Goal: Information Seeking & Learning: Learn about a topic

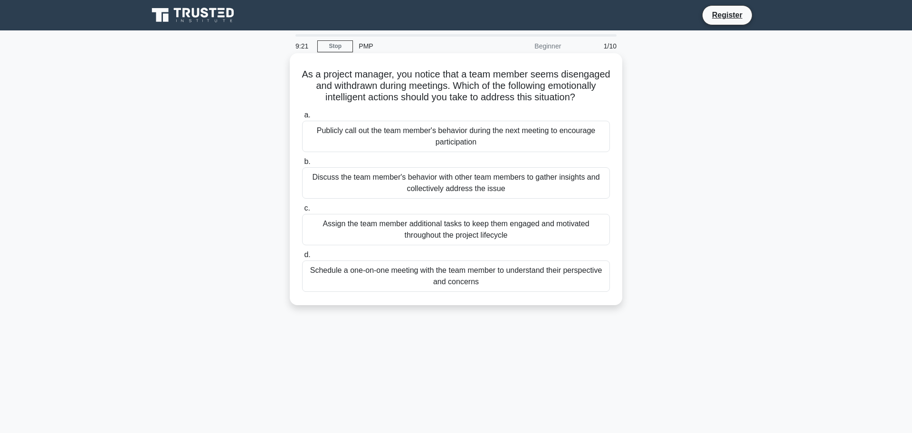
click at [458, 271] on div "Schedule a one-on-one meeting with the team member to understand their perspect…" at bounding box center [456, 275] width 308 height 31
click at [302, 258] on input "d. Schedule a one-on-one meeting with the team member to understand their persp…" at bounding box center [302, 255] width 0 height 6
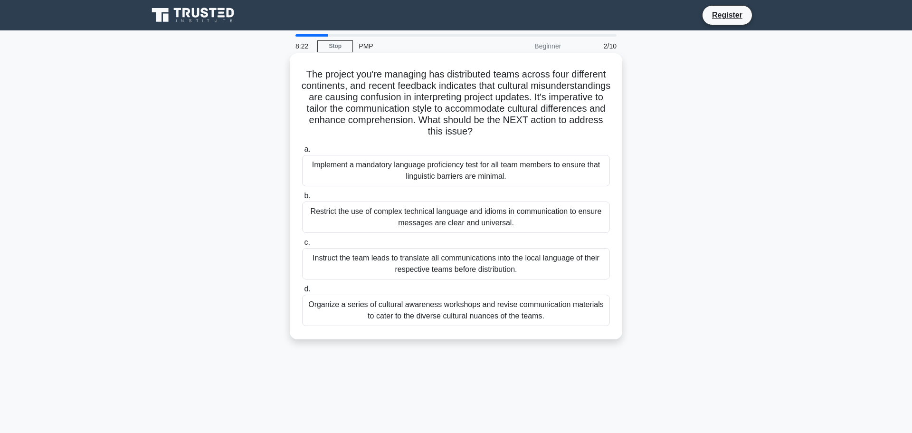
click at [433, 307] on div "Organize a series of cultural awareness workshops and revise communication mate…" at bounding box center [456, 310] width 308 height 31
click at [302, 292] on input "d. Organize a series of cultural awareness workshops and revise communication m…" at bounding box center [302, 289] width 0 height 6
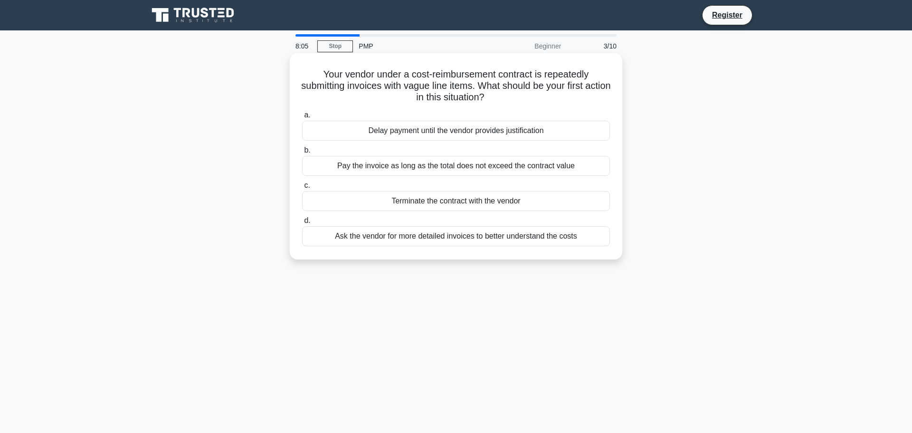
click at [428, 237] on div "Ask the vendor for more detailed invoices to better understand the costs" at bounding box center [456, 236] width 308 height 20
click at [302, 224] on input "d. Ask the vendor for more detailed invoices to better understand the costs" at bounding box center [302, 221] width 0 height 6
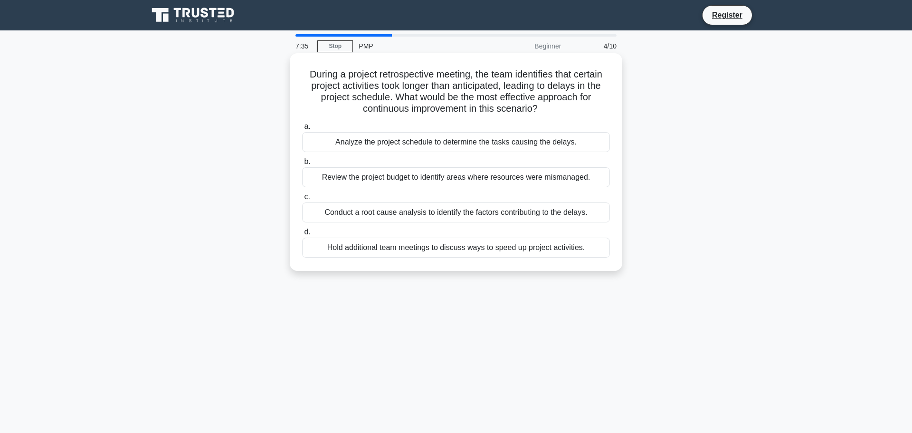
click at [433, 215] on div "Conduct a root cause analysis to identify the factors contributing to the delay…" at bounding box center [456, 212] width 308 height 20
click at [302, 200] on input "c. Conduct a root cause analysis to identify the factors contributing to the de…" at bounding box center [302, 197] width 0 height 6
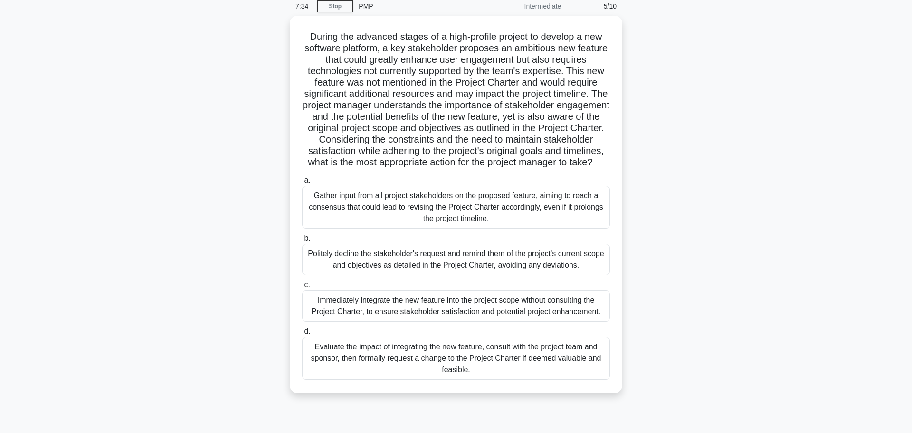
scroll to position [40, 0]
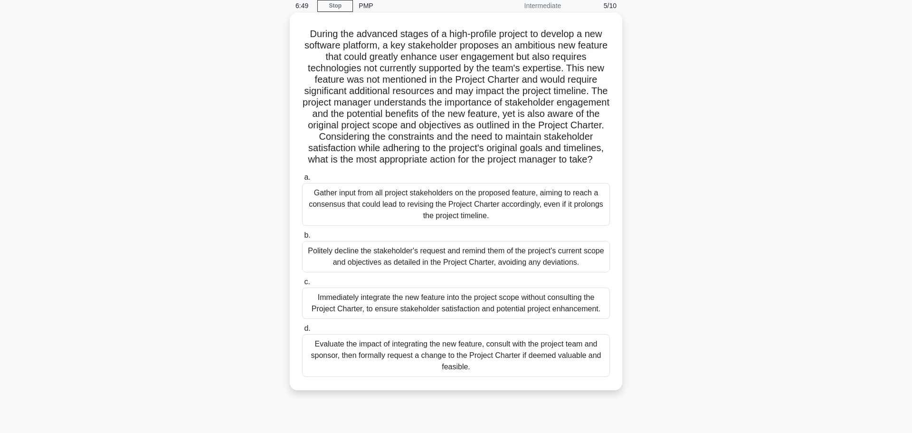
click at [371, 346] on div "Evaluate the impact of integrating the new feature, consult with the project te…" at bounding box center [456, 355] width 308 height 43
click at [302, 332] on input "d. Evaluate the impact of integrating the new feature, consult with the project…" at bounding box center [302, 329] width 0 height 6
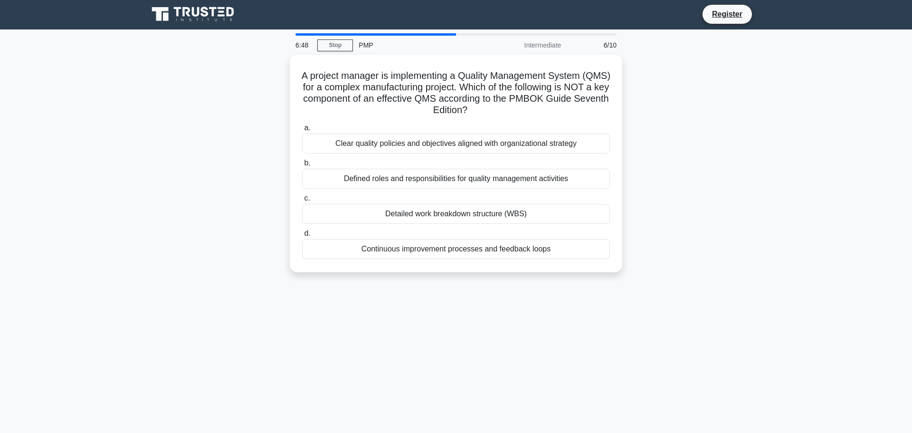
scroll to position [0, 0]
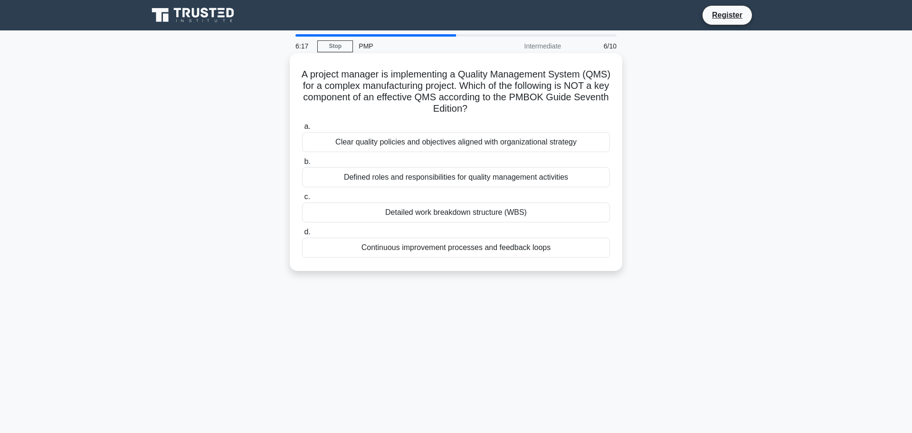
click at [416, 214] on div "Detailed work breakdown structure (WBS)" at bounding box center [456, 212] width 308 height 20
click at [302, 200] on input "c. Detailed work breakdown structure (WBS)" at bounding box center [302, 197] width 0 height 6
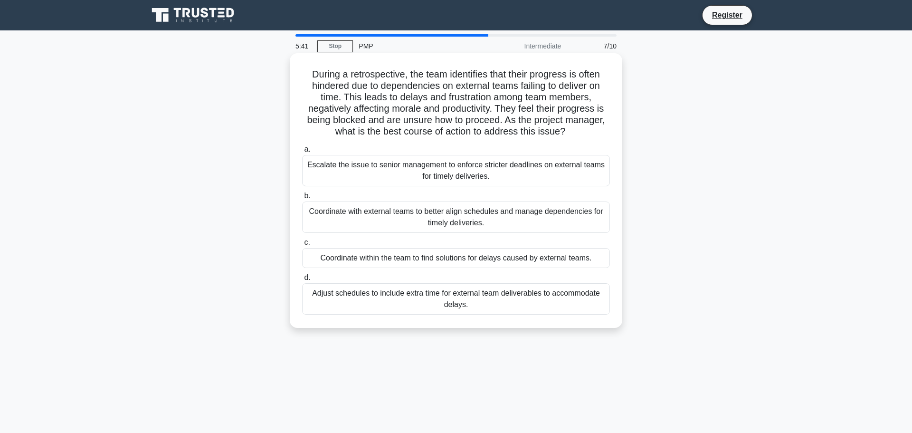
click at [397, 221] on div "Coordinate with external teams to better align schedules and manage dependencie…" at bounding box center [456, 216] width 308 height 31
click at [302, 199] on input "b. Coordinate with external teams to better align schedules and manage dependen…" at bounding box center [302, 196] width 0 height 6
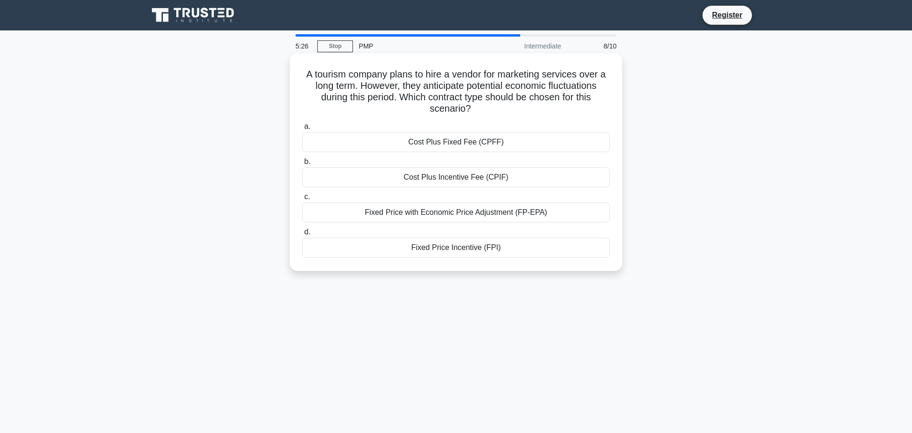
click at [431, 213] on div "Fixed Price with Economic Price Adjustment (FP-EPA)" at bounding box center [456, 212] width 308 height 20
click at [302, 200] on input "c. Fixed Price with Economic Price Adjustment (FP-EPA)" at bounding box center [302, 197] width 0 height 6
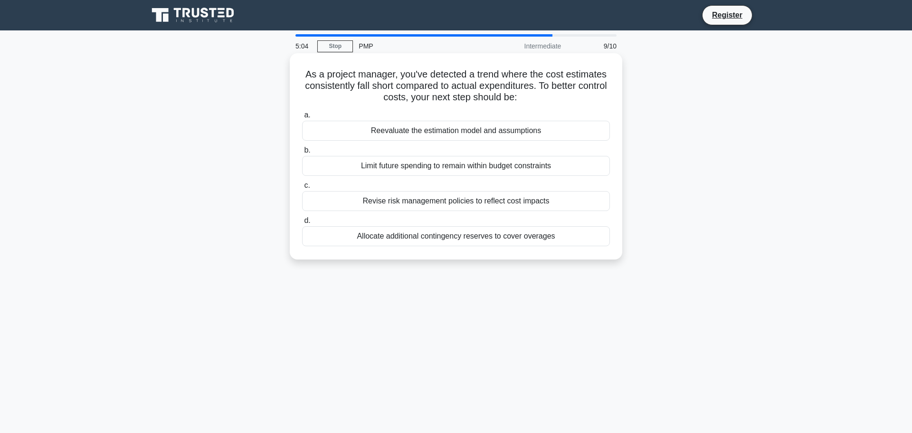
click at [435, 136] on div "Reevaluate the estimation model and assumptions" at bounding box center [456, 131] width 308 height 20
click at [302, 118] on input "a. Reevaluate the estimation model and assumptions" at bounding box center [302, 115] width 0 height 6
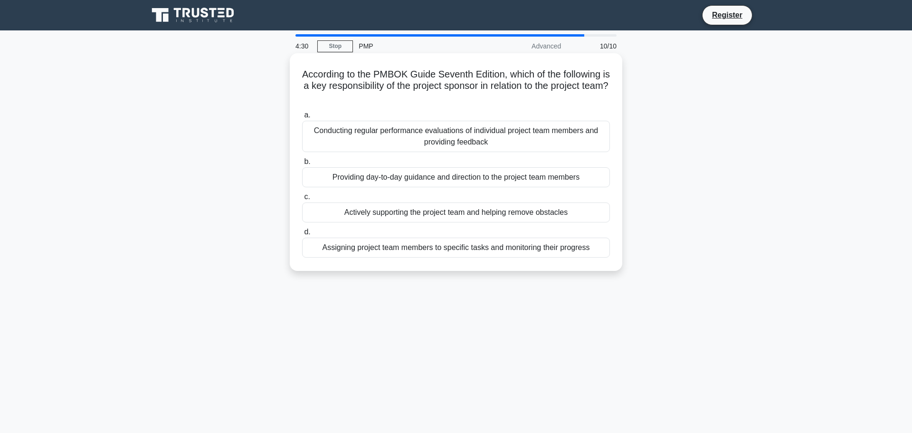
click at [491, 211] on div "Actively supporting the project team and helping remove obstacles" at bounding box center [456, 212] width 308 height 20
click at [302, 200] on input "c. Actively supporting the project team and helping remove obstacles" at bounding box center [302, 197] width 0 height 6
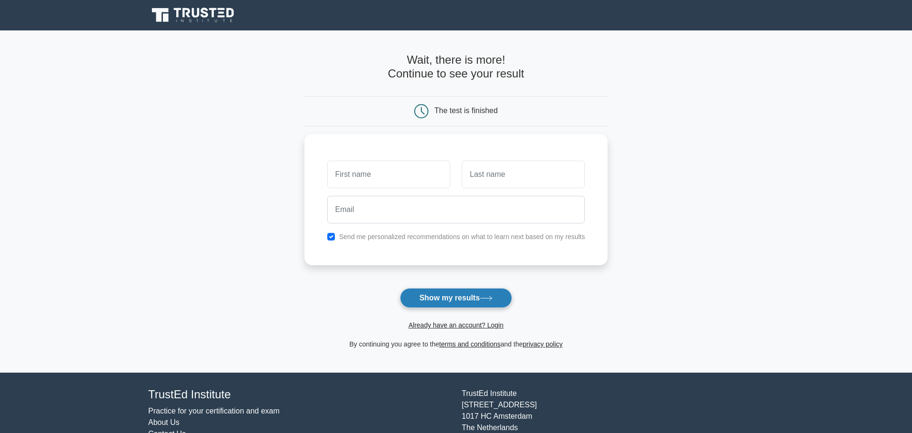
click at [464, 302] on button "Show my results" at bounding box center [456, 298] width 112 height 20
click at [378, 183] on input "text" at bounding box center [388, 172] width 123 height 28
type input "ash"
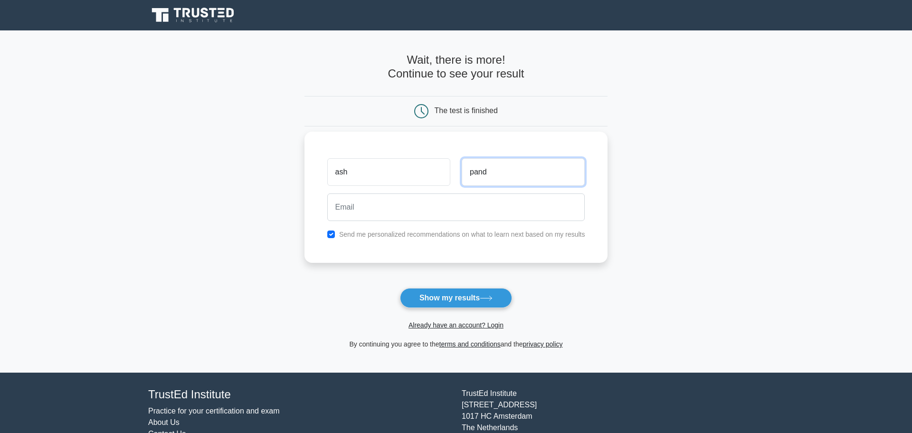
type input "pand"
click at [332, 235] on input "checkbox" at bounding box center [331, 234] width 8 height 8
checkbox input "false"
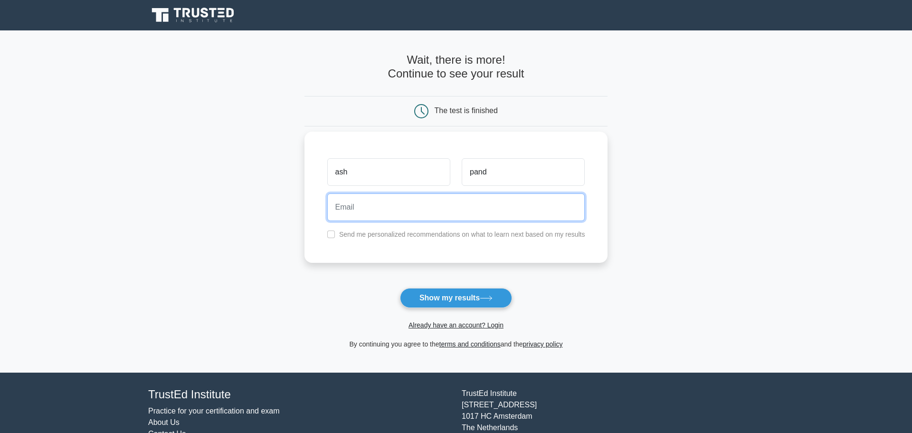
click at [404, 211] on input "email" at bounding box center [456, 207] width 258 height 28
type input "aypandey1@gmail.com"
click at [400, 288] on button "Show my results" at bounding box center [456, 298] width 112 height 20
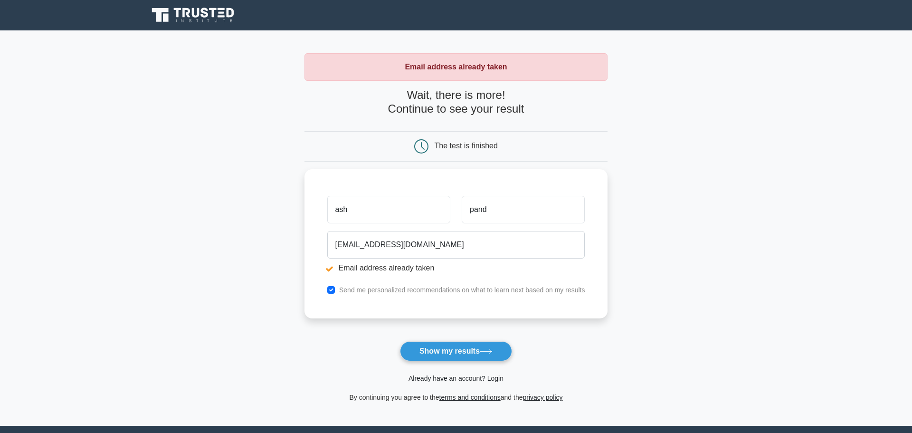
click at [467, 380] on link "Already have an account? Login" at bounding box center [456, 378] width 95 height 8
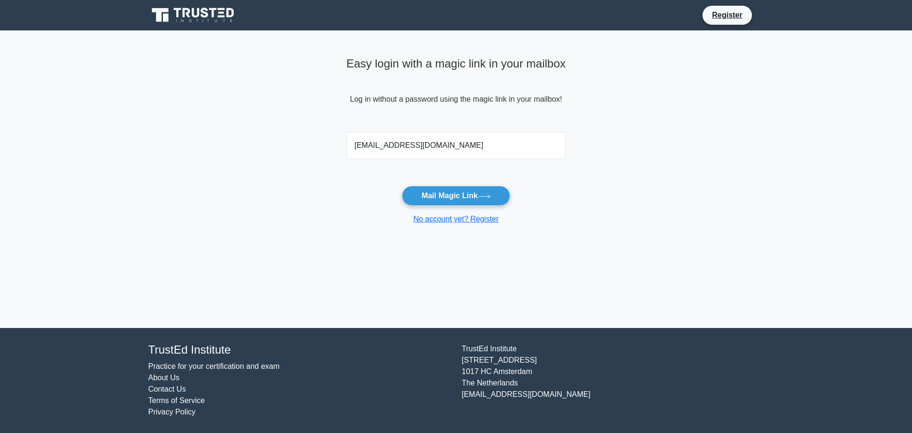
type input "[EMAIL_ADDRESS][DOMAIN_NAME]"
click at [402, 186] on button "Mail Magic Link" at bounding box center [456, 196] width 108 height 20
click at [472, 195] on button "Mail Magic Link" at bounding box center [456, 196] width 108 height 20
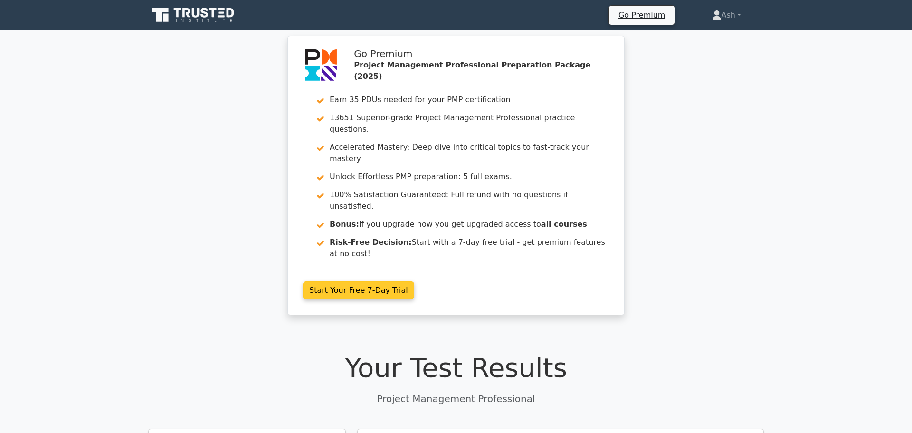
scroll to position [1660, 0]
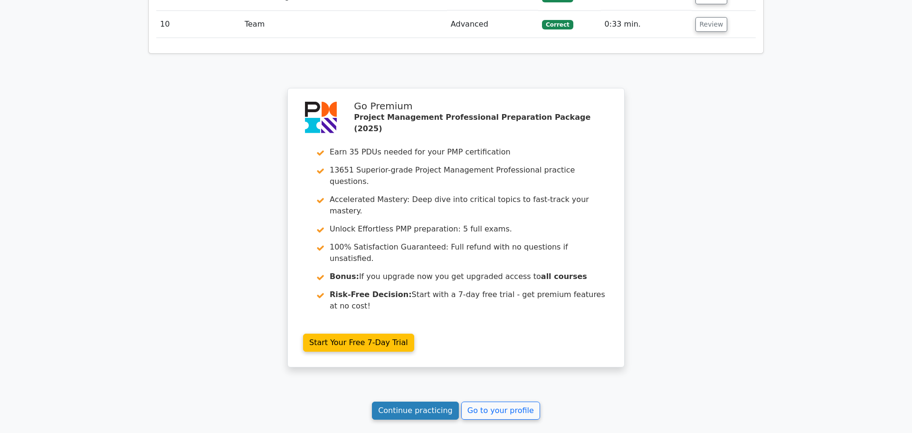
click at [399, 402] on link "Continue practicing" at bounding box center [415, 411] width 87 height 18
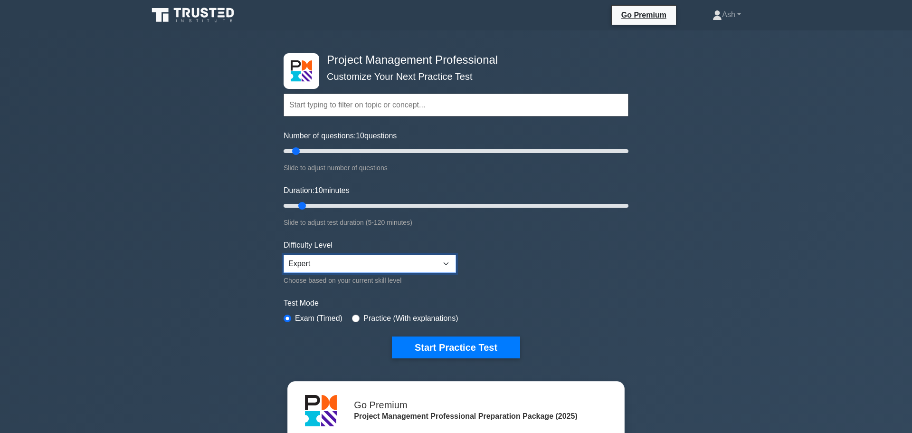
click at [363, 262] on select "Beginner Intermediate Expert" at bounding box center [370, 264] width 172 height 18
drag, startPoint x: 297, startPoint y: 151, endPoint x: 311, endPoint y: 153, distance: 14.9
type input "20"
click at [311, 153] on input "Number of questions: 20 questions" at bounding box center [456, 150] width 345 height 11
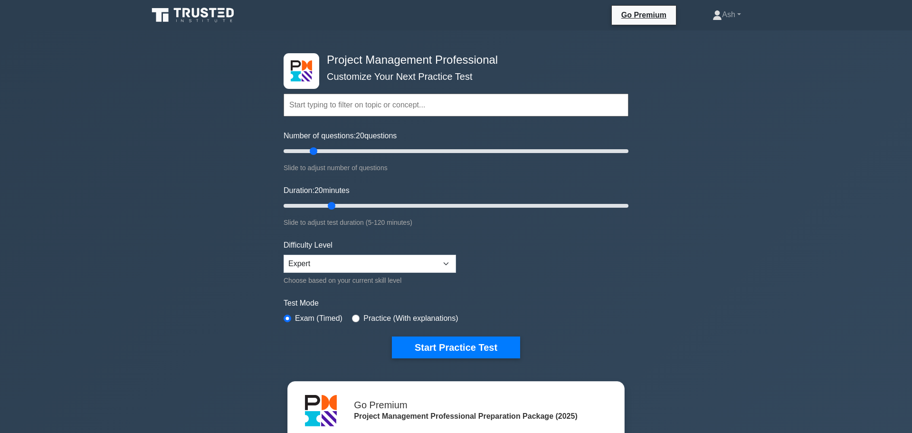
drag, startPoint x: 303, startPoint y: 207, endPoint x: 333, endPoint y: 207, distance: 29.9
type input "20"
click at [333, 207] on input "Duration: 20 minutes" at bounding box center [456, 205] width 345 height 11
click at [454, 345] on button "Start Practice Test" at bounding box center [456, 347] width 128 height 22
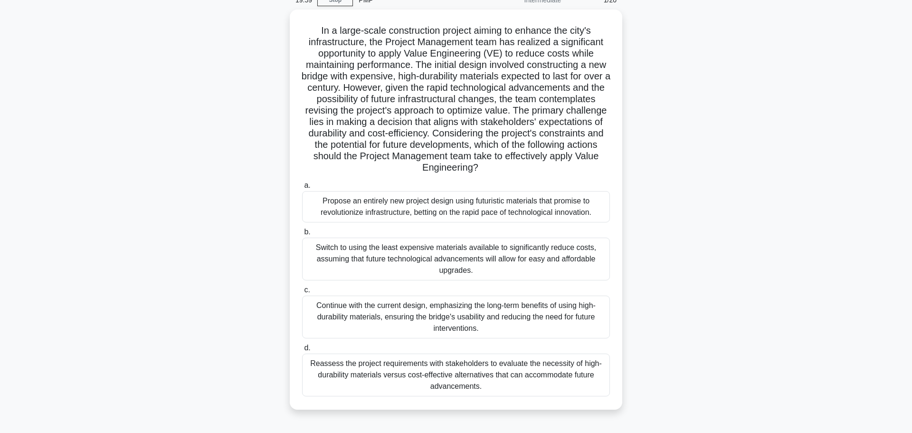
scroll to position [42, 0]
click at [402, 377] on div "Reassess the project requirements with stakeholders to evaluate the necessity o…" at bounding box center [456, 376] width 308 height 43
click at [302, 353] on input "d. Reassess the project requirements with stakeholders to evaluate the necessit…" at bounding box center [302, 349] width 0 height 6
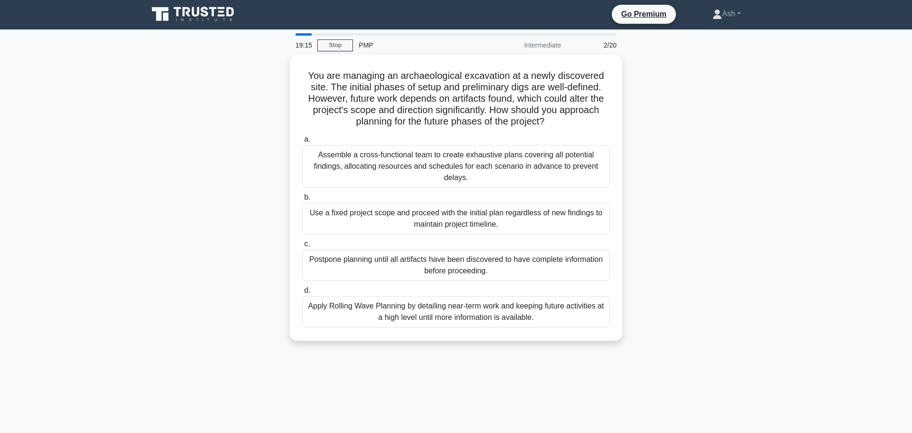
scroll to position [0, 0]
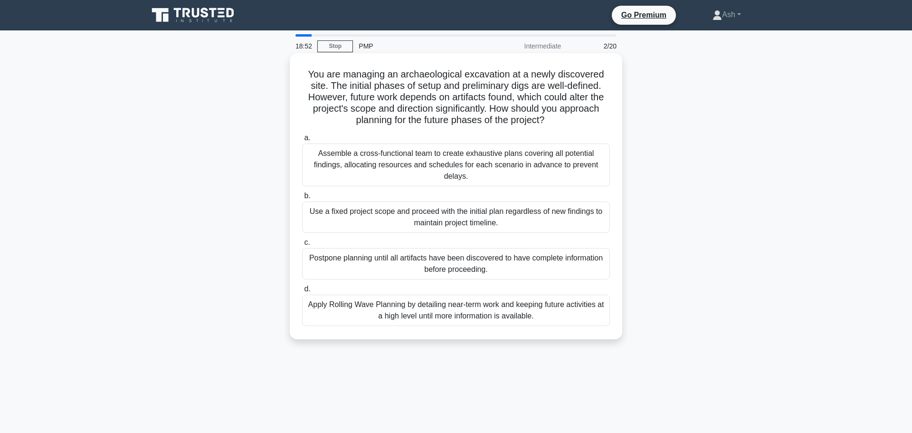
click at [367, 311] on div "Apply Rolling Wave Planning by detailing near-term work and keeping future acti…" at bounding box center [456, 310] width 308 height 31
click at [302, 292] on input "d. Apply Rolling Wave Planning by detailing near-term work and keeping future a…" at bounding box center [302, 289] width 0 height 6
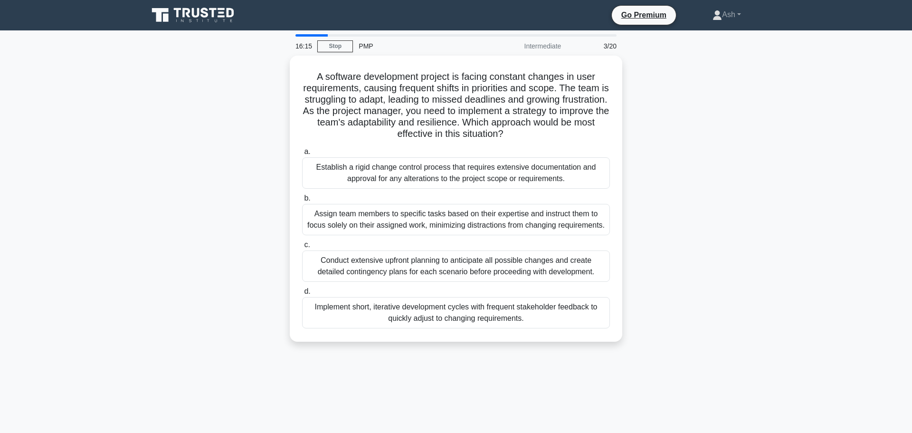
click at [367, 311] on div "Implement short, iterative development cycles with frequent stakeholder feedbac…" at bounding box center [456, 312] width 308 height 31
click at [302, 295] on input "d. Implement short, iterative development cycles with frequent stakeholder feed…" at bounding box center [302, 291] width 0 height 6
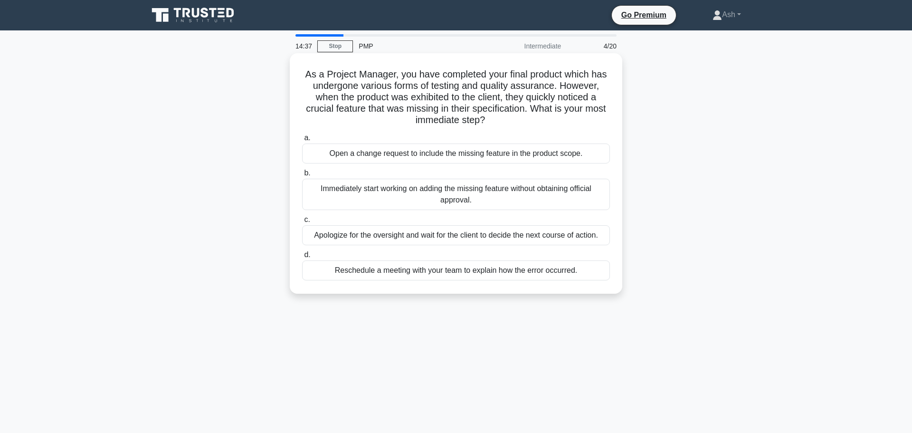
click at [425, 154] on div "Open a change request to include the missing feature in the product scope." at bounding box center [456, 154] width 308 height 20
click at [302, 141] on input "a. Open a change request to include the missing feature in the product scope." at bounding box center [302, 138] width 0 height 6
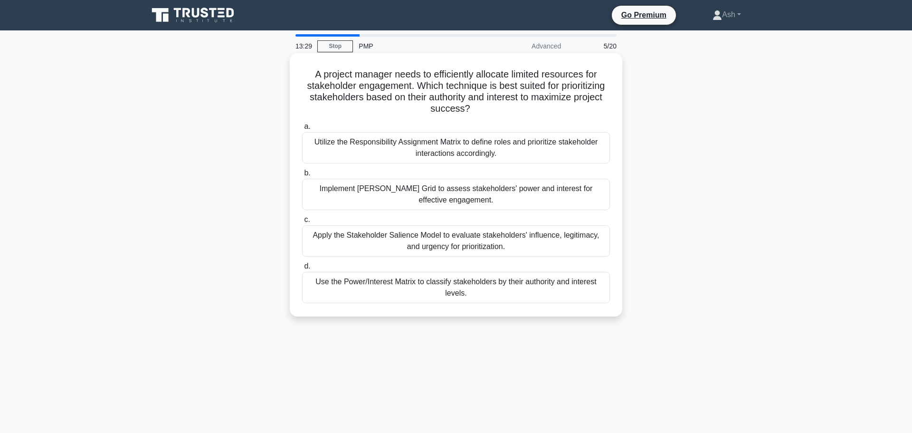
click at [420, 290] on div "Use the Power/Interest Matrix to classify stakeholders by their authority and i…" at bounding box center [456, 287] width 308 height 31
click at [302, 269] on input "d. Use the Power/Interest Matrix to classify stakeholders by their authority an…" at bounding box center [302, 266] width 0 height 6
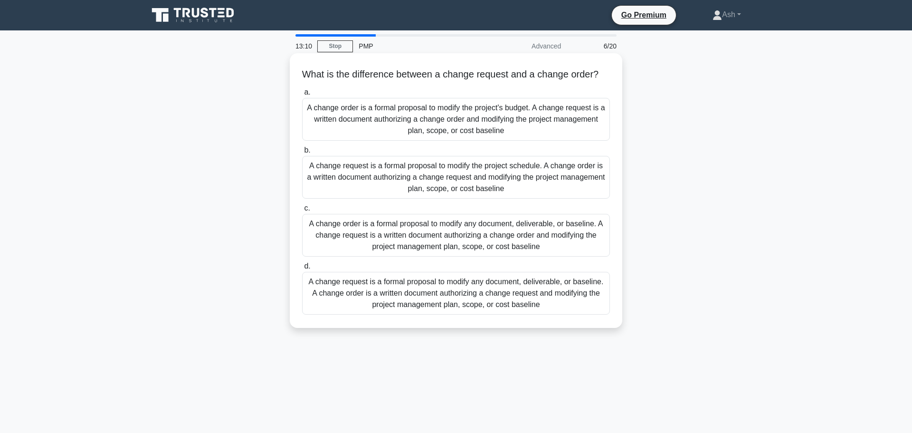
click at [388, 294] on div "A change request is a formal proposal to modify any document, deliverable, or b…" at bounding box center [456, 293] width 308 height 43
click at [302, 269] on input "d. A change request is a formal proposal to modify any document, deliverable, o…" at bounding box center [302, 266] width 0 height 6
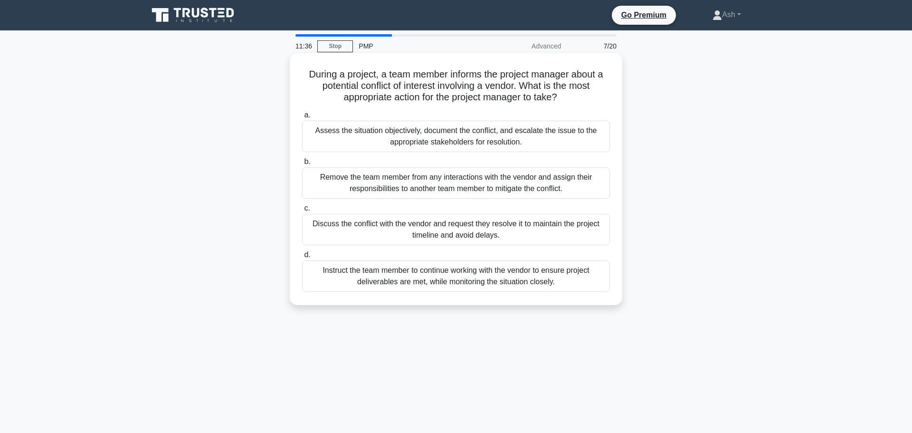
click at [445, 138] on div "Assess the situation objectively, document the conflict, and escalate the issue…" at bounding box center [456, 136] width 308 height 31
click at [302, 118] on input "a. Assess the situation objectively, document the conflict, and escalate the is…" at bounding box center [302, 115] width 0 height 6
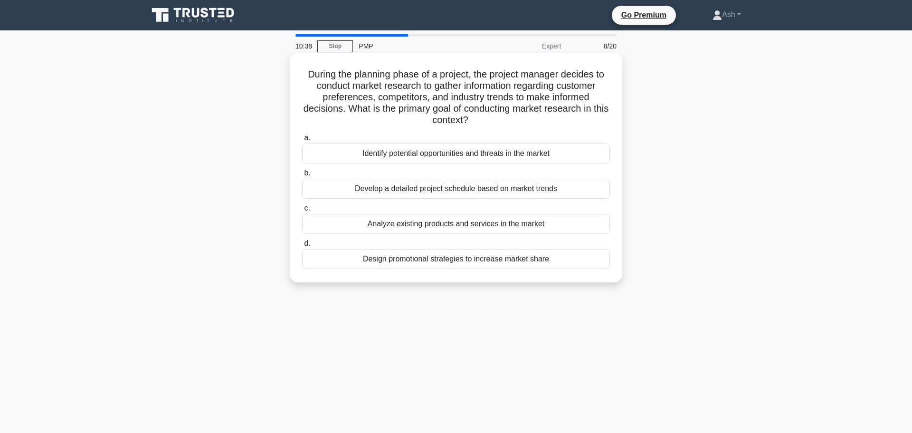
click at [479, 152] on div "Identify potential opportunities and threats in the market" at bounding box center [456, 154] width 308 height 20
click at [302, 141] on input "a. Identify potential opportunities and threats in the market" at bounding box center [302, 138] width 0 height 6
click at [489, 190] on div "Use Cost Performance Index (CPI) = EV / AC" at bounding box center [456, 189] width 308 height 20
click at [302, 176] on input "b. Use Cost Performance Index (CPI) = EV / AC" at bounding box center [302, 173] width 0 height 6
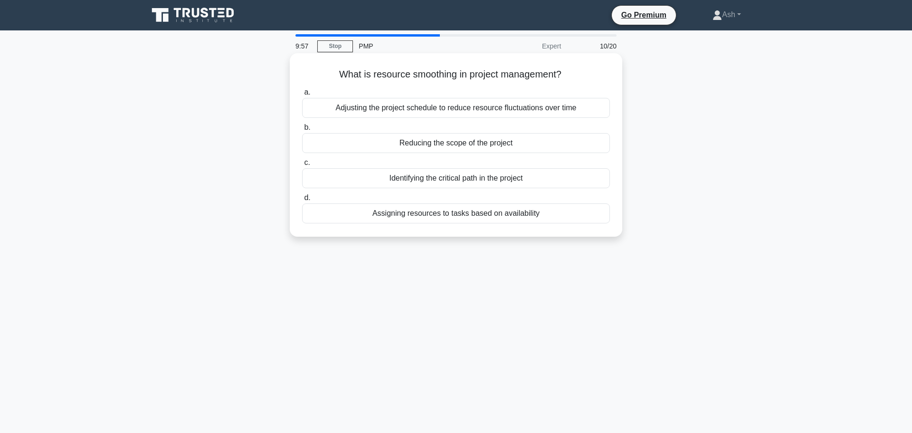
click at [388, 219] on div "Assigning resources to tasks based on availability" at bounding box center [456, 213] width 308 height 20
click at [302, 201] on input "d. Assigning resources to tasks based on availability" at bounding box center [302, 198] width 0 height 6
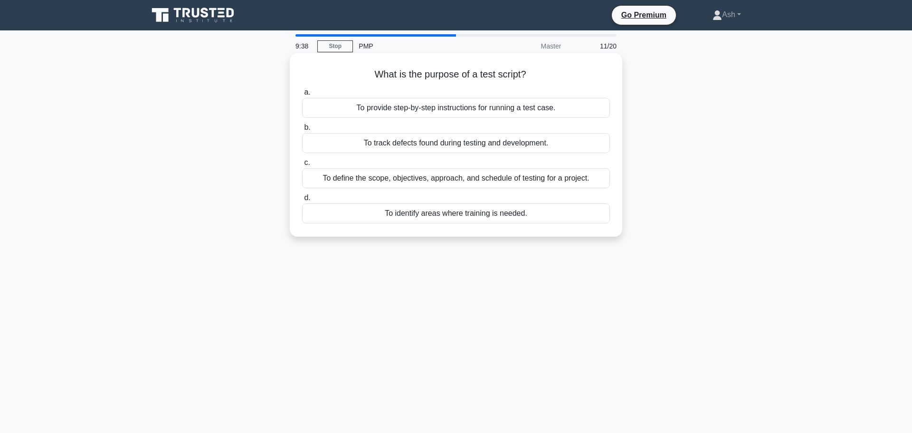
click at [457, 180] on div "To define the scope, objectives, approach, and schedule of testing for a projec…" at bounding box center [456, 178] width 308 height 20
click at [302, 166] on input "c. To define the scope, objectives, approach, and schedule of testing for a pro…" at bounding box center [302, 163] width 0 height 6
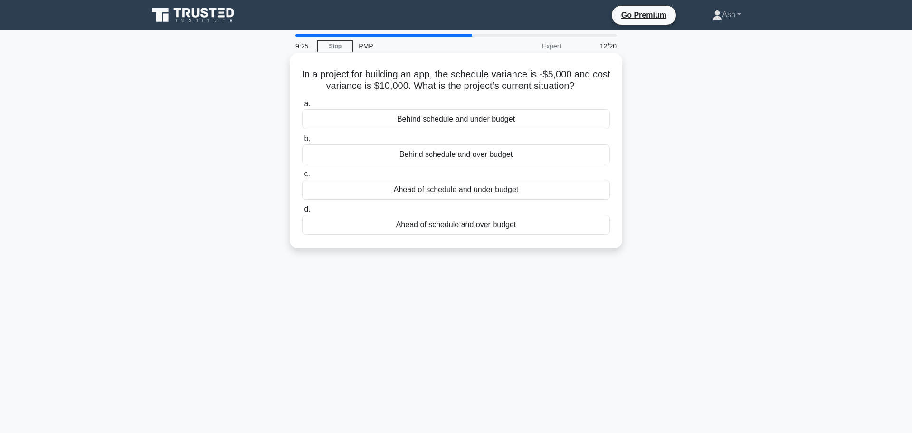
click at [435, 123] on div "Behind schedule and under budget" at bounding box center [456, 119] width 308 height 20
click at [302, 107] on input "a. Behind schedule and under budget" at bounding box center [302, 104] width 0 height 6
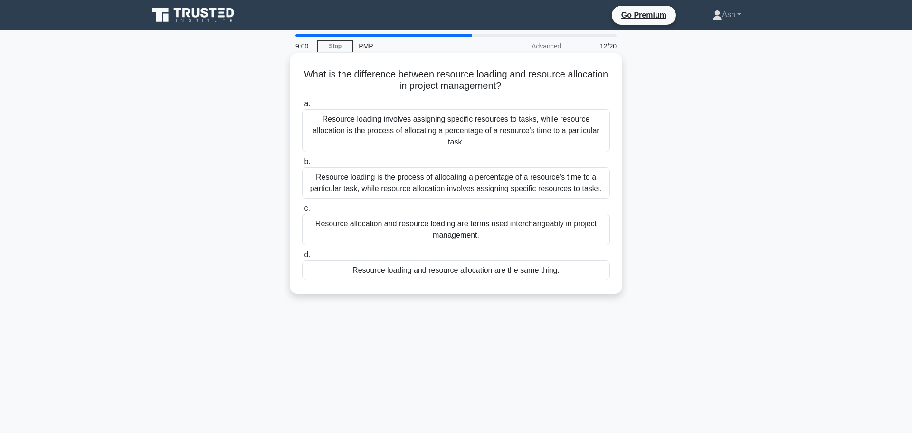
click at [360, 171] on div "Resource loading is the process of allocating a percentage of a resource's time…" at bounding box center [456, 182] width 308 height 31
click at [302, 165] on input "b. Resource loading is the process of allocating a percentage of a resource's t…" at bounding box center [302, 162] width 0 height 6
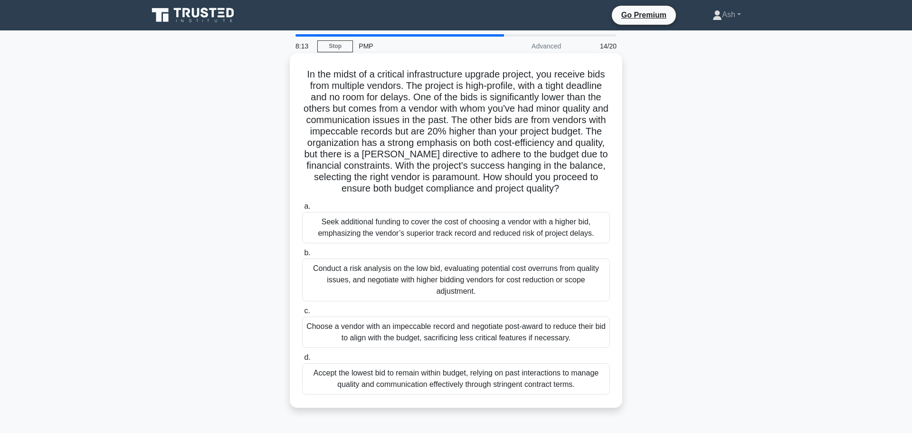
click at [429, 272] on div "Conduct a risk analysis on the low bid, evaluating potential cost overruns from…" at bounding box center [456, 280] width 308 height 43
click at [302, 256] on input "b. Conduct a risk analysis on the low bid, evaluating potential cost overruns f…" at bounding box center [302, 253] width 0 height 6
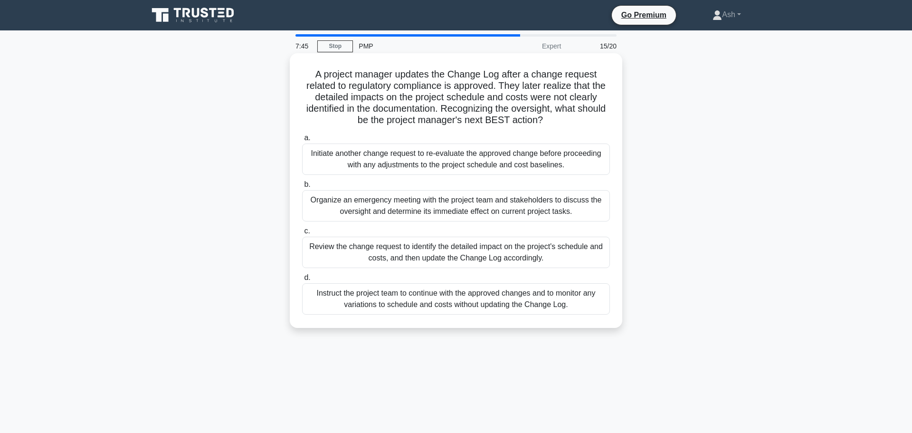
click at [343, 260] on div "Review the change request to identify the detailed impact on the project's sche…" at bounding box center [456, 252] width 308 height 31
click at [302, 234] on input "c. Review the change request to identify the detailed impact on the project's s…" at bounding box center [302, 231] width 0 height 6
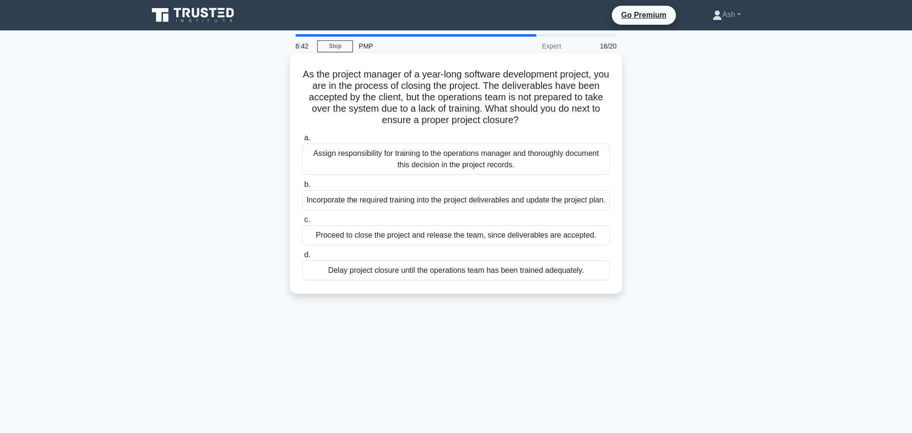
click at [370, 210] on div "Incorporate the required training into the project deliverables and update the …" at bounding box center [456, 200] width 308 height 20
click at [302, 188] on input "b. Incorporate the required training into the project deliverables and update t…" at bounding box center [302, 185] width 0 height 6
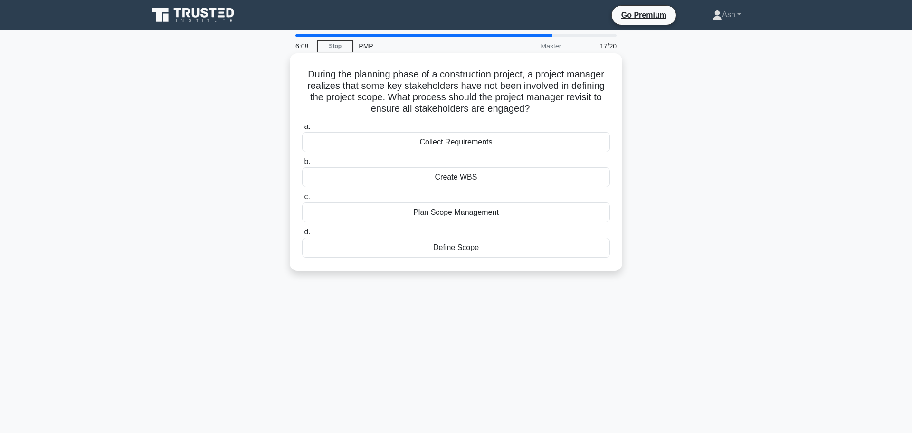
click at [458, 144] on div "Collect Requirements" at bounding box center [456, 142] width 308 height 20
click at [302, 130] on input "a. Collect Requirements" at bounding box center [302, 127] width 0 height 6
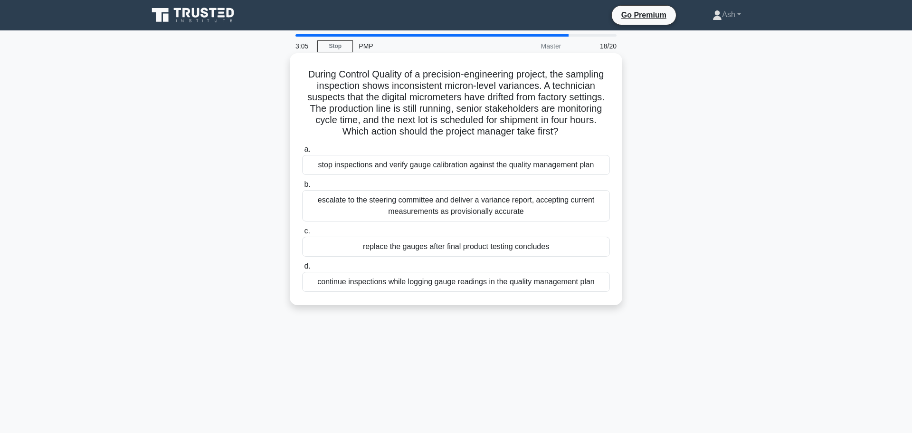
click at [441, 163] on div "stop inspections and verify gauge calibration against the quality management pl…" at bounding box center [456, 165] width 308 height 20
click at [302, 153] on input "a. stop inspections and verify gauge calibration against the quality management…" at bounding box center [302, 149] width 0 height 6
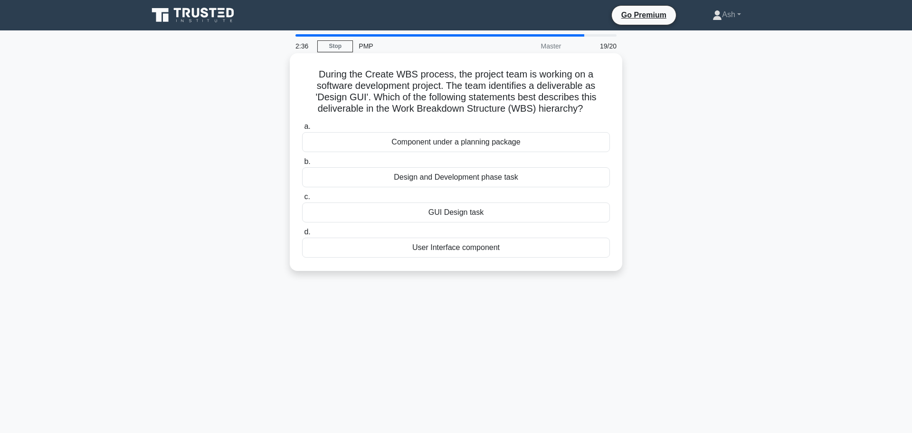
click at [447, 174] on div "Design and Development phase task" at bounding box center [456, 177] width 308 height 20
click at [302, 165] on input "b. Design and Development phase task" at bounding box center [302, 162] width 0 height 6
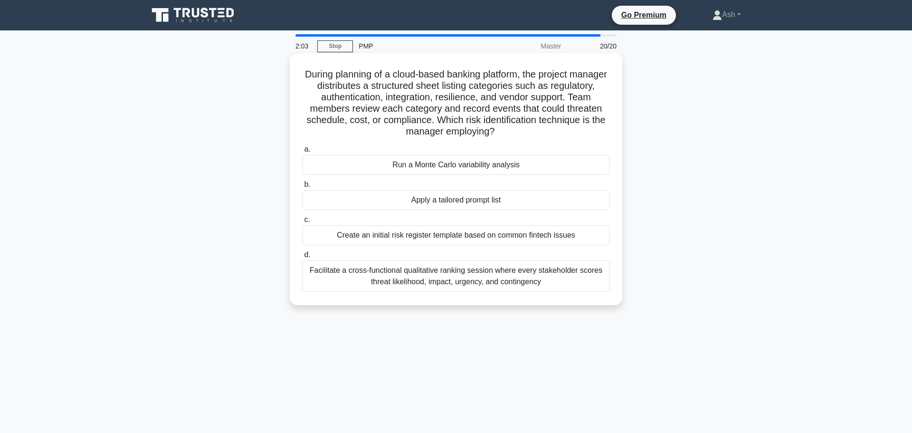
click at [440, 268] on div "Facilitate a cross-functional qualitative ranking session where every stakehold…" at bounding box center [456, 275] width 308 height 31
click at [302, 258] on input "d. Facilitate a cross-functional qualitative ranking session where every stakeh…" at bounding box center [302, 255] width 0 height 6
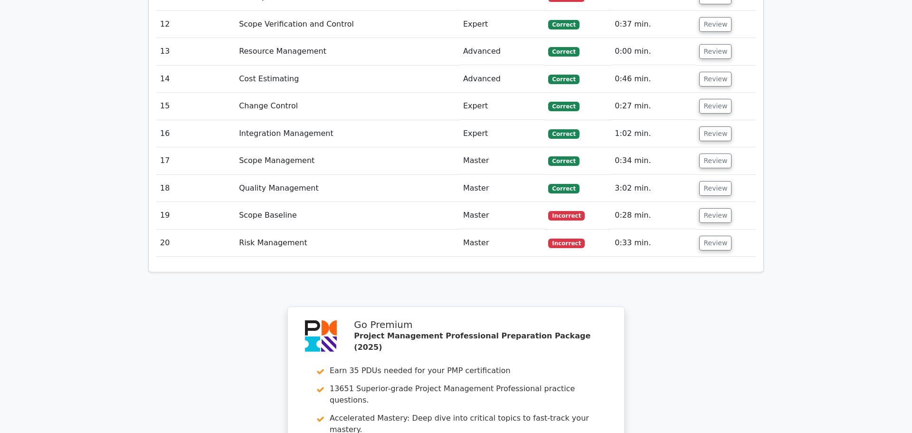
scroll to position [2262, 0]
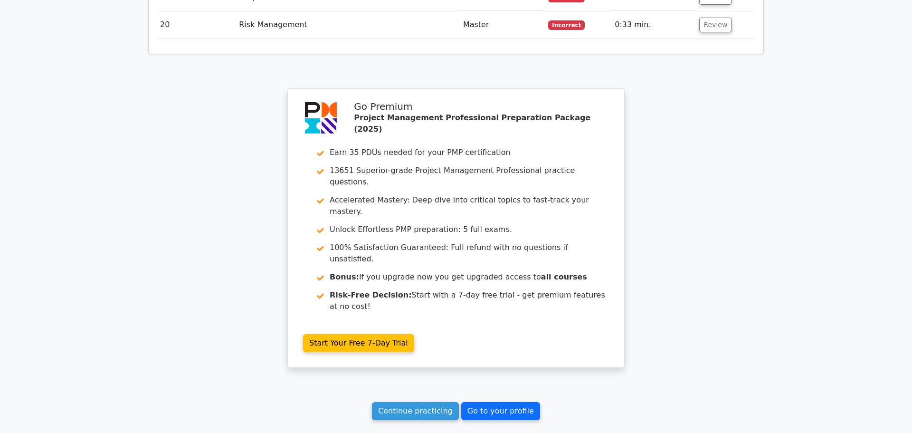
click at [501, 402] on link "Go to your profile" at bounding box center [500, 411] width 79 height 18
click at [400, 402] on link "Continue practicing" at bounding box center [415, 411] width 87 height 18
click at [417, 402] on link "Continue practicing" at bounding box center [415, 411] width 87 height 18
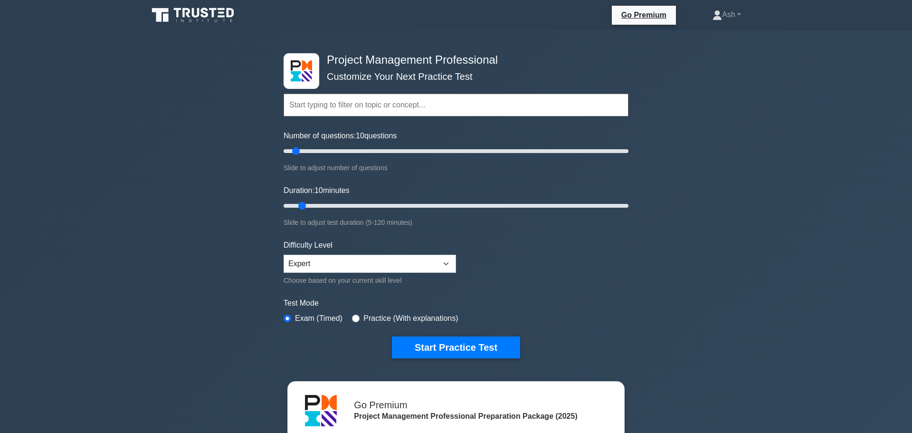
click at [370, 96] on input "text" at bounding box center [456, 105] width 345 height 23
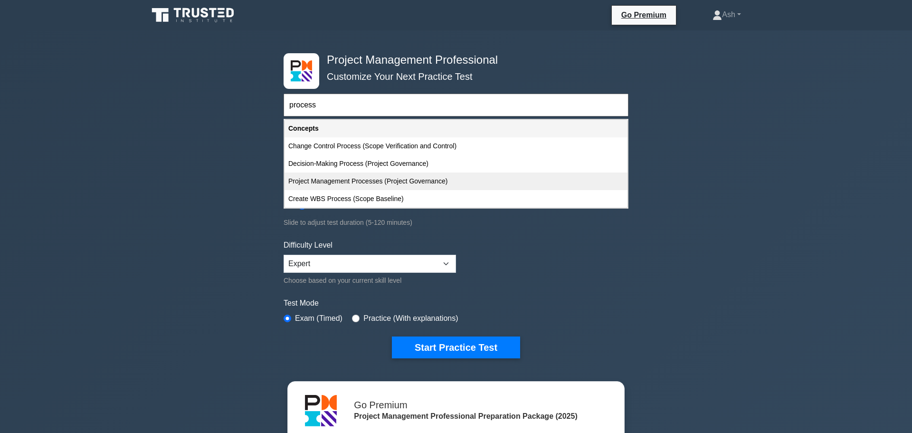
click at [369, 183] on div "Project Management Processes (Project Governance)" at bounding box center [456, 181] width 343 height 18
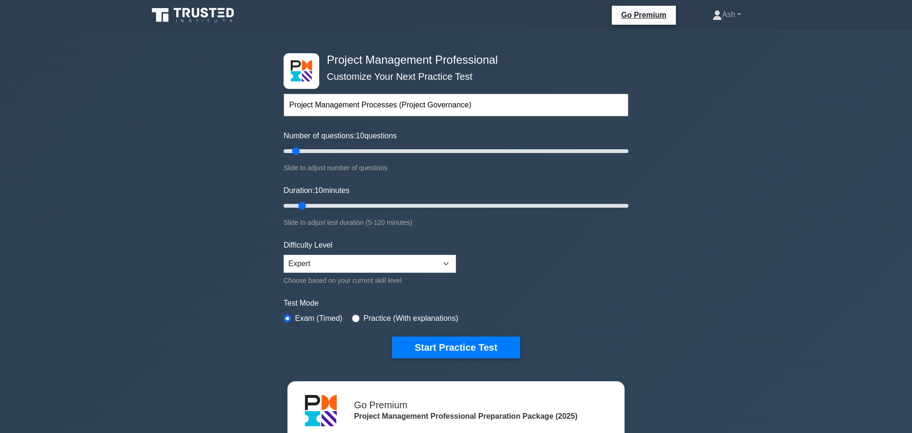
click at [500, 101] on input "Project Management Processes (Project Governance)" at bounding box center [456, 105] width 345 height 23
type input "Project Management Processes (Project Governance)"
click at [733, 201] on div "Project Management Professional Customize Your Next Practice Test Project Manag…" at bounding box center [456, 329] width 912 height 598
click at [443, 104] on input "text" at bounding box center [456, 105] width 345 height 23
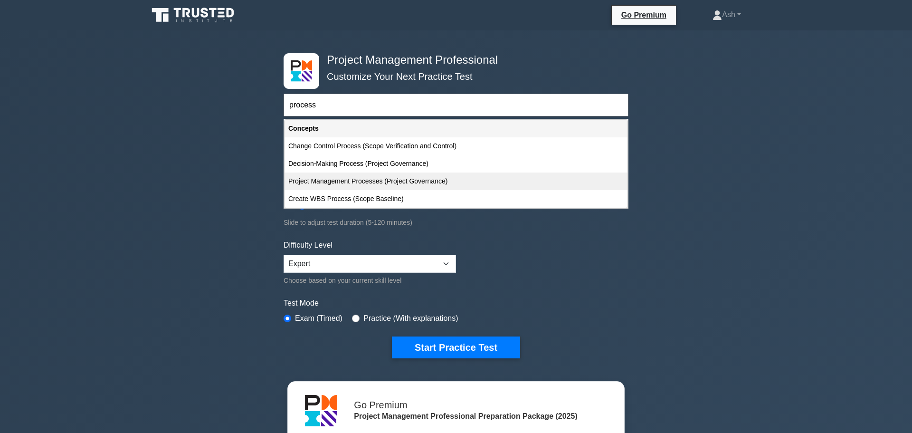
click at [411, 178] on div "Project Management Processes (Project Governance)" at bounding box center [456, 181] width 343 height 18
type input "Project Management Processes (Project Governance)"
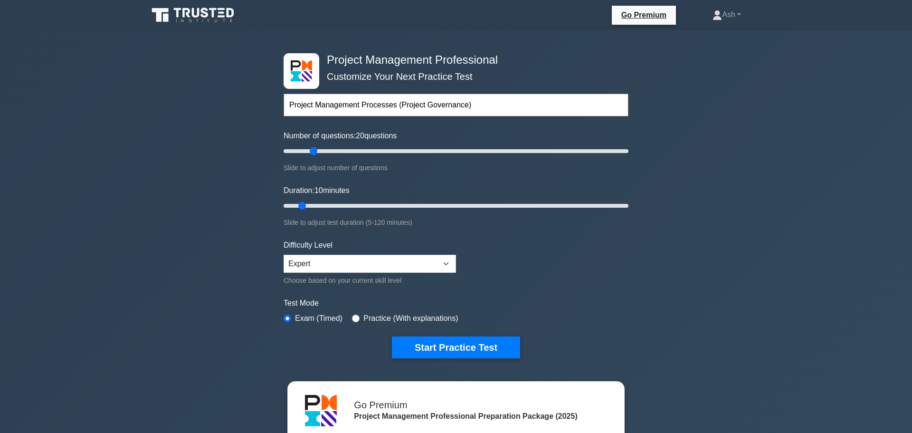
drag, startPoint x: 295, startPoint y: 150, endPoint x: 314, endPoint y: 150, distance: 19.0
type input "20"
click at [314, 150] on input "Number of questions: 20 questions" at bounding box center [456, 150] width 345 height 11
drag, startPoint x: 301, startPoint y: 207, endPoint x: 327, endPoint y: 207, distance: 25.7
type input "20"
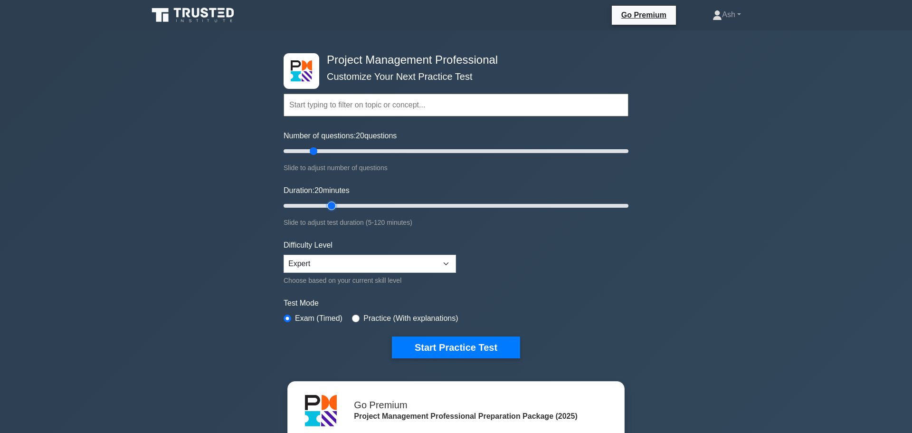
click at [327, 207] on input "Duration: 20 minutes" at bounding box center [456, 205] width 345 height 11
click at [470, 353] on button "Start Practice Test" at bounding box center [456, 347] width 128 height 22
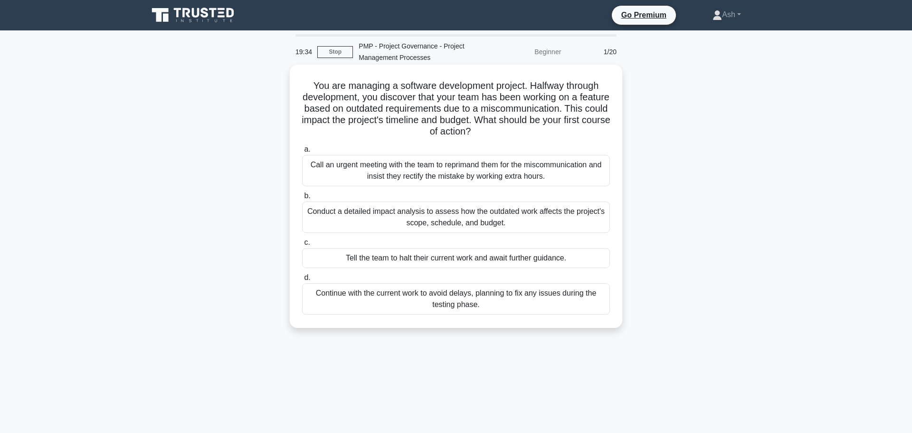
click at [392, 221] on div "Conduct a detailed impact analysis to assess how the outdated work affects the …" at bounding box center [456, 216] width 308 height 31
click at [302, 199] on input "b. Conduct a detailed impact analysis to assess how the outdated work affects t…" at bounding box center [302, 196] width 0 height 6
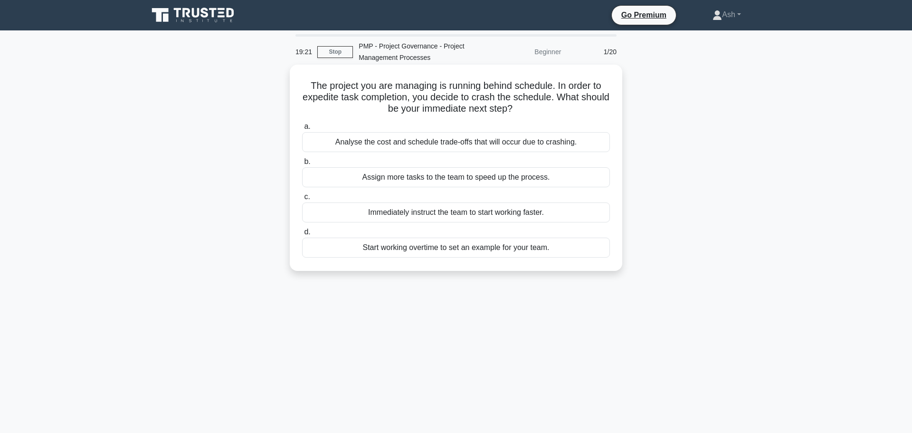
click at [427, 143] on div "Analyse the cost and schedule trade-offs that will occur due to crashing." at bounding box center [456, 142] width 308 height 20
click at [302, 130] on input "a. Analyse the cost and schedule trade-offs that will occur due to crashing." at bounding box center [302, 127] width 0 height 6
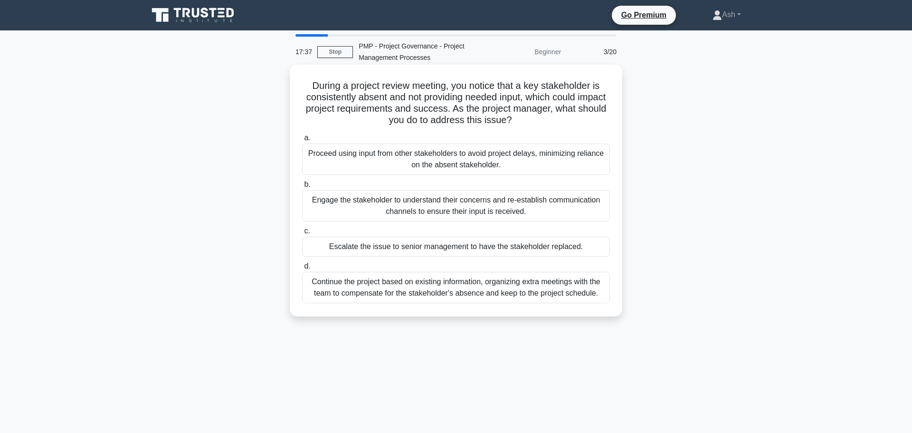
click at [408, 198] on div "Engage the stakeholder to understand their concerns and re-establish communicat…" at bounding box center [456, 205] width 308 height 31
click at [302, 188] on input "b. Engage the stakeholder to understand their concerns and re-establish communi…" at bounding box center [302, 185] width 0 height 6
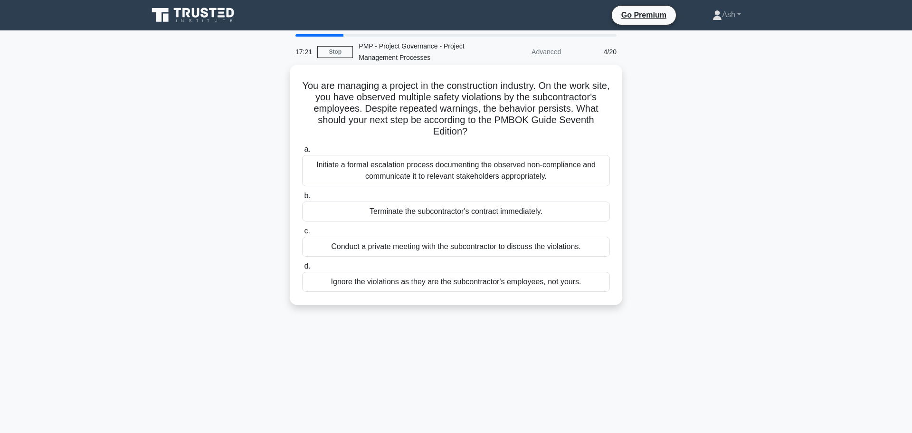
click at [425, 170] on div "Initiate a formal escalation process documenting the observed non-compliance an…" at bounding box center [456, 170] width 308 height 31
click at [302, 153] on input "a. Initiate a formal escalation process documenting the observed non-compliance…" at bounding box center [302, 149] width 0 height 6
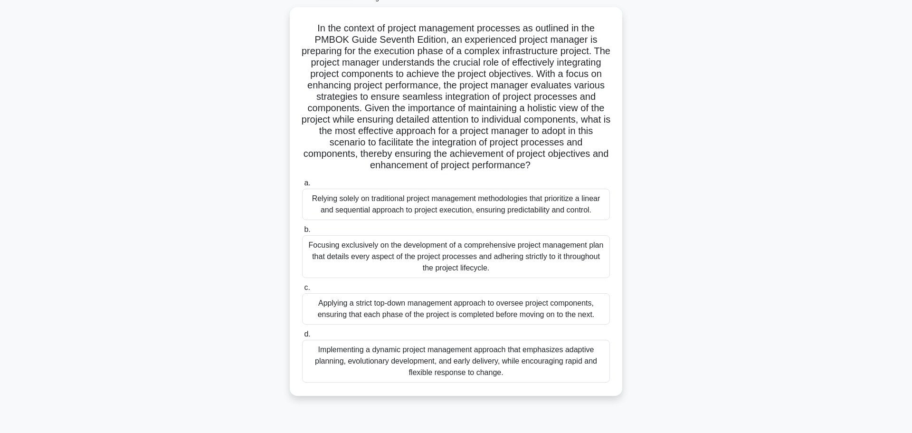
scroll to position [64, 0]
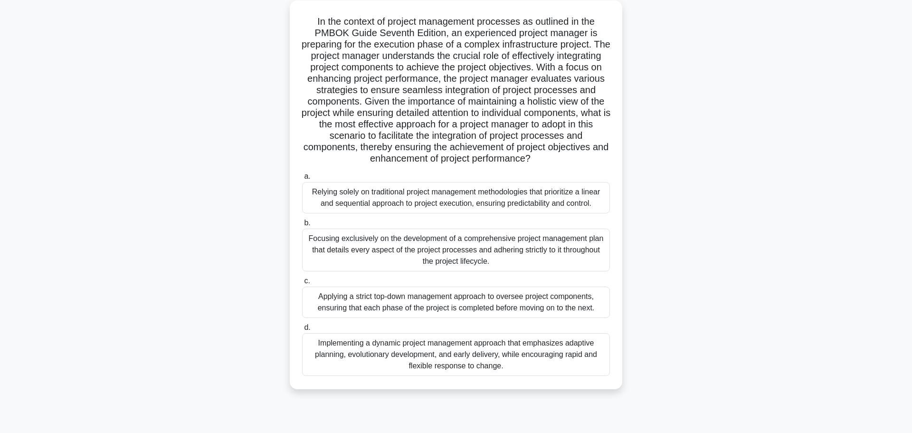
click at [350, 335] on div "Implementing a dynamic project management approach that emphasizes adaptive pla…" at bounding box center [456, 354] width 308 height 43
click at [302, 331] on input "d. Implementing a dynamic project management approach that emphasizes adaptive …" at bounding box center [302, 328] width 0 height 6
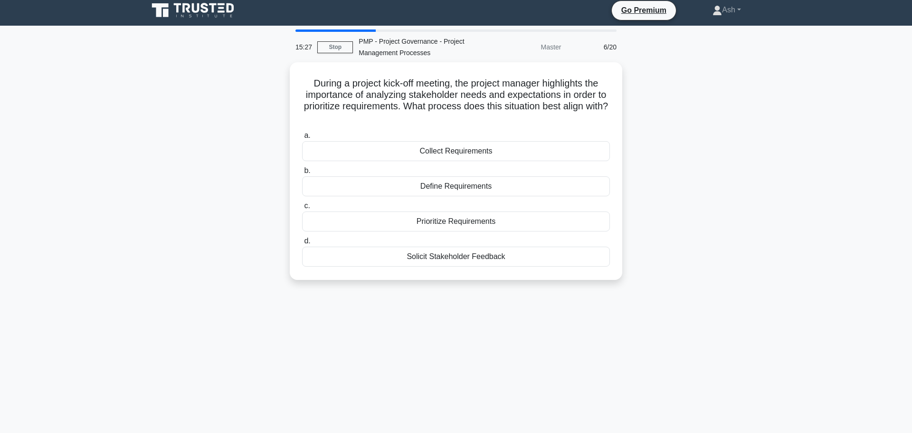
scroll to position [0, 0]
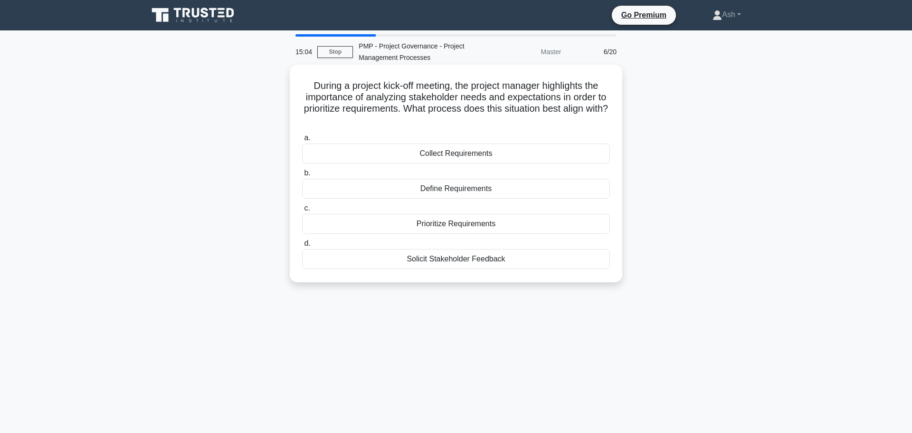
click at [456, 188] on div "Define Requirements" at bounding box center [456, 189] width 308 height 20
click at [302, 176] on input "b. Define Requirements" at bounding box center [302, 173] width 0 height 6
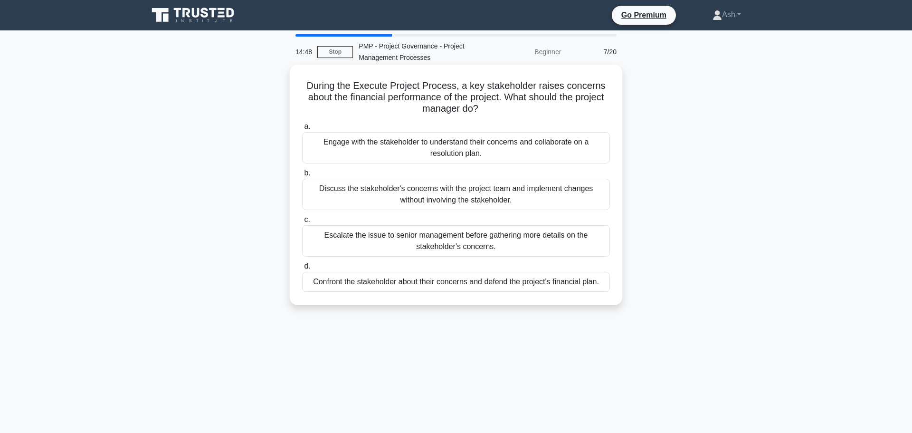
click at [401, 152] on div "Engage with the stakeholder to understand their concerns and collaborate on a r…" at bounding box center [456, 147] width 308 height 31
click at [302, 130] on input "a. Engage with the stakeholder to understand their concerns and collaborate on …" at bounding box center [302, 127] width 0 height 6
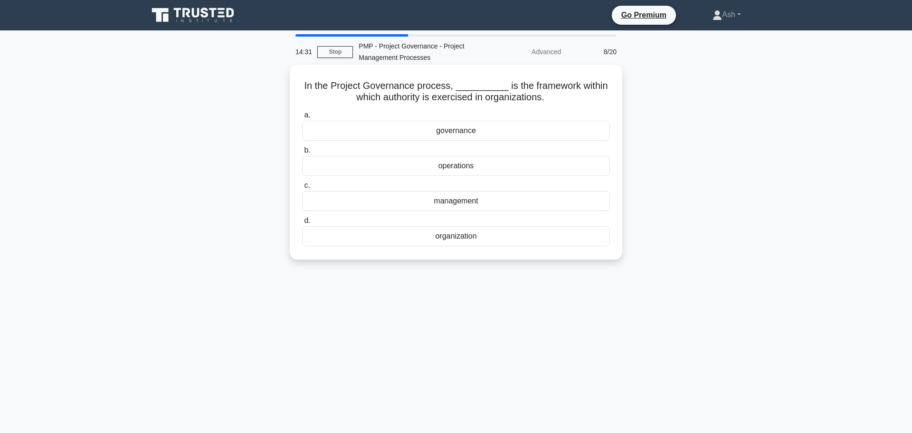
click at [402, 135] on div "governance" at bounding box center [456, 131] width 308 height 20
click at [302, 118] on input "a. governance" at bounding box center [302, 115] width 0 height 6
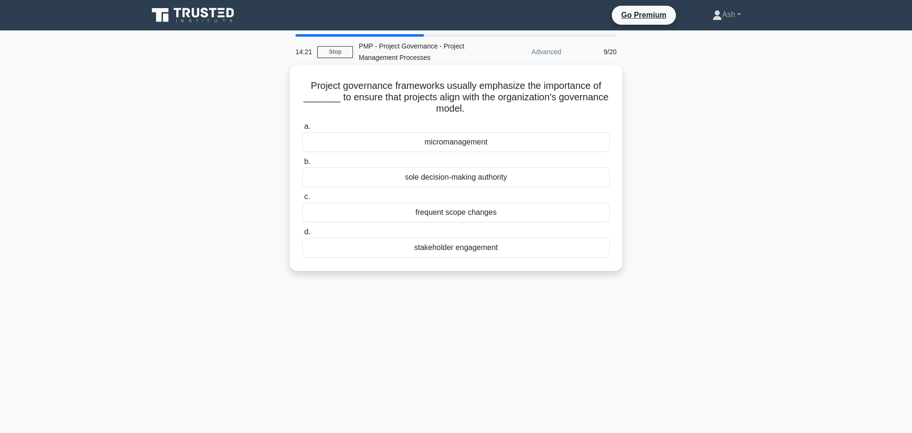
click at [441, 251] on div "stakeholder engagement" at bounding box center [456, 248] width 308 height 20
click at [302, 235] on input "d. stakeholder engagement" at bounding box center [302, 232] width 0 height 6
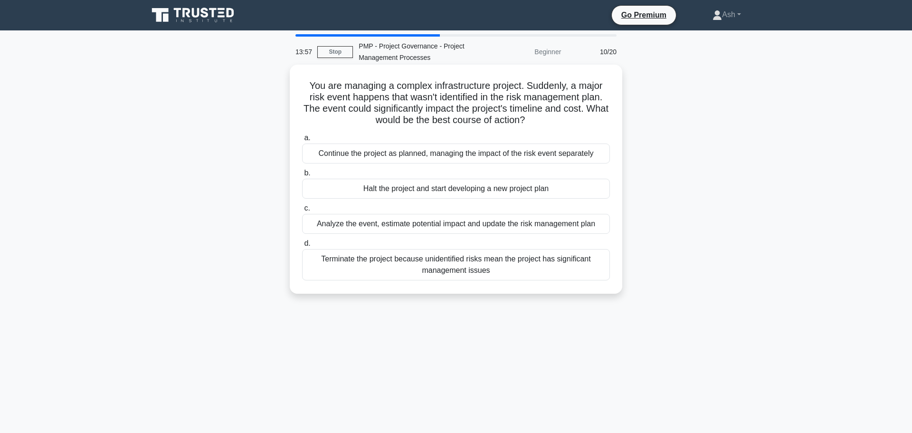
click at [392, 230] on div "Analyze the event, estimate potential impact and update the risk management plan" at bounding box center [456, 224] width 308 height 20
click at [302, 211] on input "c. Analyze the event, estimate potential impact and update the risk management …" at bounding box center [302, 208] width 0 height 6
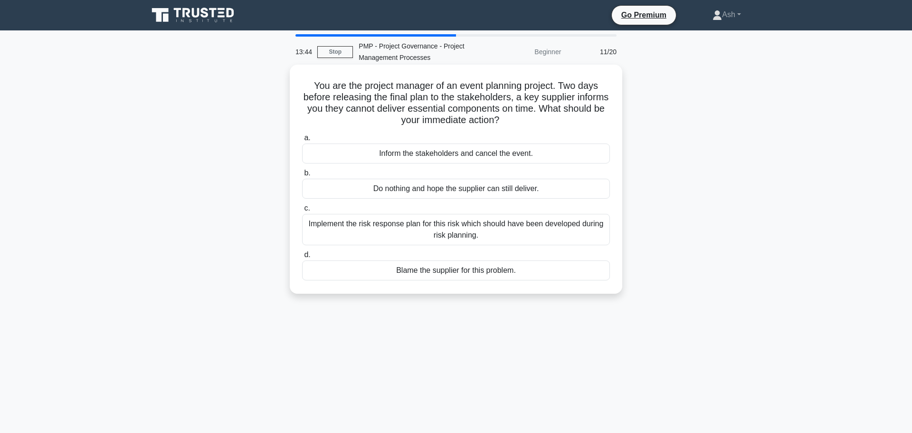
click at [391, 236] on div "Implement the risk response plan for this risk which should have been developed…" at bounding box center [456, 229] width 308 height 31
click at [302, 211] on input "c. Implement the risk response plan for this risk which should have been develo…" at bounding box center [302, 208] width 0 height 6
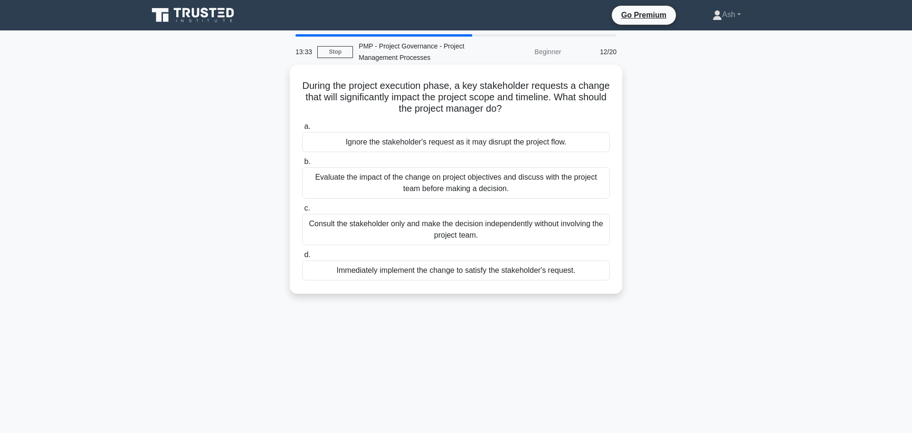
click at [412, 182] on div "Evaluate the impact of the change on project objectives and discuss with the pr…" at bounding box center [456, 182] width 308 height 31
click at [302, 165] on input "b. Evaluate the impact of the change on project objectives and discuss with the…" at bounding box center [302, 162] width 0 height 6
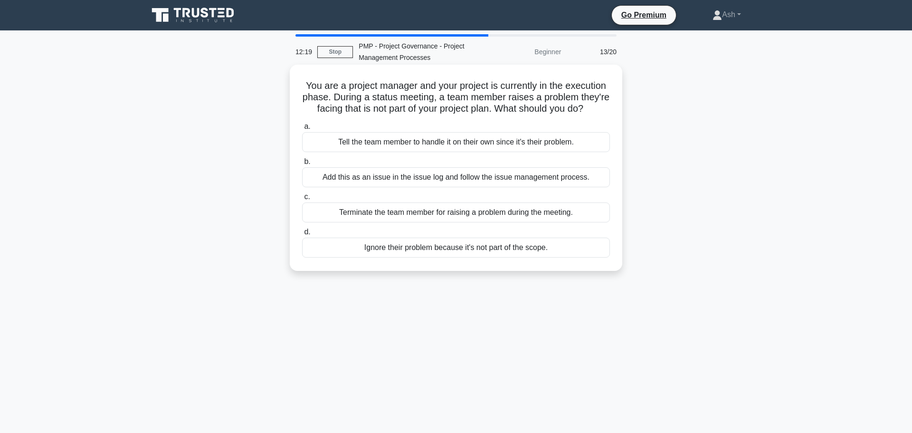
click at [363, 176] on div "Add this as an issue in the issue log and follow the issue management process." at bounding box center [456, 177] width 308 height 20
click at [302, 165] on input "b. Add this as an issue in the issue log and follow the issue management proces…" at bounding box center [302, 162] width 0 height 6
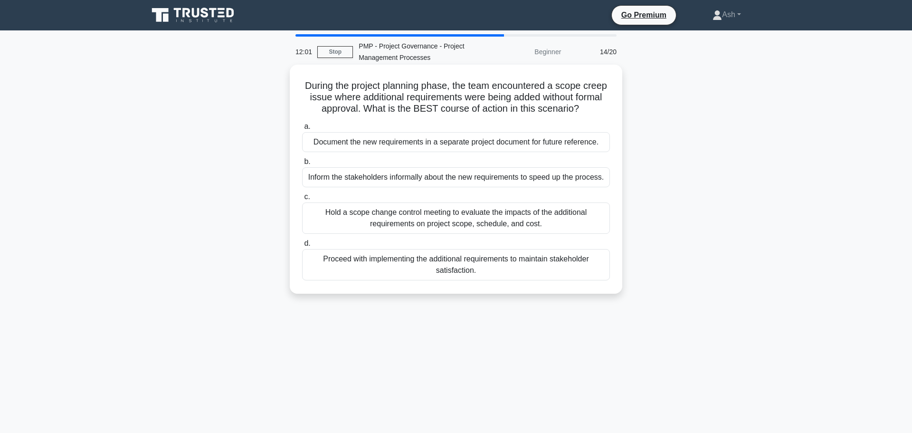
click at [412, 216] on div "Hold a scope change control meeting to evaluate the impacts of the additional r…" at bounding box center [456, 217] width 308 height 31
click at [302, 200] on input "c. Hold a scope change control meeting to evaluate the impacts of the additiona…" at bounding box center [302, 197] width 0 height 6
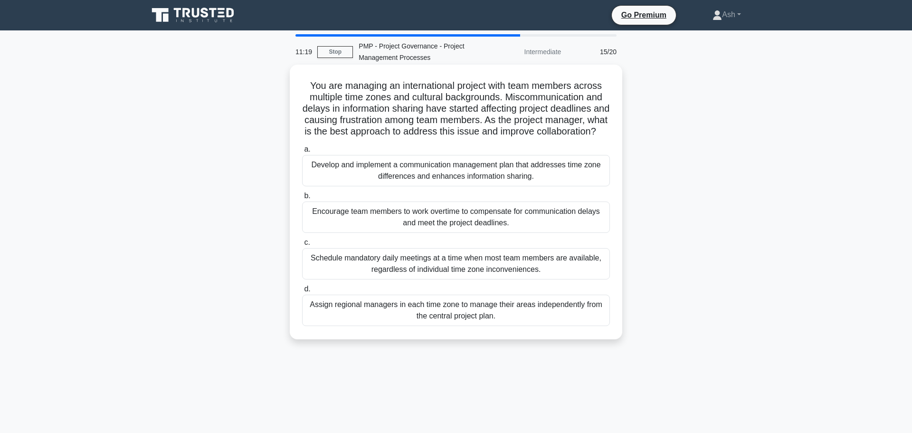
click at [397, 180] on div "Develop and implement a communication management plan that addresses time zone …" at bounding box center [456, 170] width 308 height 31
click at [302, 153] on input "a. Develop and implement a communication management plan that addresses time zo…" at bounding box center [302, 149] width 0 height 6
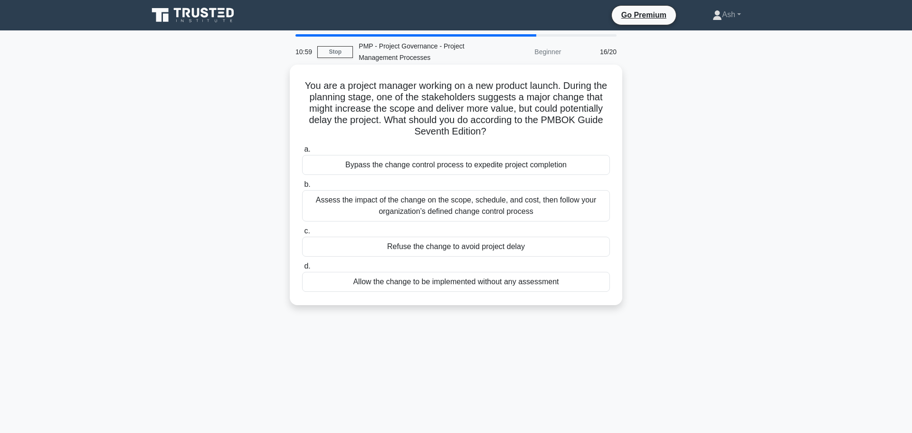
click at [429, 195] on div "Assess the impact of the change on the scope, schedule, and cost, then follow y…" at bounding box center [456, 205] width 308 height 31
click at [302, 188] on input "b. Assess the impact of the change on the scope, schedule, and cost, then follo…" at bounding box center [302, 185] width 0 height 6
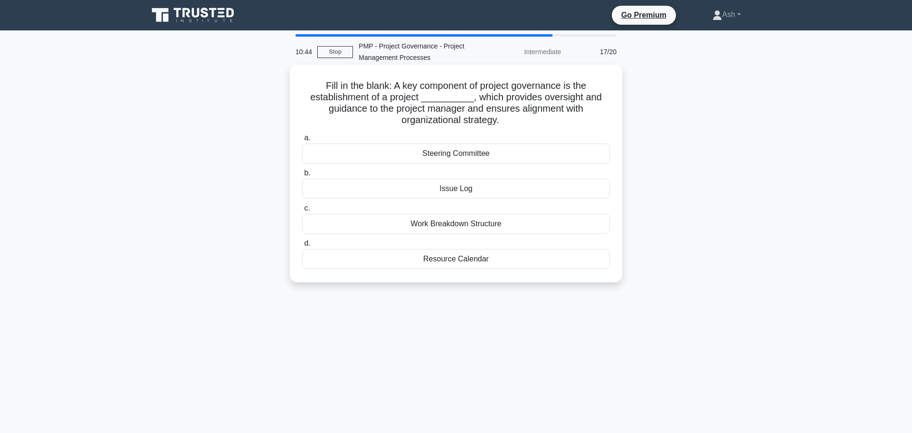
click at [435, 158] on div "Steering Committee" at bounding box center [456, 154] width 308 height 20
click at [302, 141] on input "a. Steering Committee" at bounding box center [302, 138] width 0 height 6
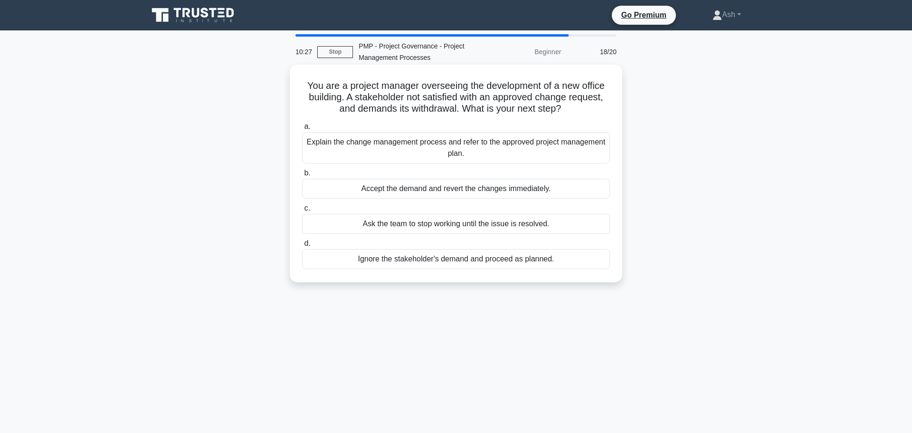
click at [360, 153] on div "Explain the change management process and refer to the approved project managem…" at bounding box center [456, 147] width 308 height 31
click at [302, 130] on input "a. Explain the change management process and refer to the approved project mana…" at bounding box center [302, 127] width 0 height 6
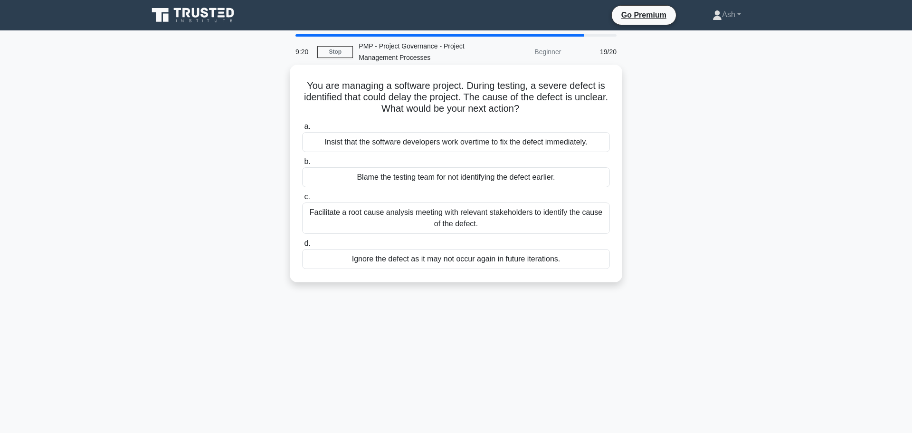
click at [423, 223] on div "Facilitate a root cause analysis meeting with relevant stakeholders to identify…" at bounding box center [456, 217] width 308 height 31
click at [302, 200] on input "c. Facilitate a root cause analysis meeting with relevant stakeholders to ident…" at bounding box center [302, 197] width 0 height 6
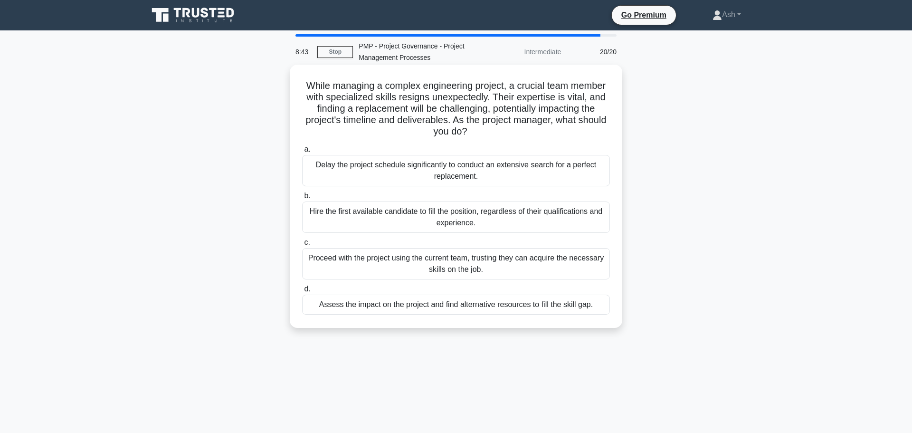
click at [403, 305] on div "Assess the impact on the project and find alternative resources to fill the ski…" at bounding box center [456, 305] width 308 height 20
click at [302, 292] on input "d. Assess the impact on the project and find alternative resources to fill the …" at bounding box center [302, 289] width 0 height 6
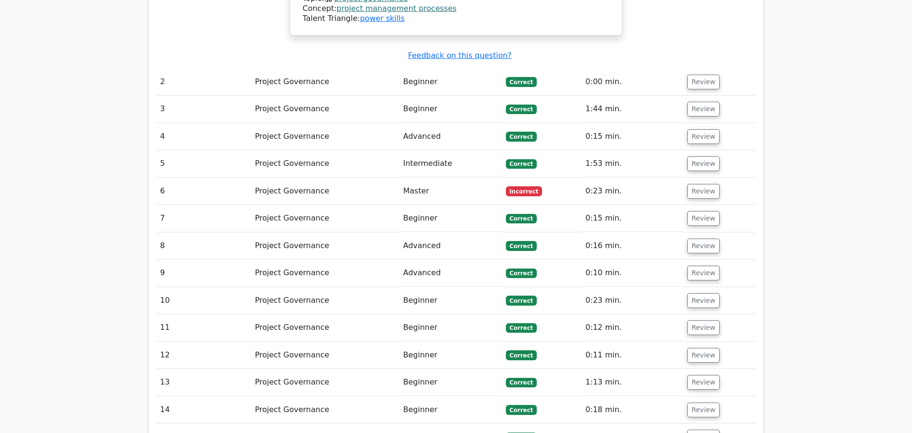
scroll to position [1219, 0]
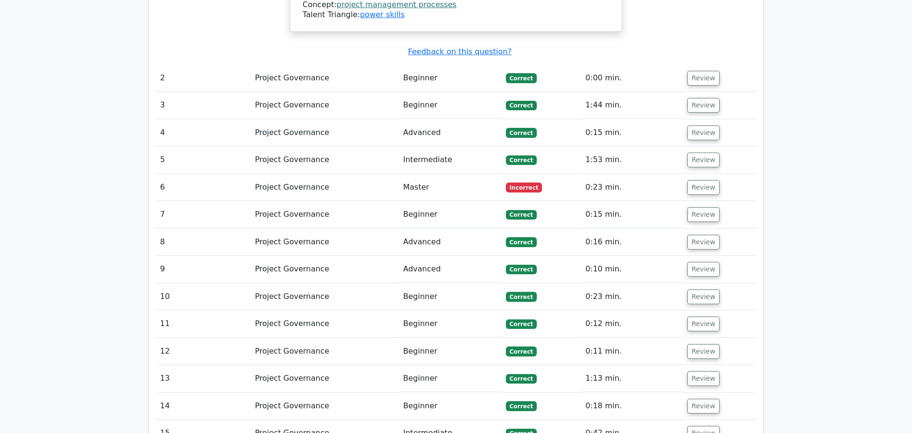
click at [417, 174] on td "Master" at bounding box center [451, 187] width 103 height 27
click at [706, 180] on button "Review" at bounding box center [704, 187] width 32 height 15
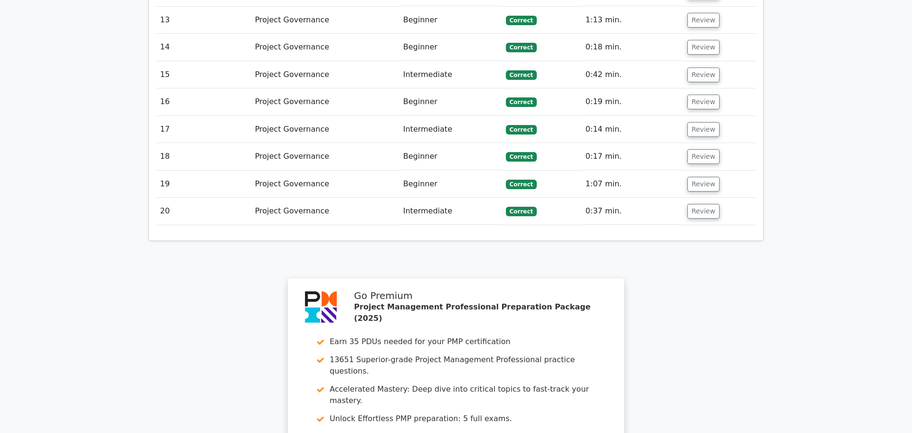
scroll to position [2235, 0]
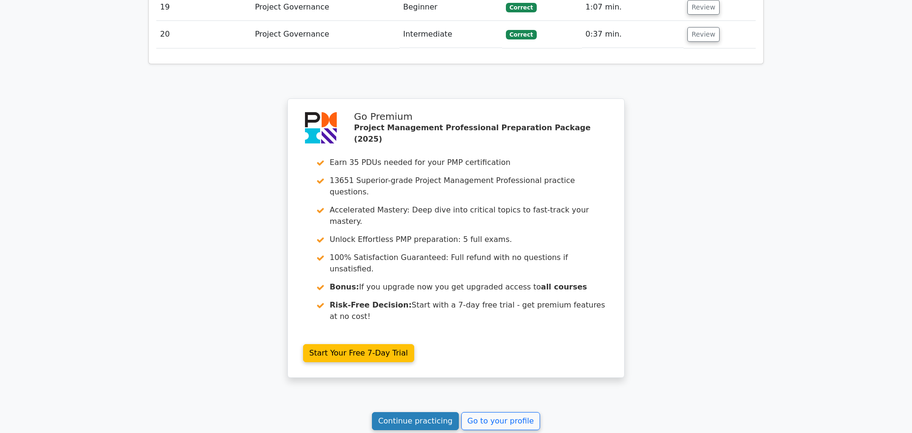
click at [405, 412] on link "Continue practicing" at bounding box center [415, 421] width 87 height 18
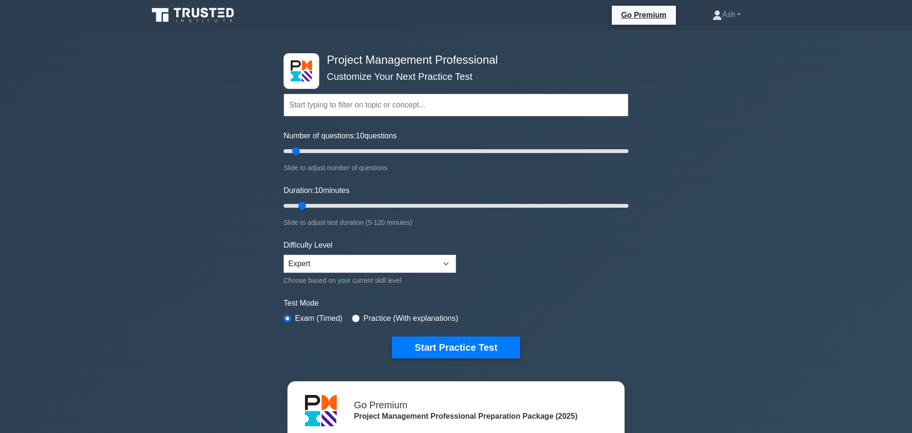
click at [364, 109] on input "text" at bounding box center [456, 105] width 345 height 23
type input "w"
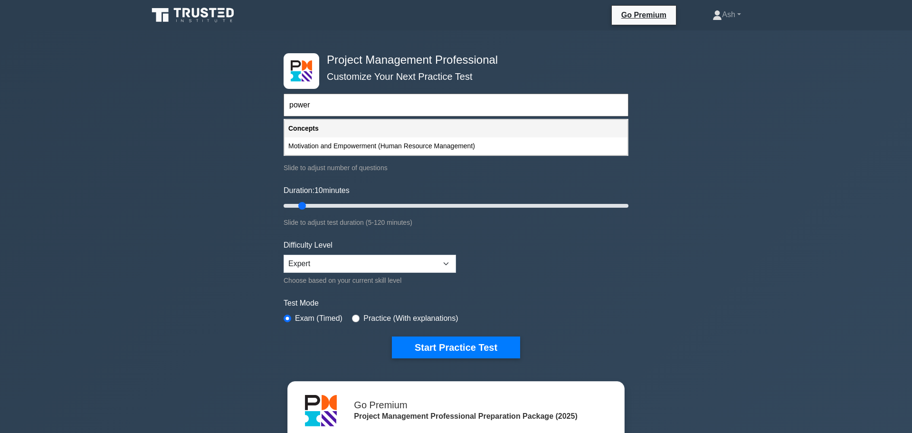
type input "power"
click at [172, 184] on div "Project Management Professional Customize Your Next Practice Test power Topics …" at bounding box center [456, 329] width 912 height 598
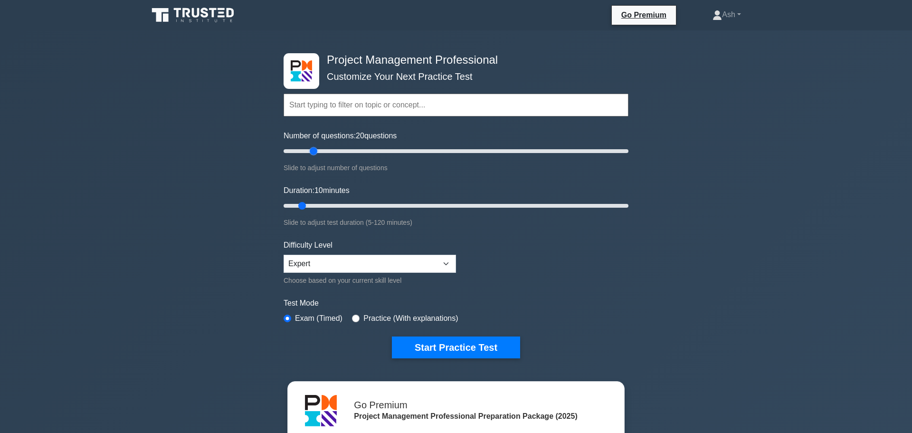
drag, startPoint x: 297, startPoint y: 152, endPoint x: 311, endPoint y: 150, distance: 14.4
type input "20"
click at [311, 150] on input "Number of questions: 20 questions" at bounding box center [456, 150] width 345 height 11
drag, startPoint x: 303, startPoint y: 207, endPoint x: 325, endPoint y: 203, distance: 22.6
type input "20"
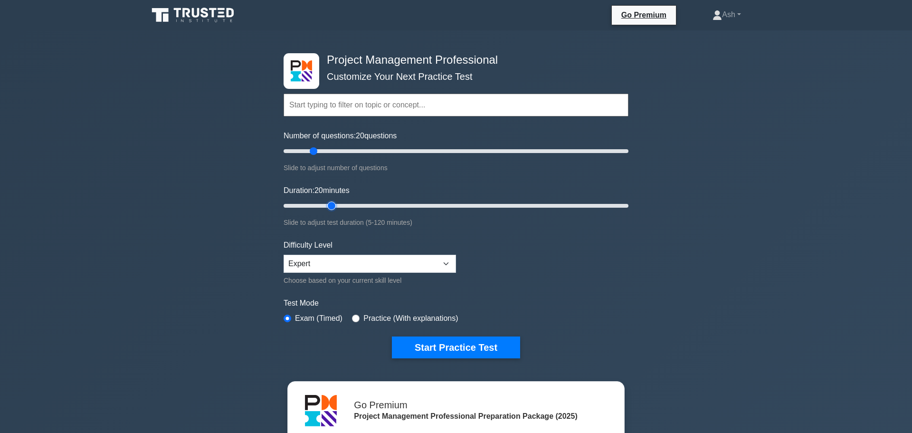
click at [325, 203] on input "Duration: 20 minutes" at bounding box center [456, 205] width 345 height 11
click at [358, 318] on input "radio" at bounding box center [356, 319] width 8 height 8
radio input "true"
click at [448, 261] on select "Beginner Intermediate Expert" at bounding box center [370, 264] width 172 height 18
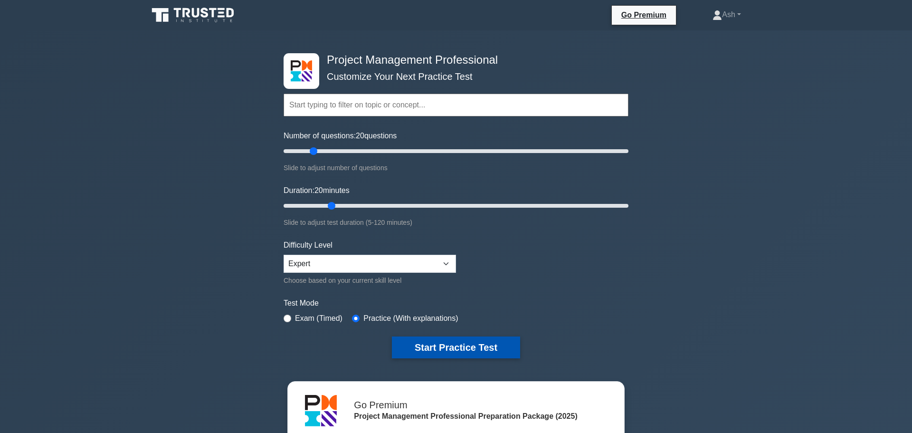
click at [461, 350] on button "Start Practice Test" at bounding box center [456, 347] width 128 height 22
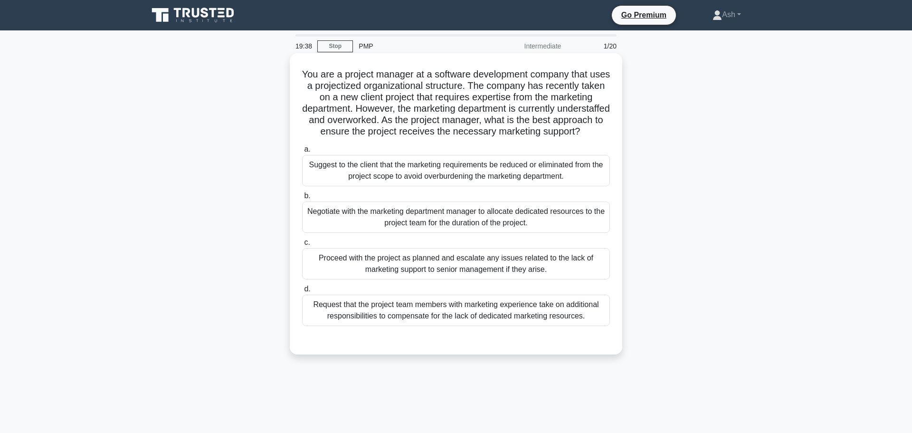
click at [354, 220] on div "Negotiate with the marketing department manager to allocate dedicated resources…" at bounding box center [456, 216] width 308 height 31
click at [302, 199] on input "b. Negotiate with the marketing department manager to allocate dedicated resour…" at bounding box center [302, 196] width 0 height 6
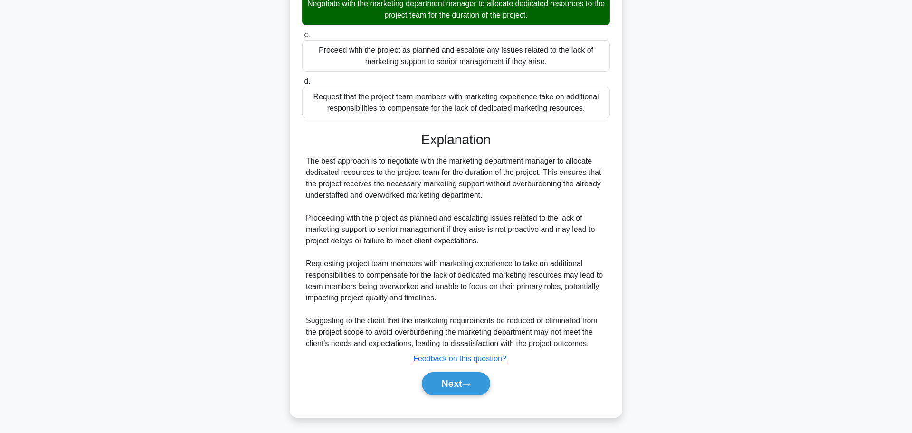
scroll to position [220, 0]
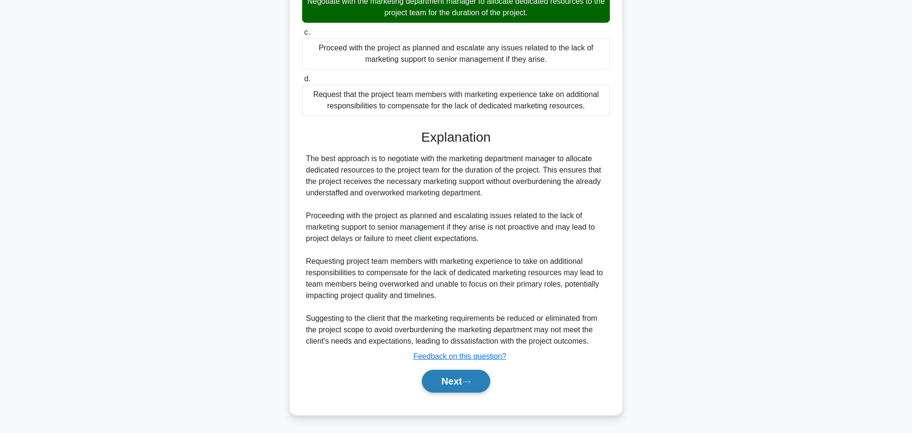
click at [465, 382] on button "Next" at bounding box center [456, 381] width 68 height 23
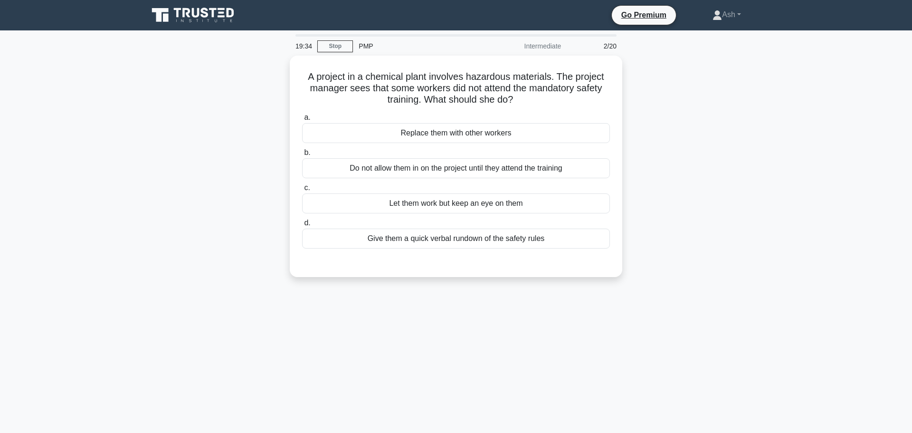
scroll to position [1, 0]
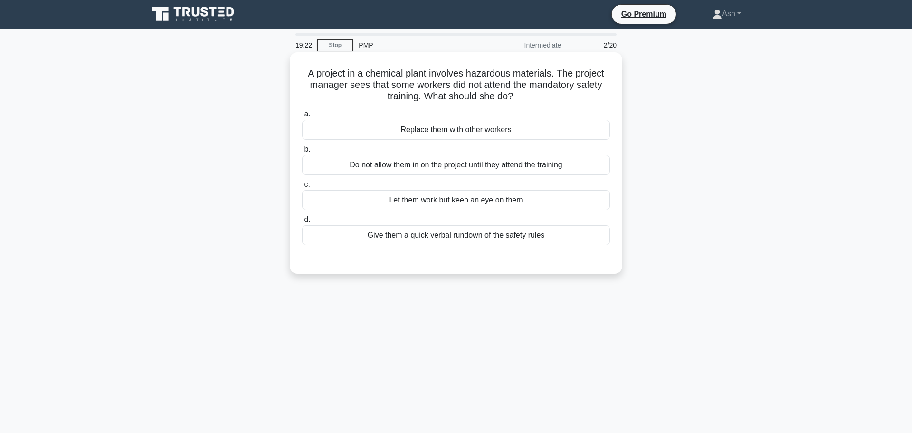
click at [488, 166] on div "Do not allow them in on the project until they attend the training" at bounding box center [456, 165] width 308 height 20
click at [302, 153] on input "b. Do not allow them in on the project until they attend the training" at bounding box center [302, 149] width 0 height 6
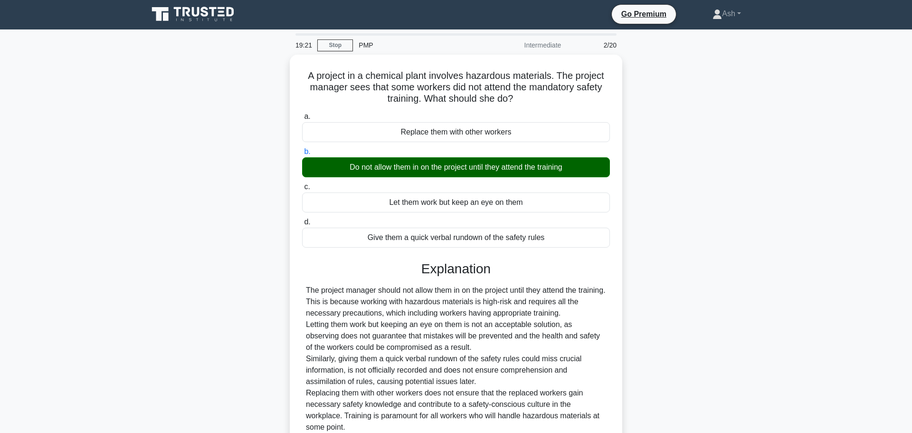
scroll to position [85, 0]
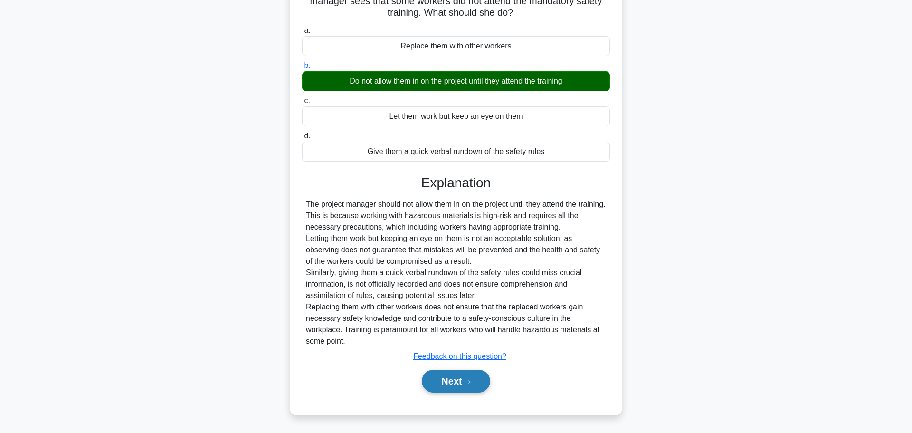
click at [457, 390] on button "Next" at bounding box center [456, 381] width 68 height 23
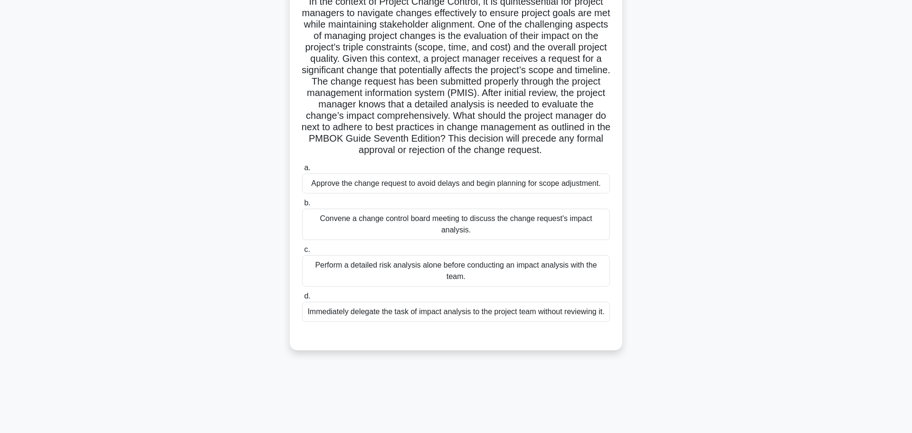
scroll to position [74, 0]
click at [409, 226] on div "Convene a change control board meeting to discuss the change request's impact a…" at bounding box center [456, 222] width 308 height 31
click at [302, 205] on input "b. Convene a change control board meeting to discuss the change request's impac…" at bounding box center [302, 202] width 0 height 6
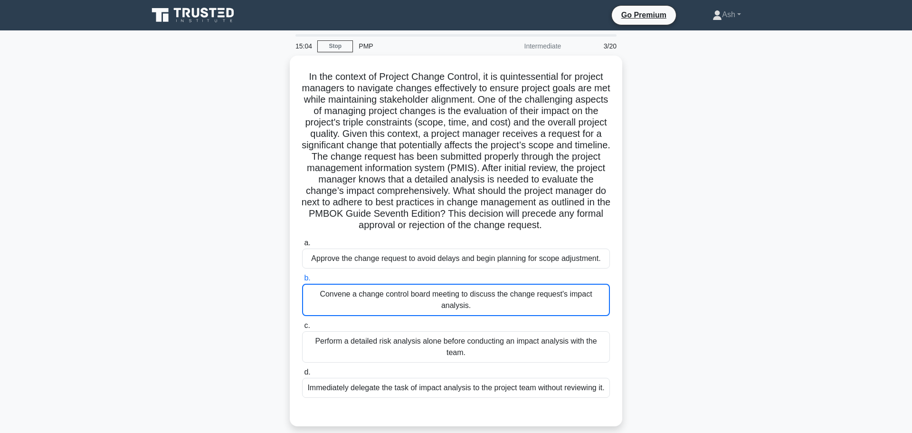
scroll to position [80, 0]
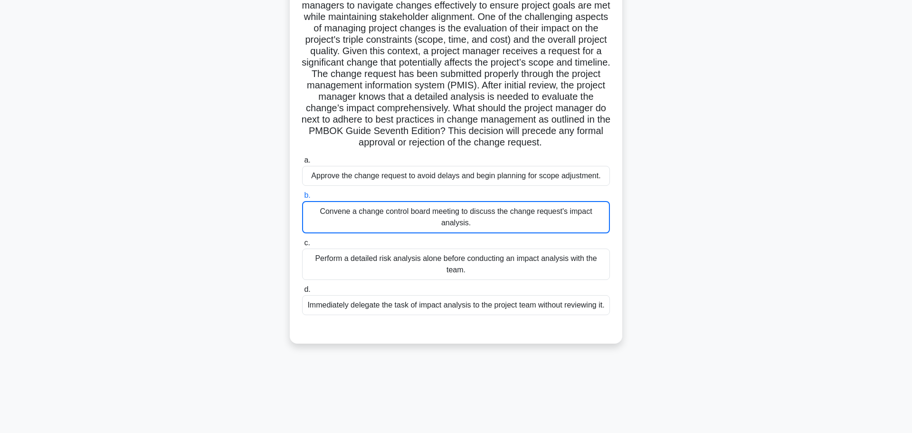
click at [408, 206] on div "Convene a change control board meeting to discuss the change request's impact a…" at bounding box center [456, 217] width 308 height 32
click at [302, 199] on input "b. Convene a change control board meeting to discuss the change request's impac…" at bounding box center [302, 195] width 0 height 6
click at [467, 267] on div "Perform a detailed risk analysis alone before conducting an impact analysis wit…" at bounding box center [456, 264] width 308 height 31
click at [302, 246] on input "c. Perform a detailed risk analysis alone before conducting an impact analysis …" at bounding box center [302, 243] width 0 height 6
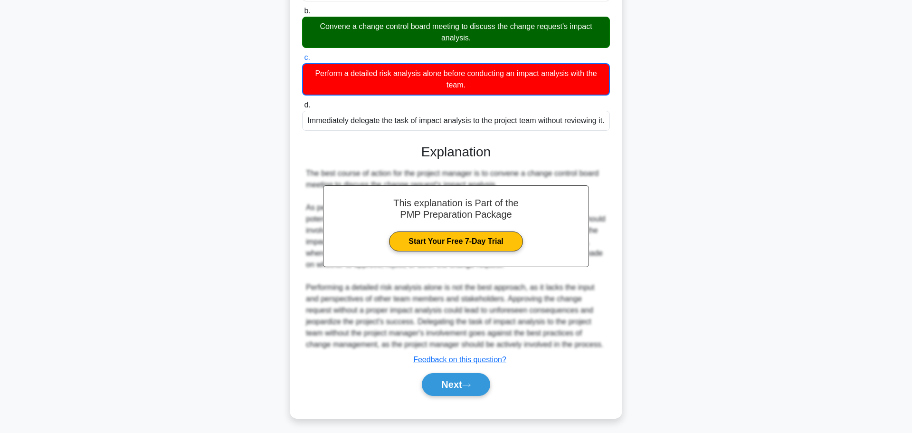
scroll to position [280, 0]
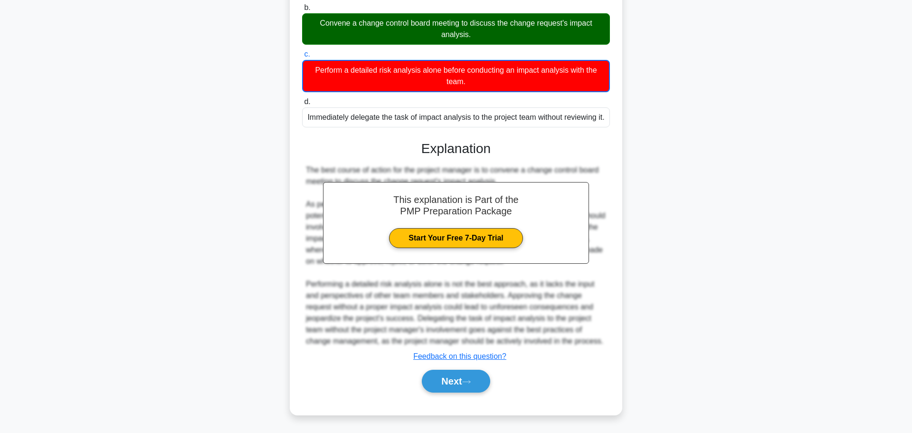
click at [448, 365] on div "This explanation is Part of the PMP Preparation Package Start Your Free 7-Day T…" at bounding box center [456, 262] width 308 height 267
click at [446, 380] on button "Next" at bounding box center [456, 381] width 68 height 23
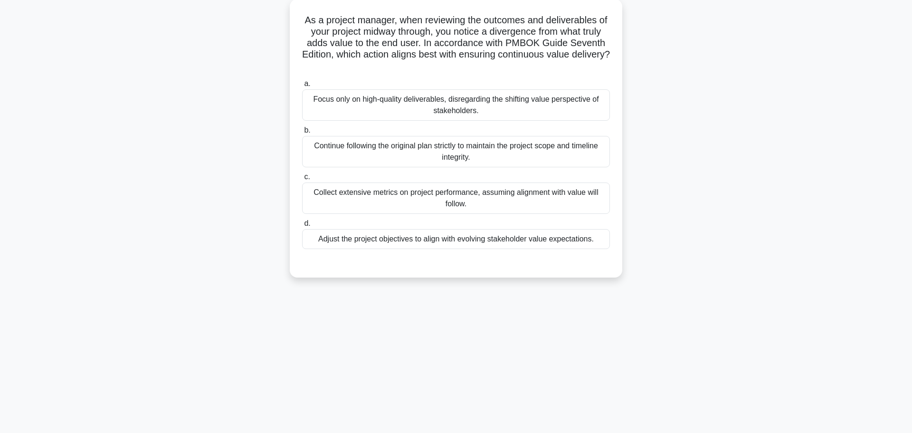
scroll to position [55, 0]
click at [406, 240] on div "Adjust the project objectives to align with evolving stakeholder value expectat…" at bounding box center [456, 239] width 308 height 20
click at [302, 226] on input "d. Adjust the project objectives to align with evolving stakeholder value expec…" at bounding box center [302, 223] width 0 height 6
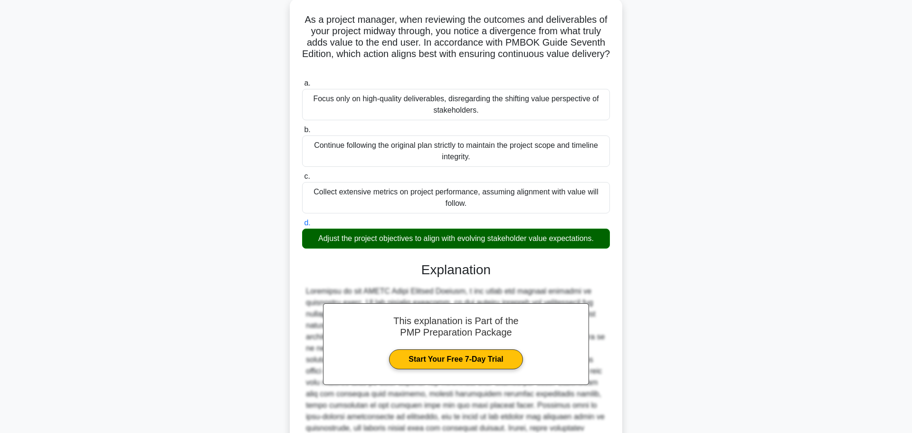
scroll to position [176, 0]
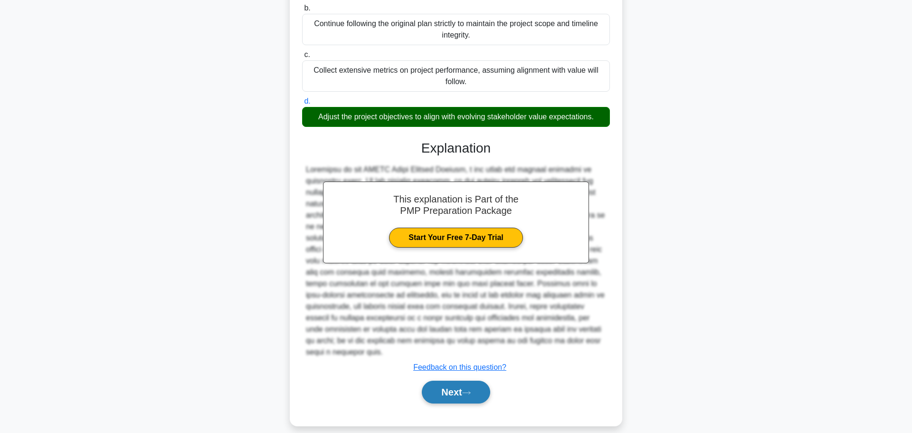
click at [457, 381] on button "Next" at bounding box center [456, 392] width 68 height 23
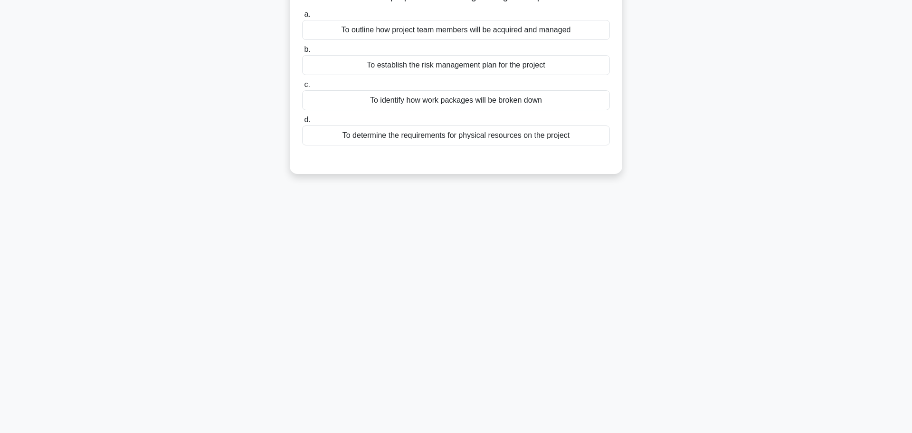
scroll to position [0, 0]
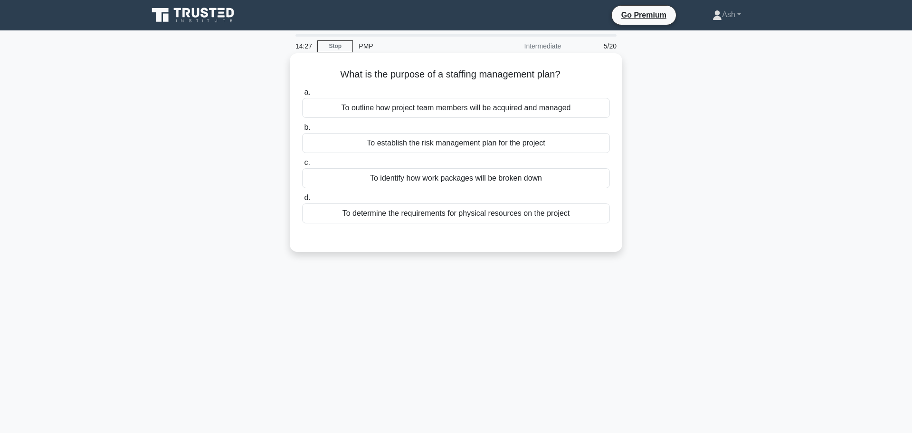
click at [403, 108] on div "To outline how project team members will be acquired and managed" at bounding box center [456, 108] width 308 height 20
click at [302, 96] on input "a. To outline how project team members will be acquired and managed" at bounding box center [302, 92] width 0 height 6
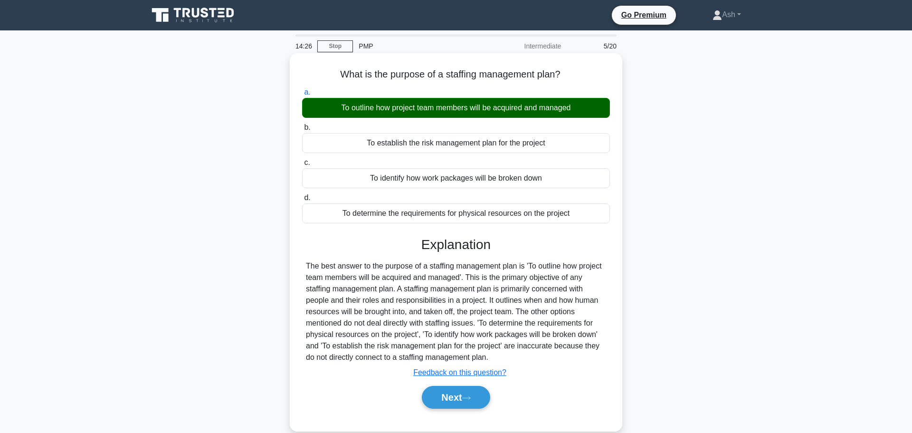
scroll to position [80, 0]
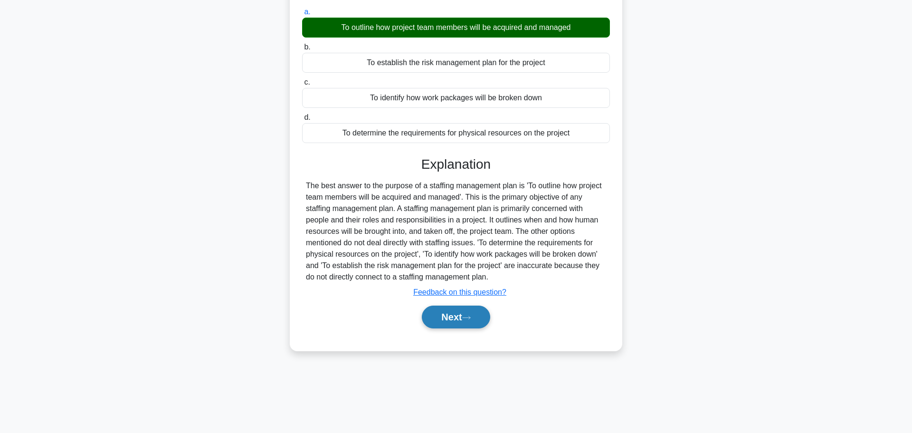
click at [453, 323] on button "Next" at bounding box center [456, 317] width 68 height 23
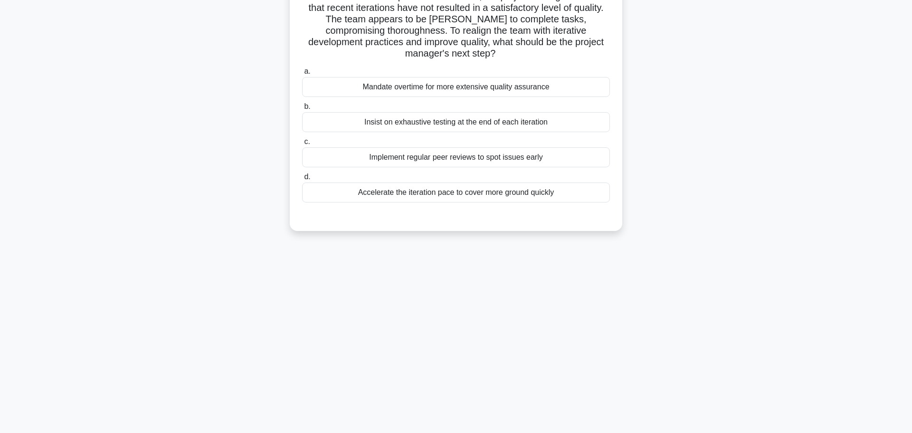
scroll to position [0, 0]
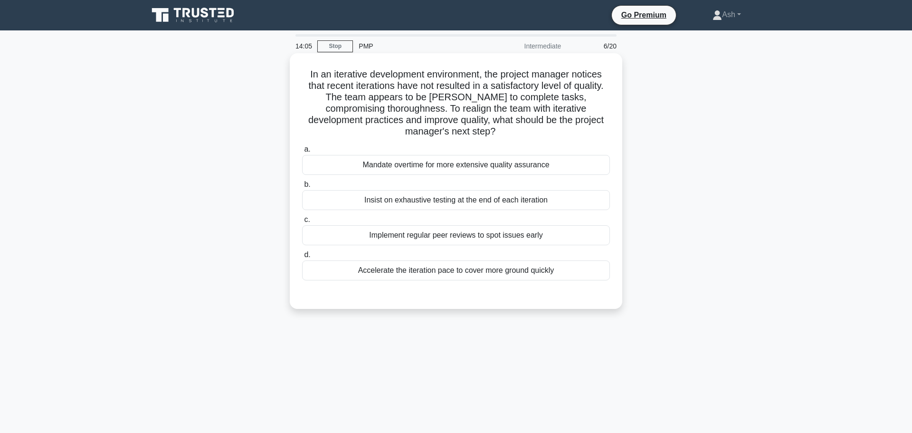
click at [427, 231] on div "Implement regular peer reviews to spot issues early" at bounding box center [456, 235] width 308 height 20
click at [302, 223] on input "c. Implement regular peer reviews to spot issues early" at bounding box center [302, 220] width 0 height 6
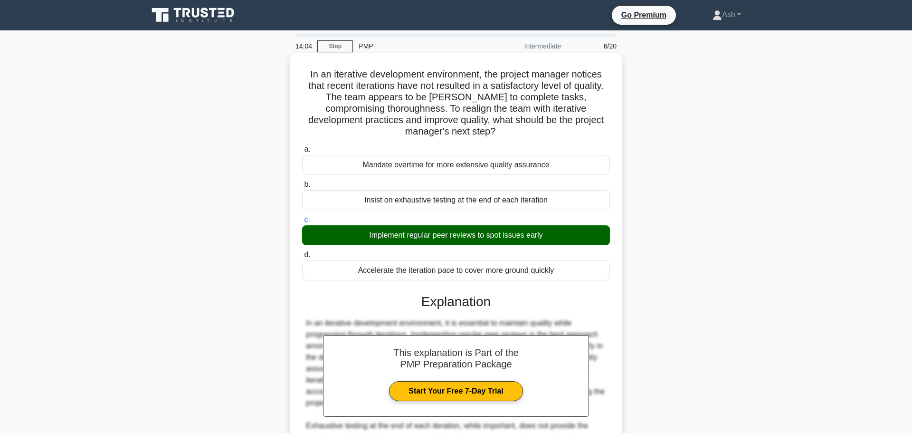
scroll to position [131, 0]
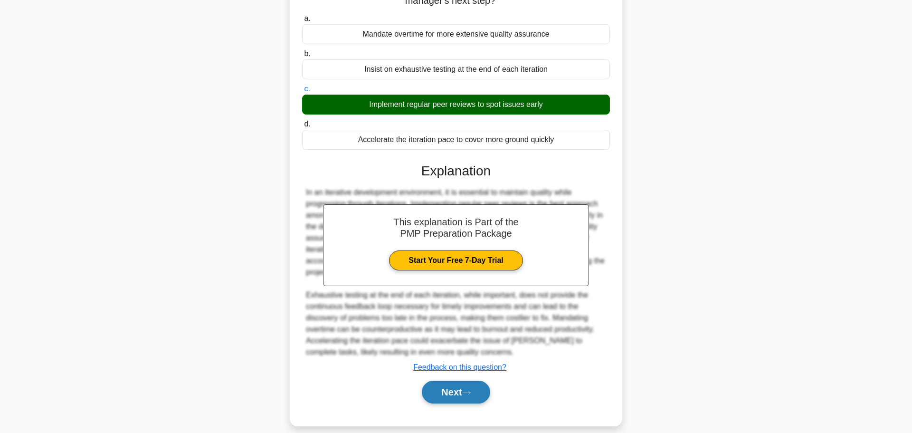
click at [464, 381] on button "Next" at bounding box center [456, 392] width 68 height 23
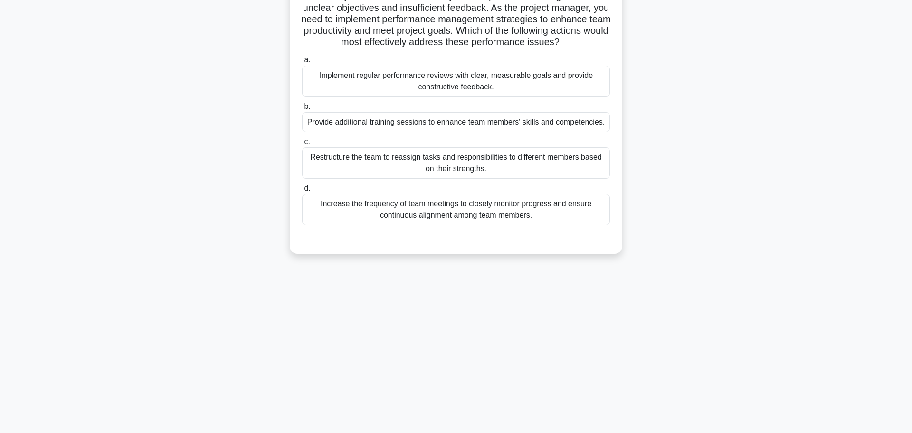
scroll to position [0, 0]
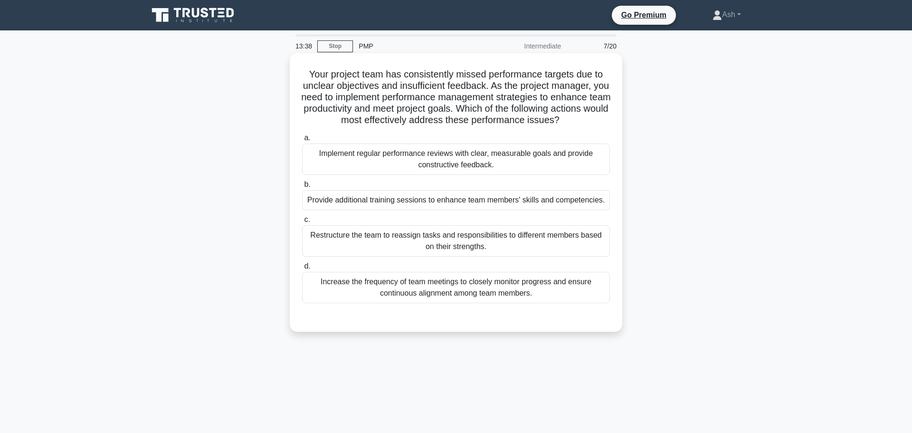
click at [440, 149] on div "Implement regular performance reviews with clear, measurable goals and provide …" at bounding box center [456, 159] width 308 height 31
click at [302, 141] on input "a. Implement regular performance reviews with clear, measurable goals and provi…" at bounding box center [302, 138] width 0 height 6
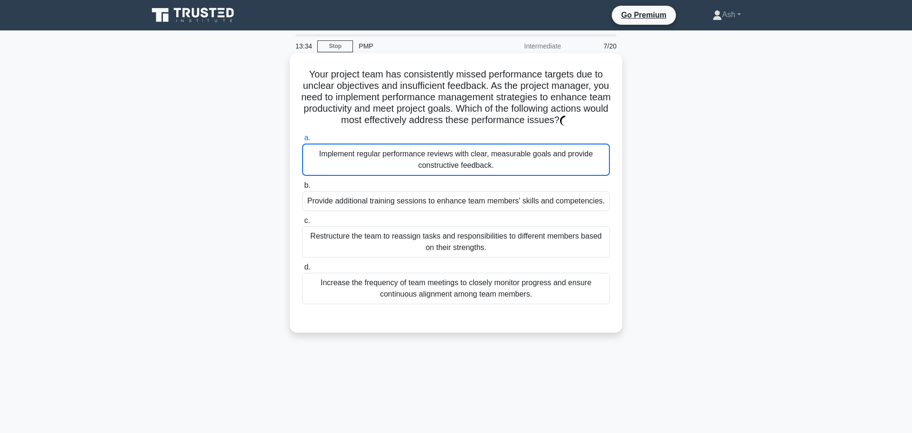
click at [410, 127] on div "Your project team has consistently missed performance targets due to unclear ob…" at bounding box center [456, 193] width 325 height 272
click at [407, 149] on div "Implement regular performance reviews with clear, measurable goals and provide …" at bounding box center [456, 160] width 308 height 32
click at [302, 141] on input "a. Implement regular performance reviews with clear, measurable goals and provi…" at bounding box center [302, 138] width 0 height 6
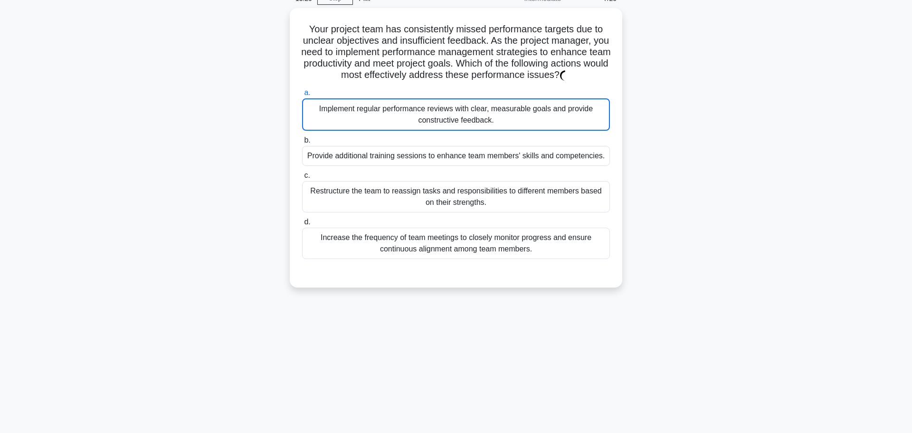
scroll to position [77, 0]
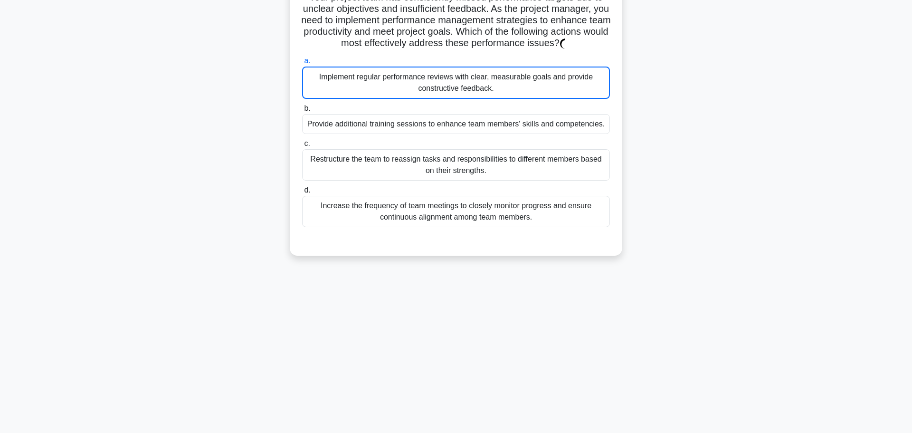
click at [384, 81] on div "Implement regular performance reviews with clear, measurable goals and provide …" at bounding box center [456, 83] width 308 height 32
click at [302, 64] on input "a. Implement regular performance reviews with clear, measurable goals and provi…" at bounding box center [302, 61] width 0 height 6
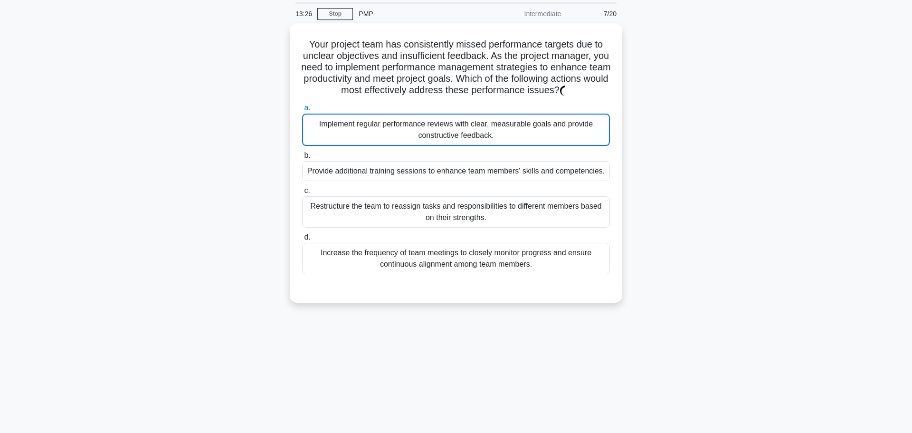
scroll to position [29, 0]
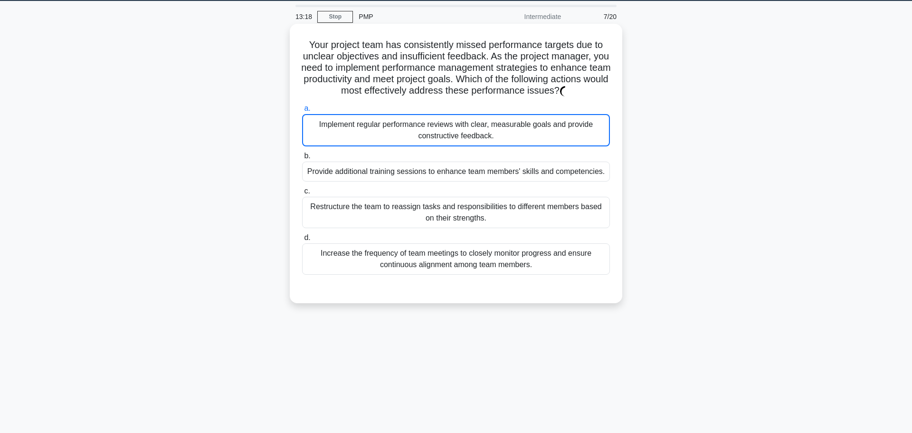
click at [355, 129] on div "Implement regular performance reviews with clear, measurable goals and provide …" at bounding box center [456, 130] width 308 height 32
click at [302, 112] on input "a. Implement regular performance reviews with clear, measurable goals and provi…" at bounding box center [302, 108] width 0 height 6
click at [355, 129] on div "Implement regular performance reviews with clear, measurable goals and provide …" at bounding box center [456, 130] width 308 height 32
click at [302, 112] on input "a. Implement regular performance reviews with clear, measurable goals and provi…" at bounding box center [302, 108] width 0 height 6
click at [355, 129] on div "Implement regular performance reviews with clear, measurable goals and provide …" at bounding box center [456, 130] width 308 height 32
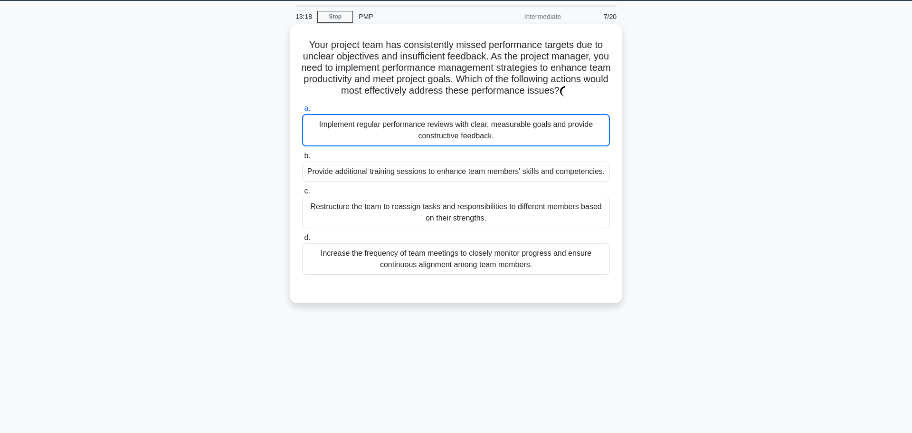
click at [302, 112] on input "a. Implement regular performance reviews with clear, measurable goals and provi…" at bounding box center [302, 108] width 0 height 6
click at [355, 129] on div "Implement regular performance reviews with clear, measurable goals and provide …" at bounding box center [456, 130] width 308 height 32
click at [302, 112] on input "a. Implement regular performance reviews with clear, measurable goals and provi…" at bounding box center [302, 108] width 0 height 6
click at [355, 129] on div "Implement regular performance reviews with clear, measurable goals and provide …" at bounding box center [456, 130] width 308 height 32
click at [302, 112] on input "a. Implement regular performance reviews with clear, measurable goals and provi…" at bounding box center [302, 108] width 0 height 6
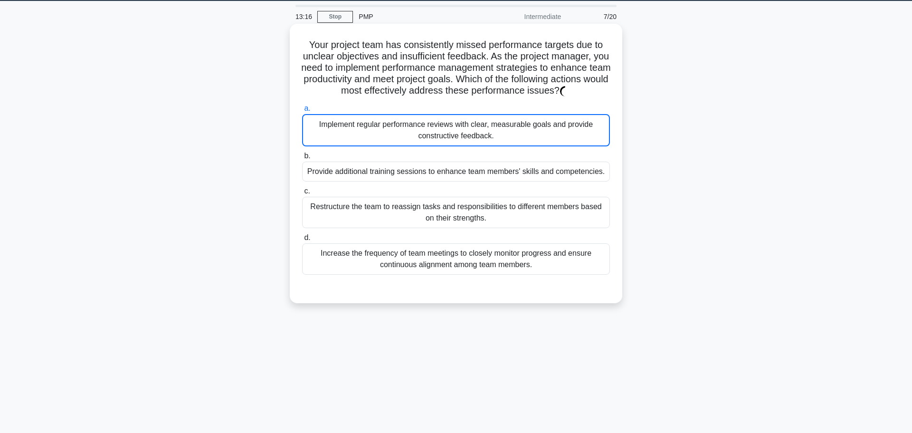
click at [372, 111] on label "a. Implement regular performance reviews with clear, measurable goals and provi…" at bounding box center [456, 125] width 308 height 44
click at [302, 111] on input "a. Implement regular performance reviews with clear, measurable goals and provi…" at bounding box center [302, 108] width 0 height 6
click at [397, 295] on div "Your project team has consistently missed performance targets due to unclear ob…" at bounding box center [456, 164] width 325 height 272
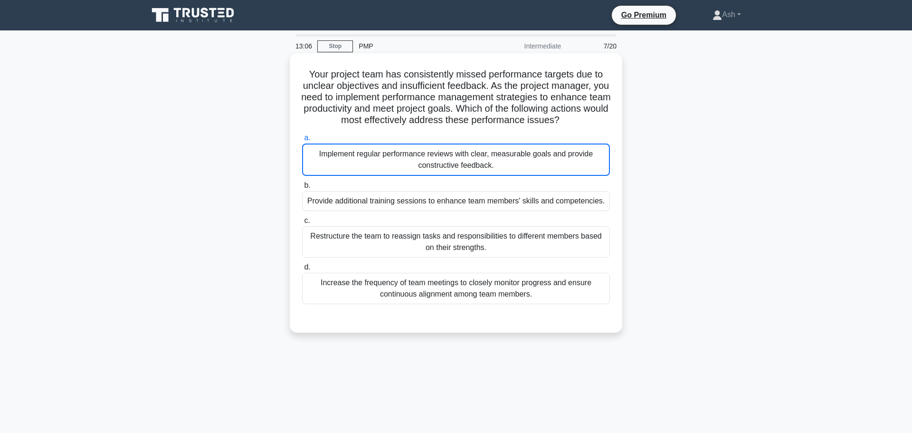
click at [423, 153] on div "Implement regular performance reviews with clear, measurable goals and provide …" at bounding box center [456, 160] width 308 height 32
click at [302, 141] on input "a. Implement regular performance reviews with clear, measurable goals and provi…" at bounding box center [302, 138] width 0 height 6
click at [329, 111] on h5 "Your project team has consistently missed performance targets due to unclear ob…" at bounding box center [456, 97] width 310 height 58
click at [298, 205] on div "b. Provide additional training sessions to enhance team members' skills and com…" at bounding box center [456, 195] width 319 height 31
click at [336, 168] on div "Implement regular performance reviews with clear, measurable goals and provide …" at bounding box center [456, 160] width 308 height 32
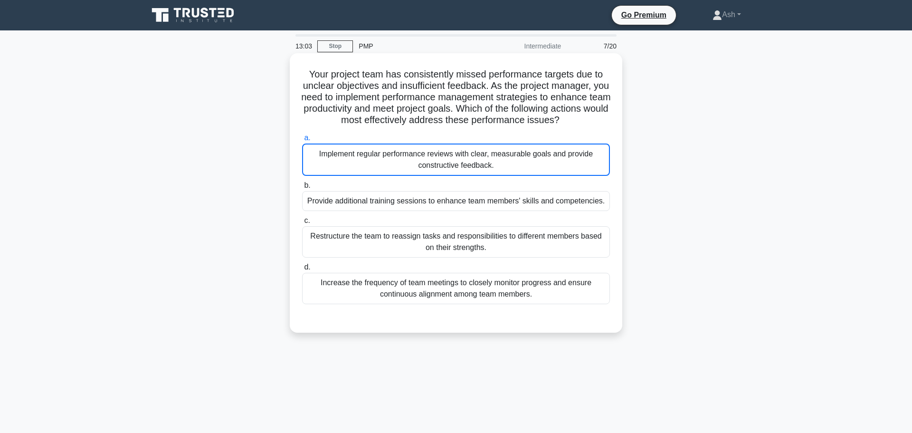
click at [302, 141] on input "a. Implement regular performance reviews with clear, measurable goals and provi…" at bounding box center [302, 138] width 0 height 6
click at [336, 168] on div "Implement regular performance reviews with clear, measurable goals and provide …" at bounding box center [456, 160] width 308 height 32
click at [302, 141] on input "a. Implement regular performance reviews with clear, measurable goals and provi…" at bounding box center [302, 138] width 0 height 6
click at [336, 168] on div "Implement regular performance reviews with clear, measurable goals and provide …" at bounding box center [456, 160] width 308 height 32
click at [302, 141] on input "a. Implement regular performance reviews with clear, measurable goals and provi…" at bounding box center [302, 138] width 0 height 6
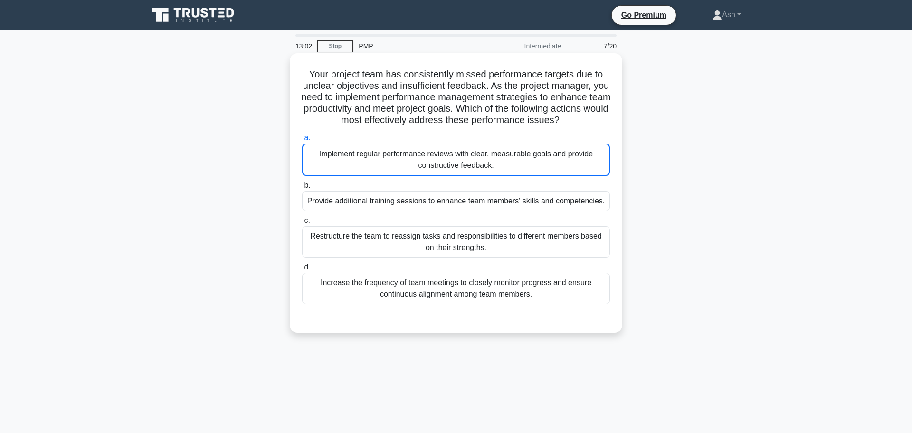
click at [336, 168] on div "Implement regular performance reviews with clear, measurable goals and provide …" at bounding box center [456, 160] width 308 height 32
click at [302, 141] on input "a. Implement regular performance reviews with clear, measurable goals and provi…" at bounding box center [302, 138] width 0 height 6
click at [336, 168] on div "Implement regular performance reviews with clear, measurable goals and provide …" at bounding box center [456, 160] width 308 height 32
click at [302, 141] on input "a. Implement regular performance reviews with clear, measurable goals and provi…" at bounding box center [302, 138] width 0 height 6
click at [336, 168] on div "Implement regular performance reviews with clear, measurable goals and provide …" at bounding box center [456, 160] width 308 height 32
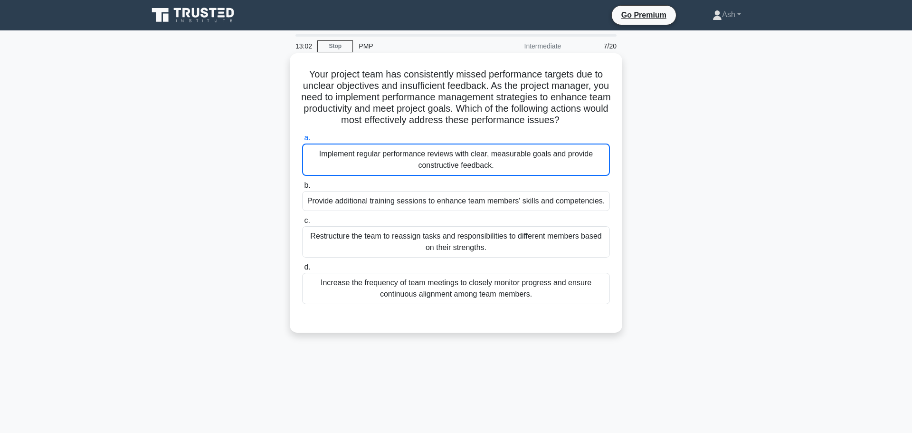
click at [302, 141] on input "a. Implement regular performance reviews with clear, measurable goals and provi…" at bounding box center [302, 138] width 0 height 6
click at [336, 168] on div "Implement regular performance reviews with clear, measurable goals and provide …" at bounding box center [456, 160] width 308 height 32
click at [302, 141] on input "a. Implement regular performance reviews with clear, measurable goals and provi…" at bounding box center [302, 138] width 0 height 6
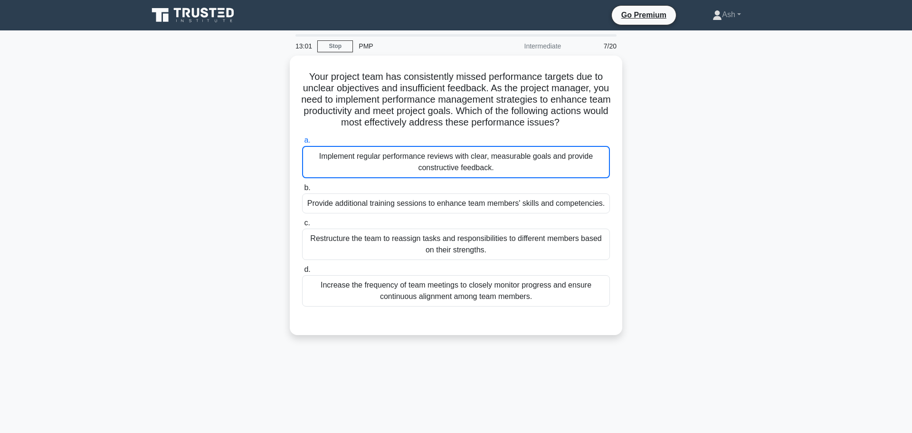
click at [280, 163] on div "Your project team has consistently missed performance targets due to unclear ob…" at bounding box center [456, 201] width 627 height 291
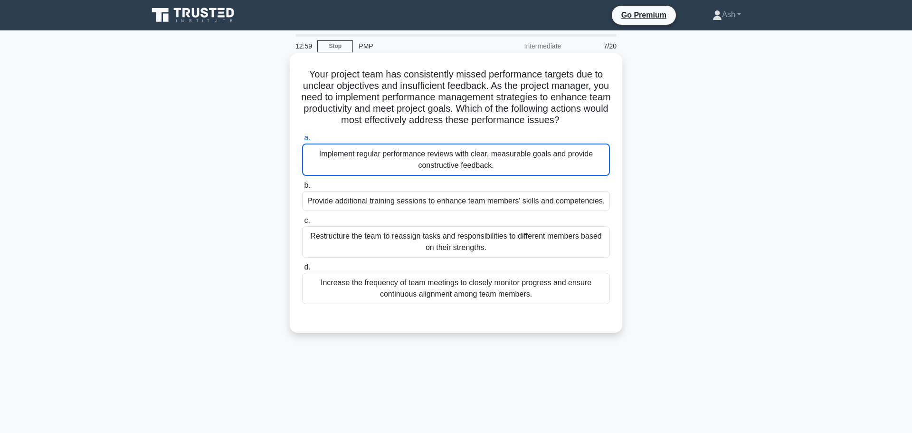
click at [364, 182] on label "b. Provide additional training sessions to enhance team members' skills and com…" at bounding box center [456, 195] width 308 height 31
click at [302, 182] on input "b. Provide additional training sessions to enhance team members' skills and com…" at bounding box center [302, 185] width 0 height 6
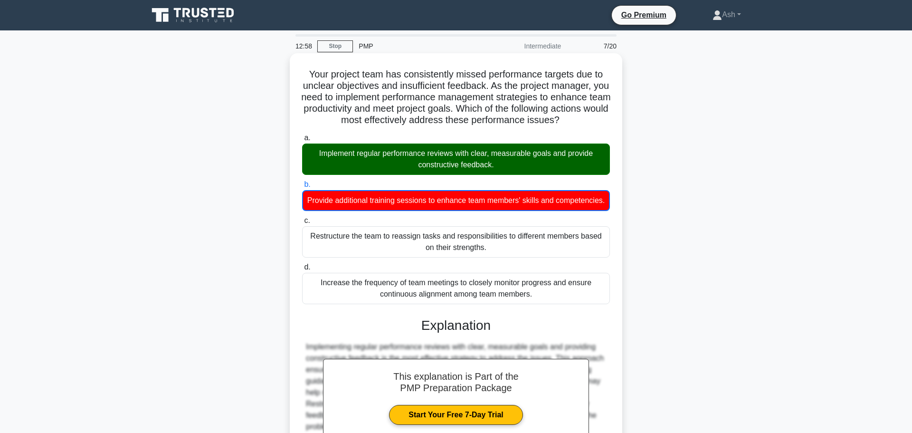
scroll to position [109, 0]
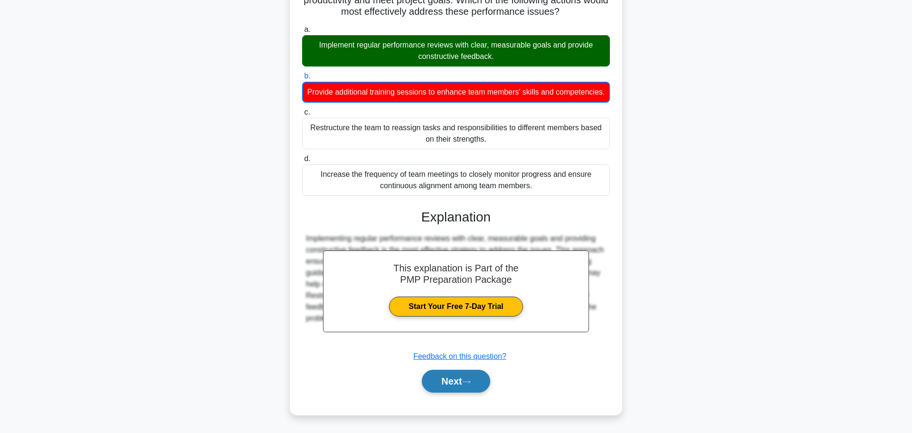
click at [461, 379] on button "Next" at bounding box center [456, 381] width 68 height 23
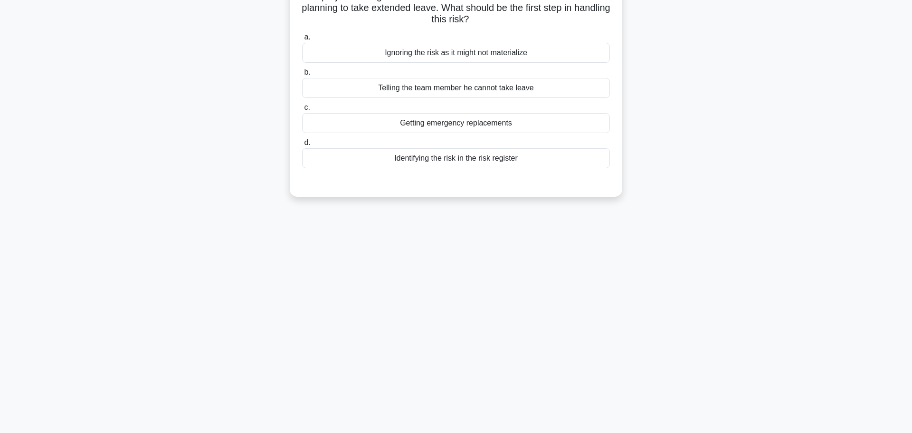
scroll to position [0, 0]
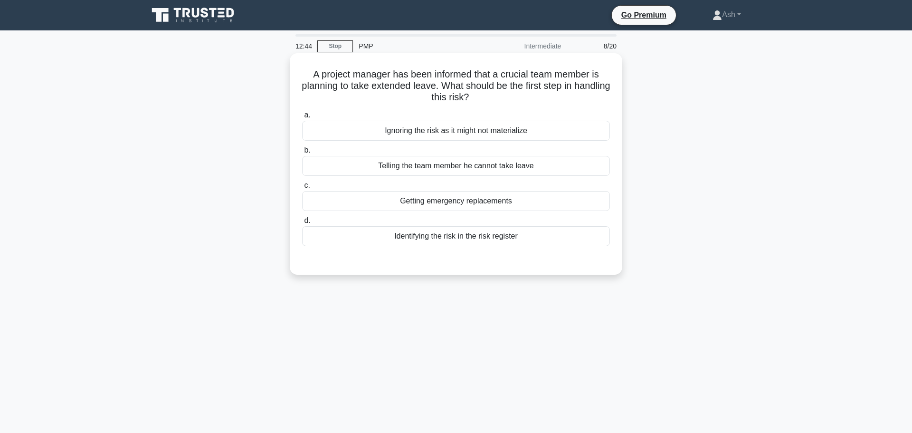
click at [468, 240] on div "Identifying the risk in the risk register" at bounding box center [456, 236] width 308 height 20
click at [302, 224] on input "d. Identifying the risk in the risk register" at bounding box center [302, 221] width 0 height 6
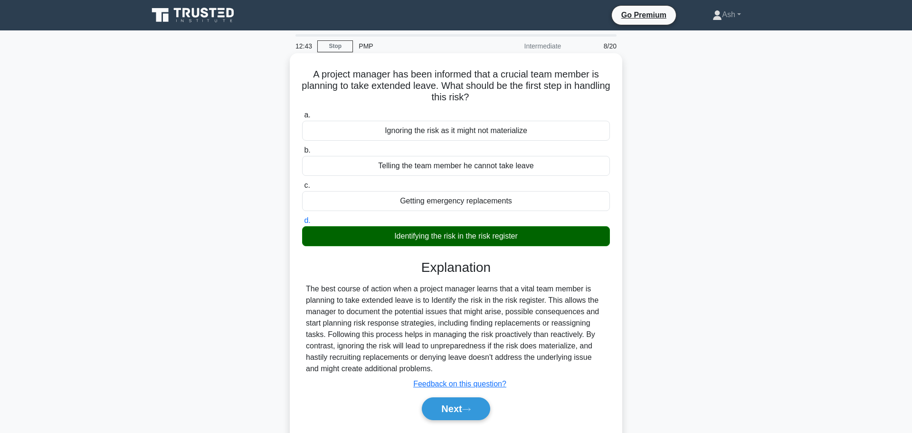
scroll to position [80, 0]
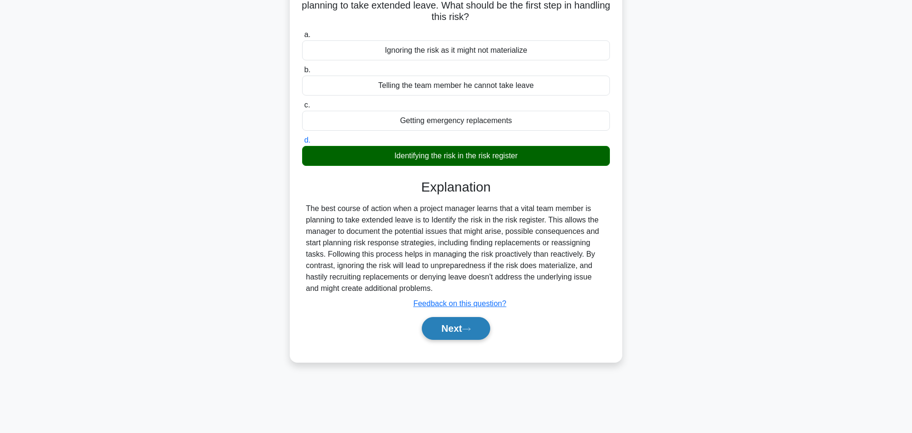
click at [458, 335] on button "Next" at bounding box center [456, 328] width 68 height 23
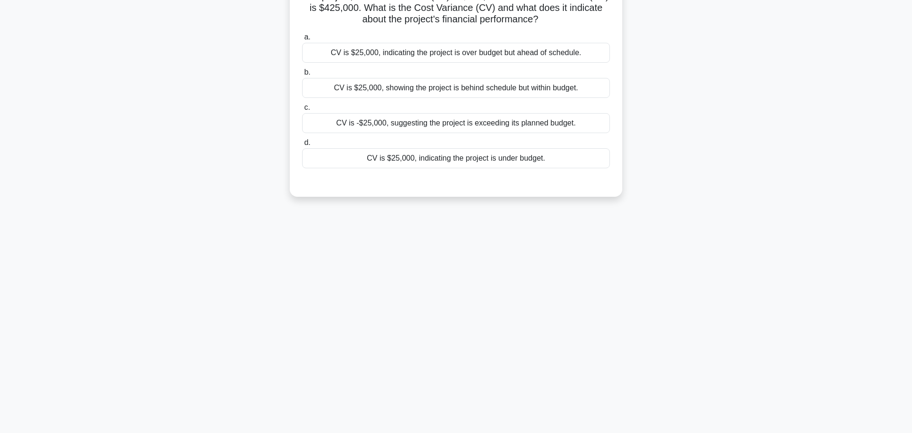
scroll to position [0, 0]
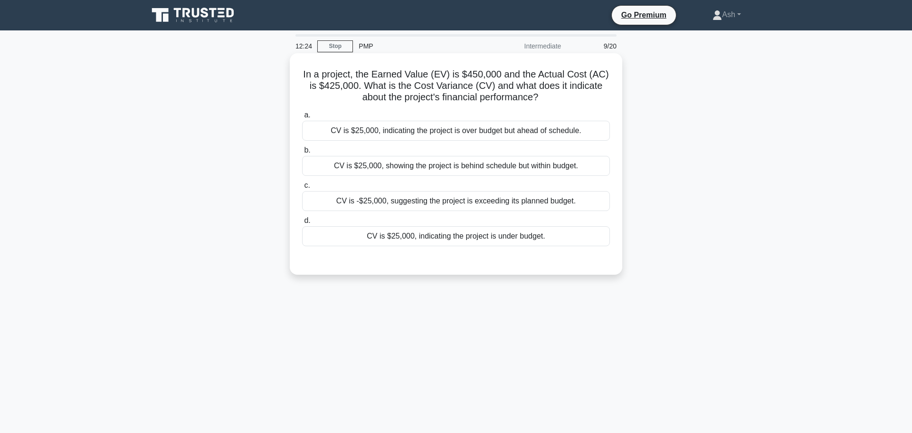
click at [428, 166] on div "CV is $25,000, showing the project is behind schedule but within budget." at bounding box center [456, 166] width 308 height 20
click at [302, 153] on input "b. CV is $25,000, showing the project is behind schedule but within budget." at bounding box center [302, 150] width 0 height 6
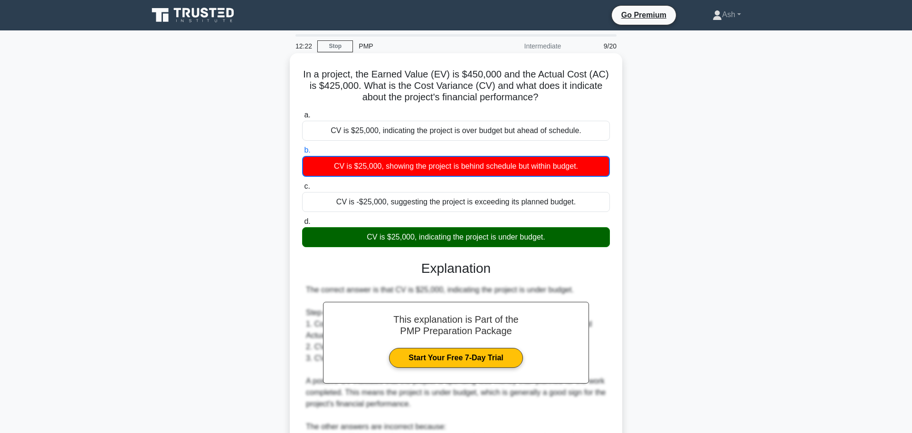
scroll to position [154, 0]
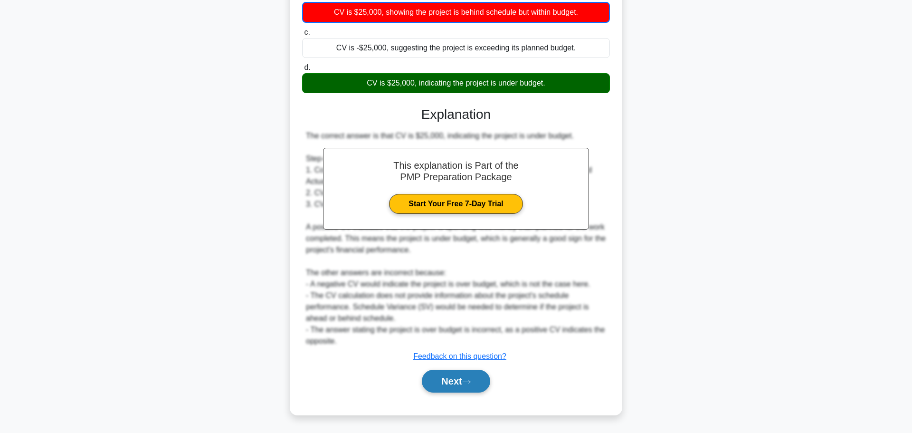
click at [460, 389] on button "Next" at bounding box center [456, 381] width 68 height 23
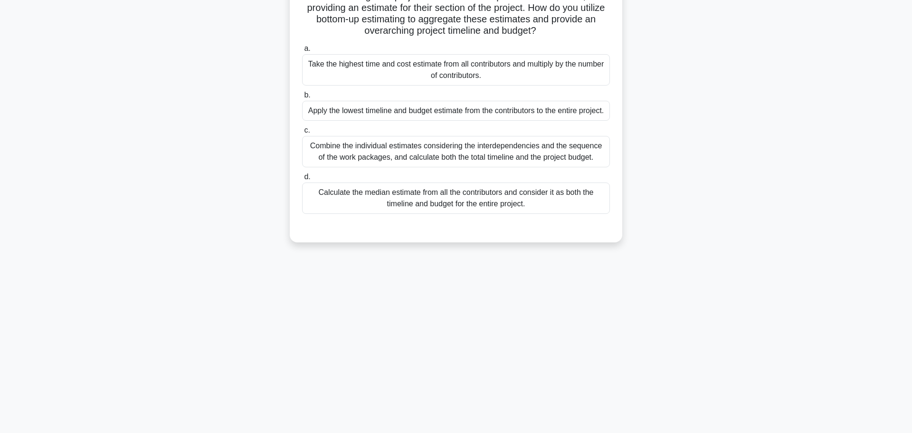
scroll to position [0, 0]
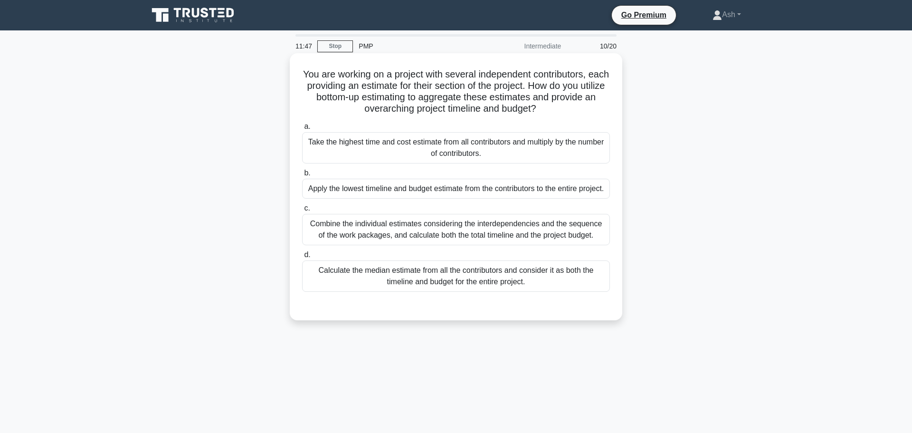
click at [403, 237] on div "Combine the individual estimates considering the interdependencies and the sequ…" at bounding box center [456, 229] width 308 height 31
click at [302, 211] on input "c. Combine the individual estimates considering the interdependencies and the s…" at bounding box center [302, 208] width 0 height 6
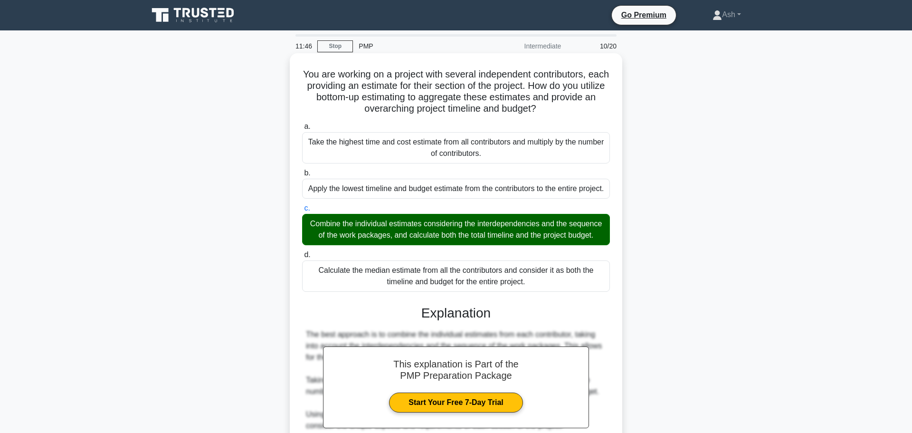
scroll to position [131, 0]
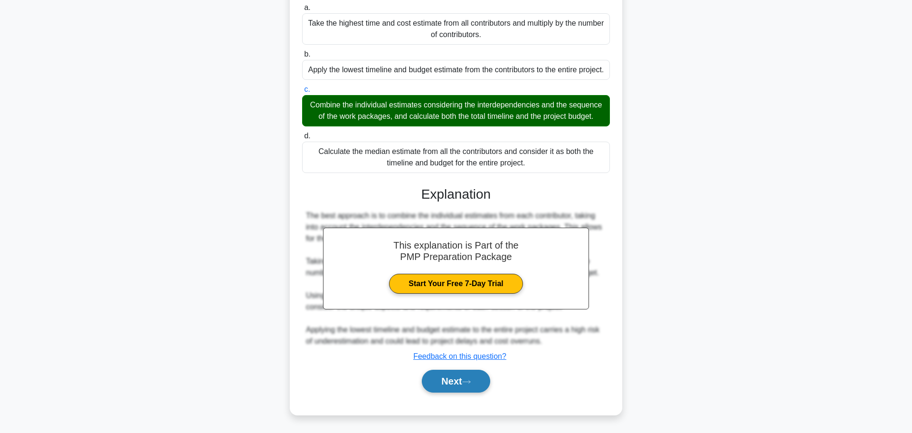
click at [453, 388] on button "Next" at bounding box center [456, 381] width 68 height 23
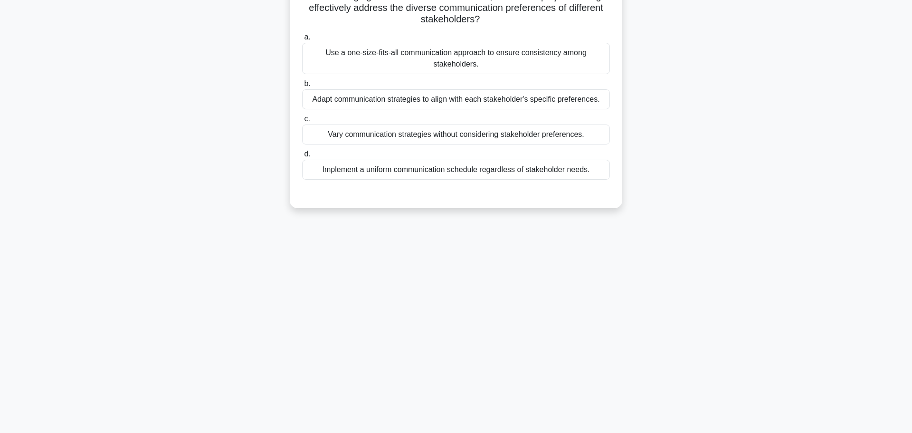
scroll to position [0, 0]
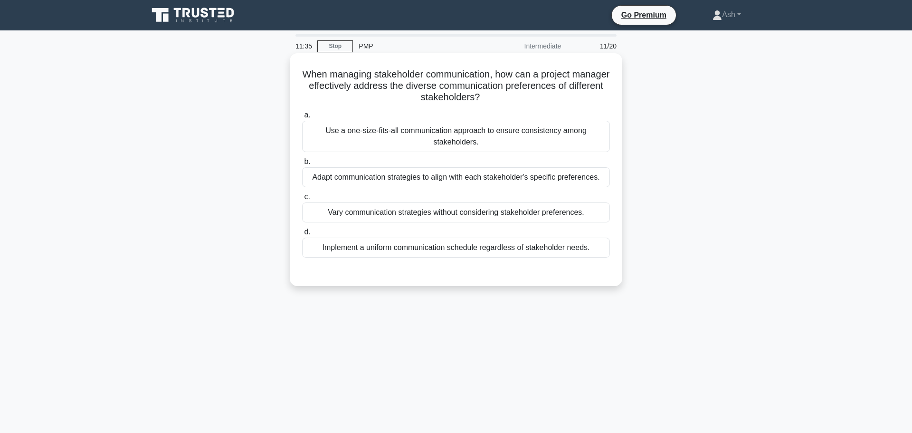
click at [335, 179] on div "Adapt communication strategies to align with each stakeholder's specific prefer…" at bounding box center [456, 177] width 308 height 20
click at [302, 165] on input "b. Adapt communication strategies to align with each stakeholder's specific pre…" at bounding box center [302, 162] width 0 height 6
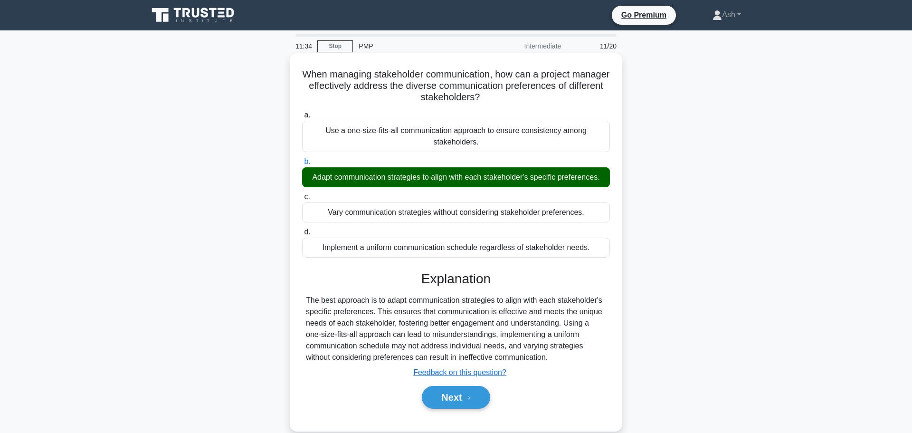
scroll to position [80, 0]
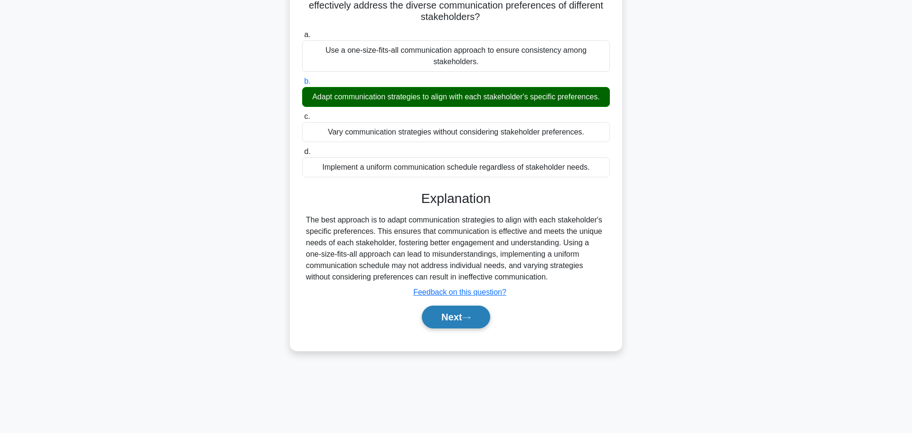
click at [455, 324] on button "Next" at bounding box center [456, 317] width 68 height 23
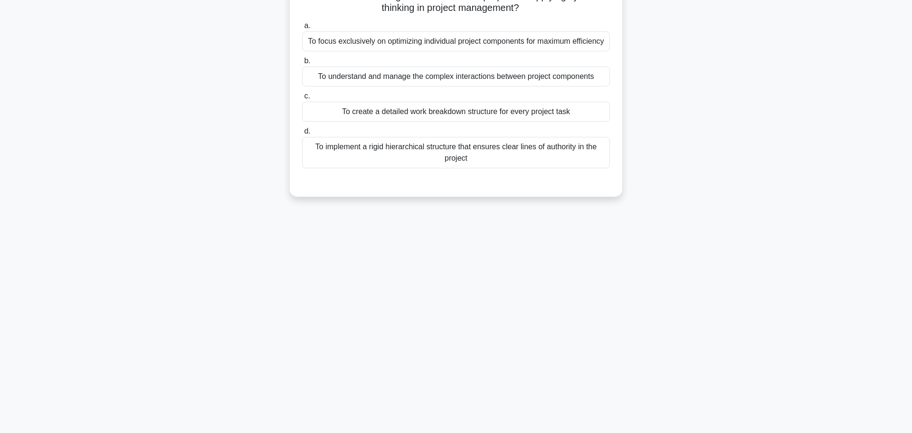
scroll to position [0, 0]
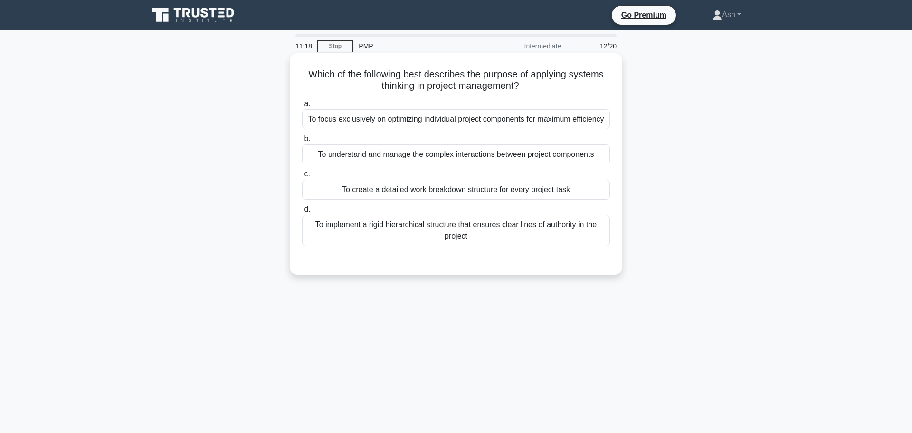
click at [384, 153] on div "To understand and manage the complex interactions between project components" at bounding box center [456, 154] width 308 height 20
click at [302, 142] on input "b. To understand and manage the complex interactions between project components" at bounding box center [302, 139] width 0 height 6
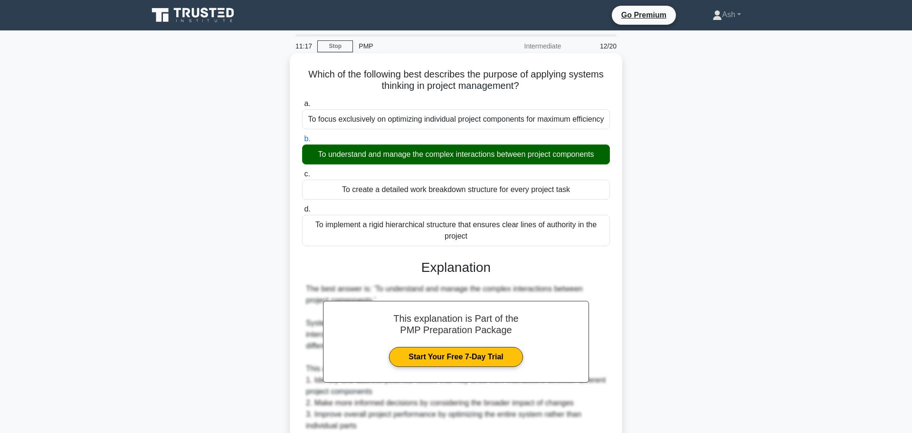
scroll to position [233, 0]
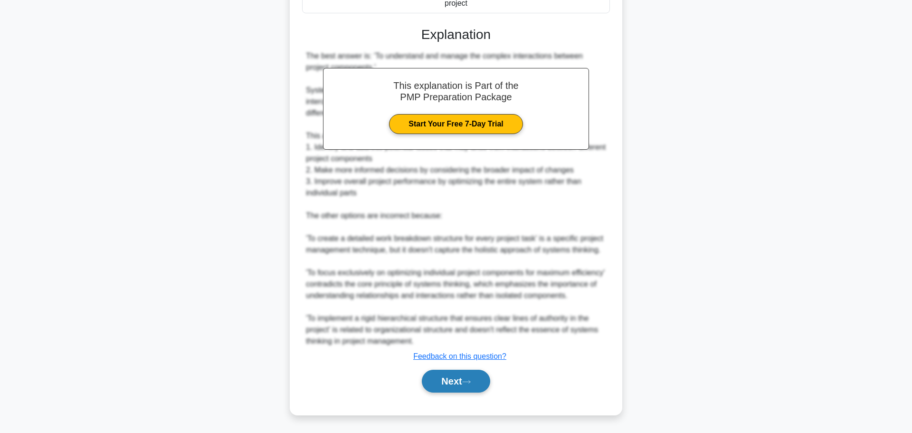
click at [456, 384] on button "Next" at bounding box center [456, 381] width 68 height 23
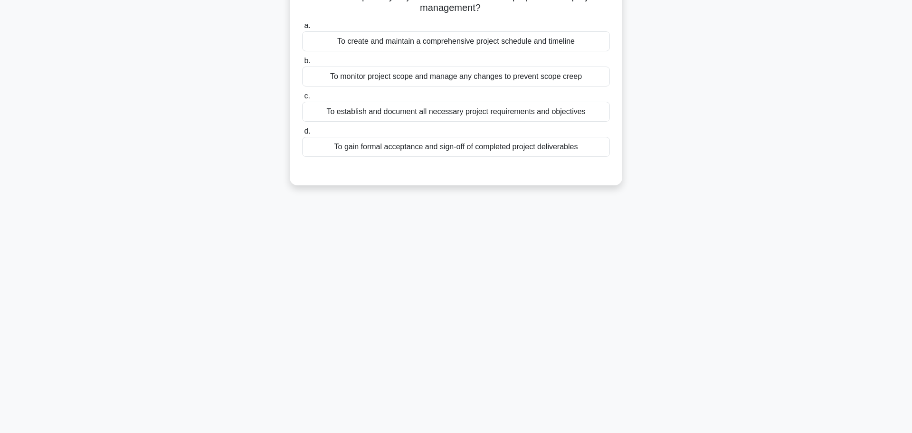
scroll to position [0, 0]
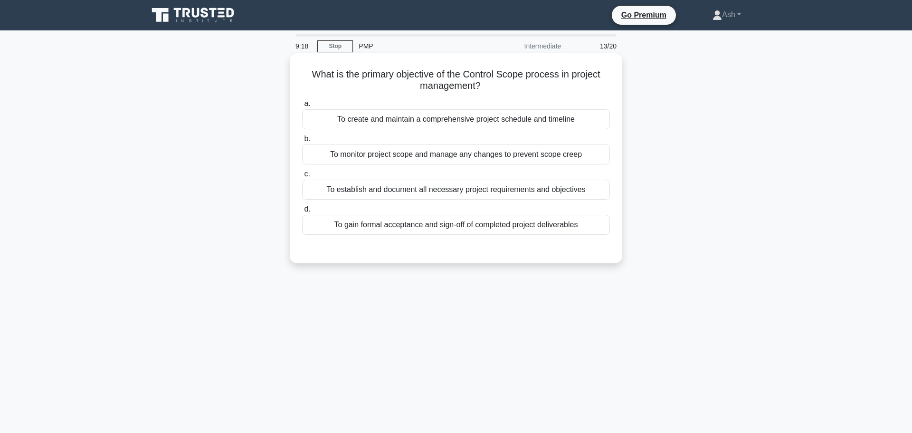
click at [446, 149] on div "To monitor project scope and manage any changes to prevent scope creep" at bounding box center [456, 154] width 308 height 20
click at [302, 142] on input "b. To monitor project scope and manage any changes to prevent scope creep" at bounding box center [302, 139] width 0 height 6
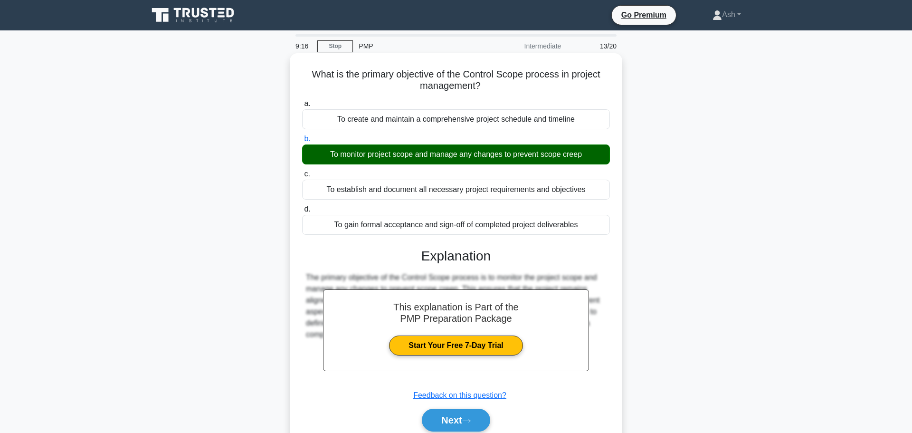
scroll to position [80, 0]
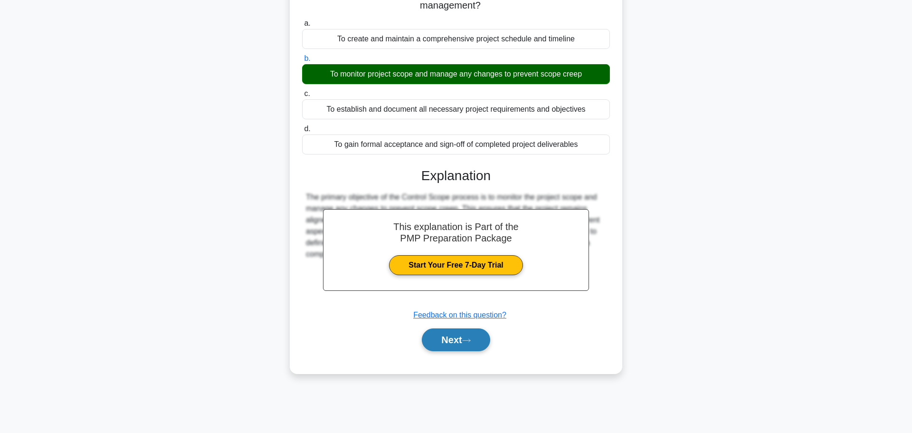
click at [450, 345] on button "Next" at bounding box center [456, 339] width 68 height 23
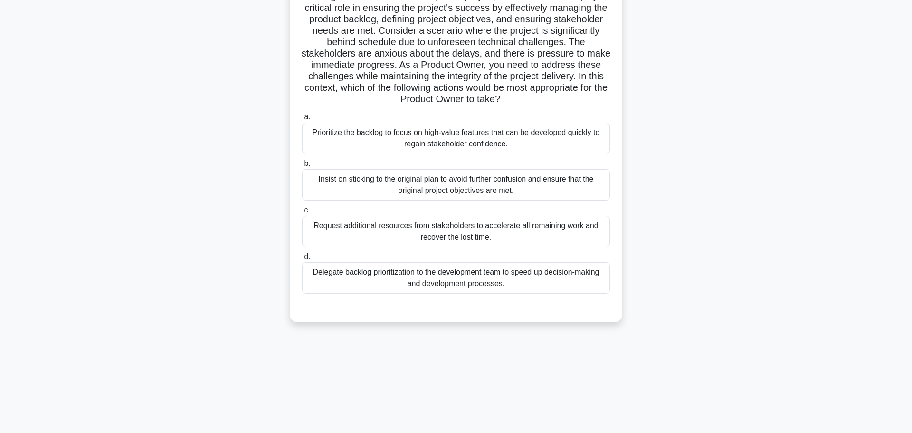
scroll to position [0, 0]
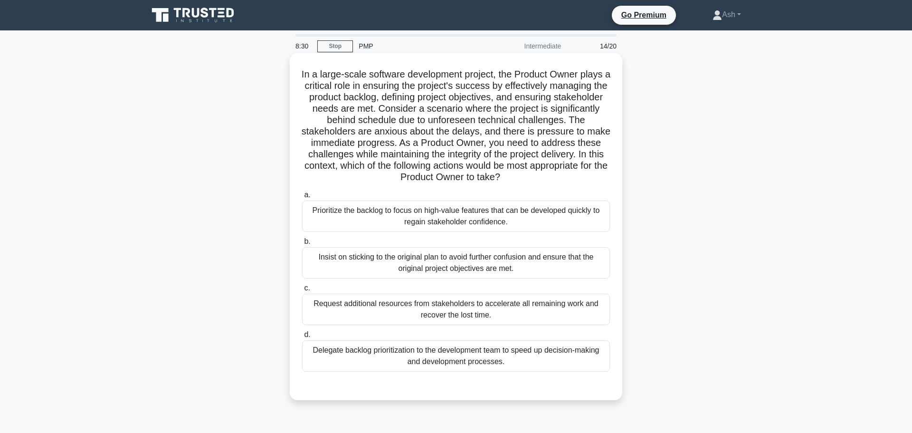
click at [381, 356] on div "Delegate backlog prioritization to the development team to speed up decision-ma…" at bounding box center [456, 355] width 308 height 31
click at [302, 338] on input "d. Delegate backlog prioritization to the development team to speed up decision…" at bounding box center [302, 335] width 0 height 6
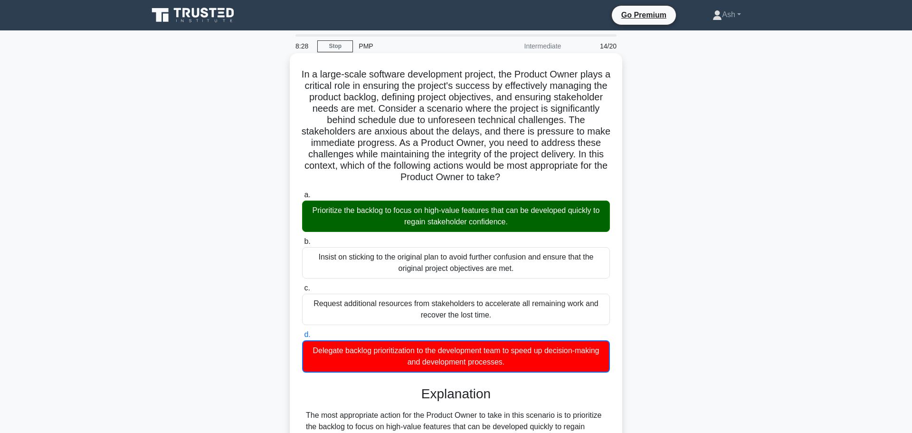
scroll to position [246, 0]
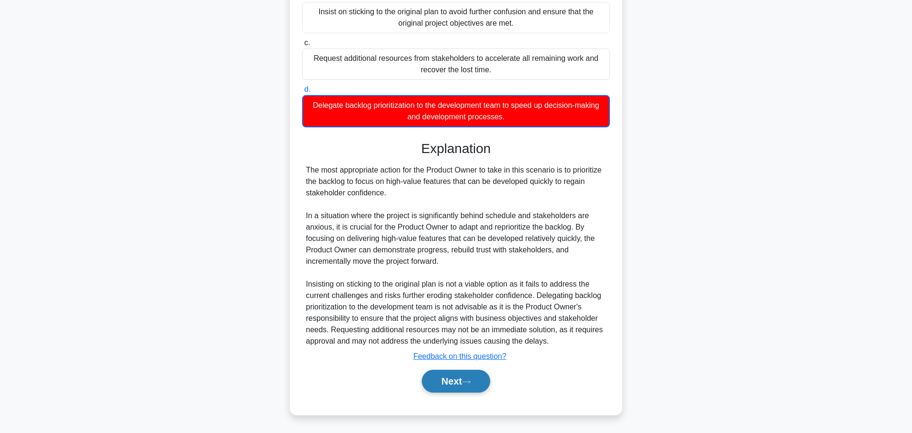
click at [445, 390] on button "Next" at bounding box center [456, 381] width 68 height 23
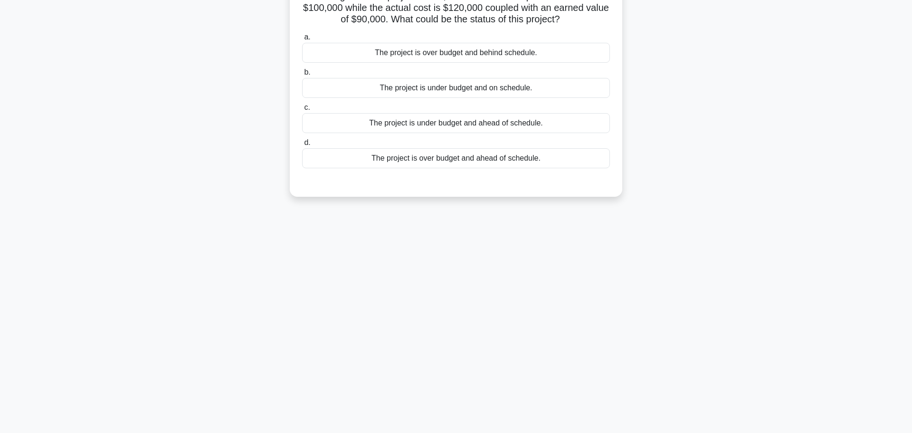
scroll to position [0, 0]
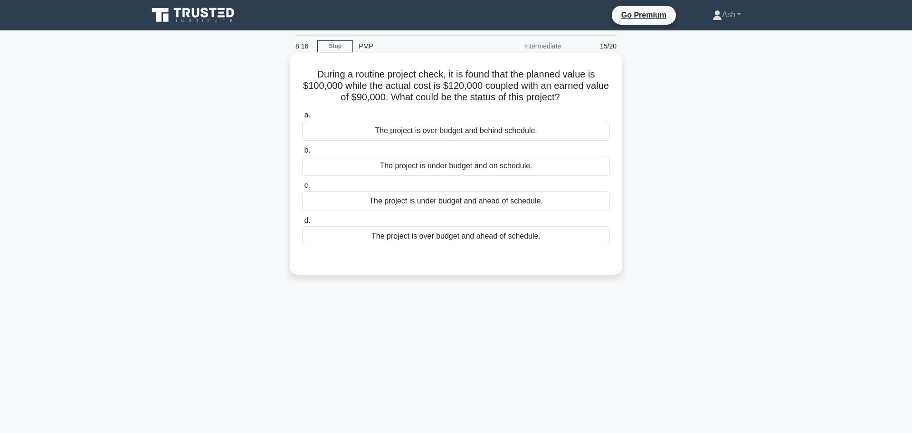
click at [507, 136] on div "The project is over budget and behind schedule." at bounding box center [456, 131] width 308 height 20
click at [302, 118] on input "a. The project is over budget and behind schedule." at bounding box center [302, 115] width 0 height 6
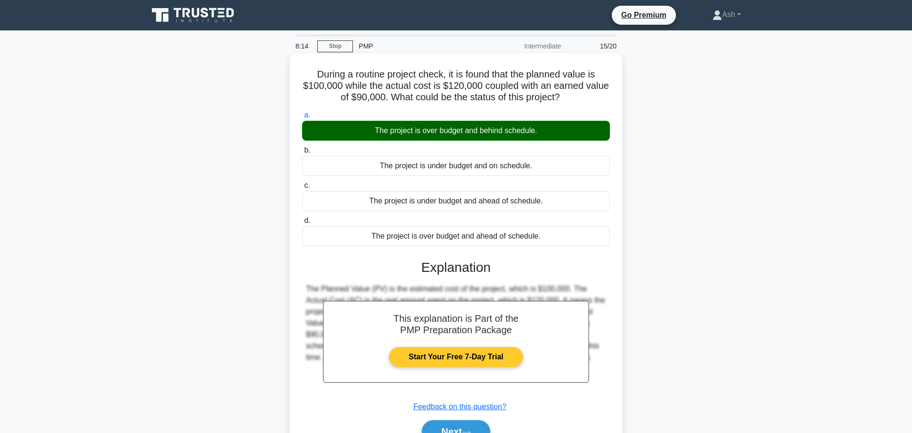
scroll to position [80, 0]
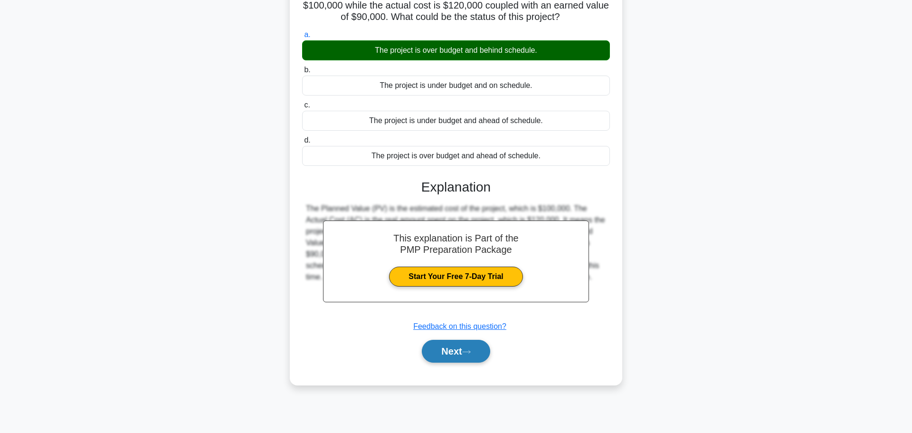
click at [438, 352] on button "Next" at bounding box center [456, 351] width 68 height 23
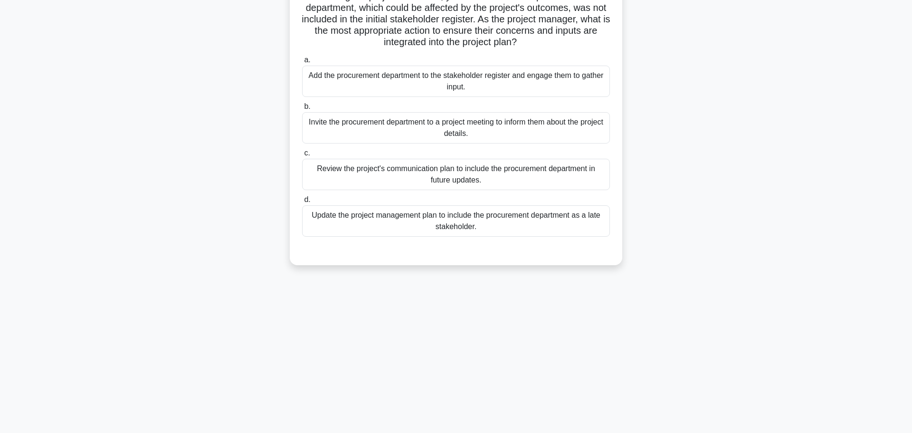
scroll to position [0, 0]
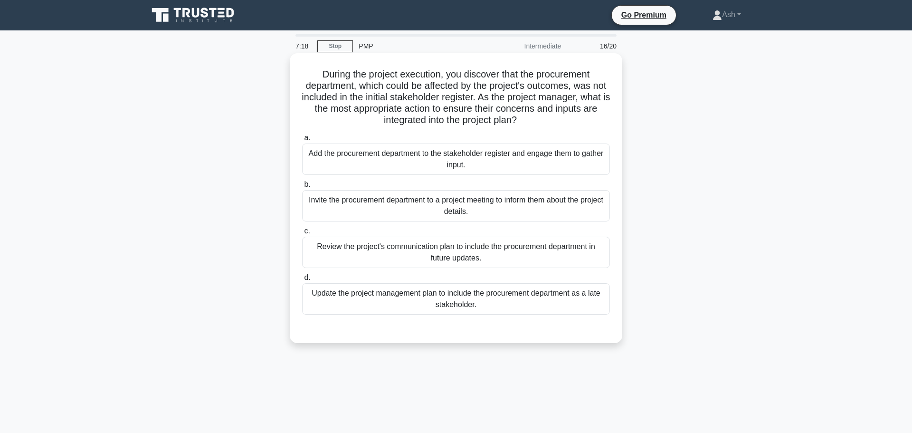
click at [392, 157] on div "Add the procurement department to the stakeholder register and engage them to g…" at bounding box center [456, 159] width 308 height 31
click at [302, 141] on input "a. Add the procurement department to the stakeholder register and engage them t…" at bounding box center [302, 138] width 0 height 6
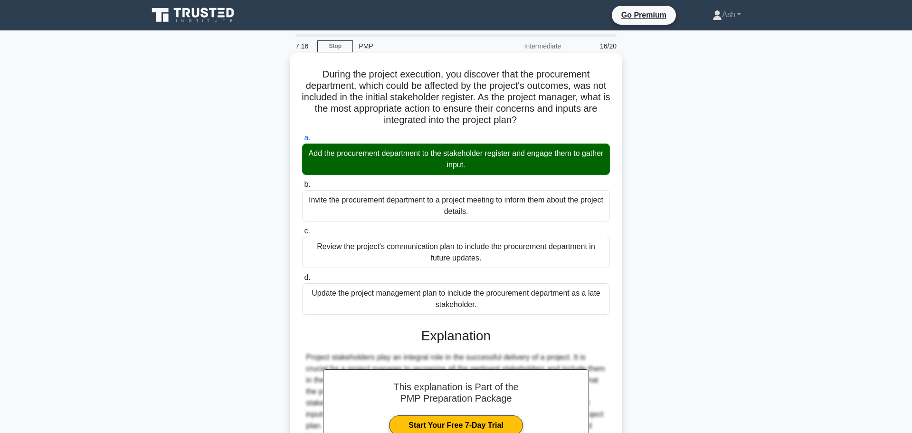
scroll to position [211, 0]
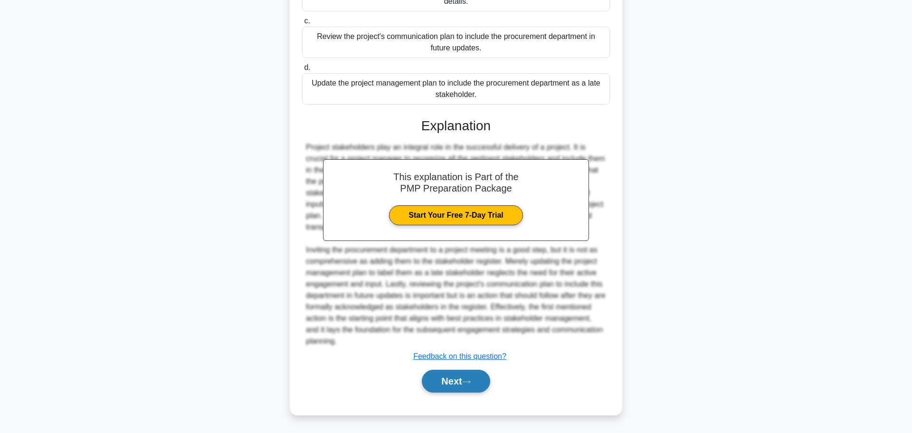
click at [477, 384] on button "Next" at bounding box center [456, 381] width 68 height 23
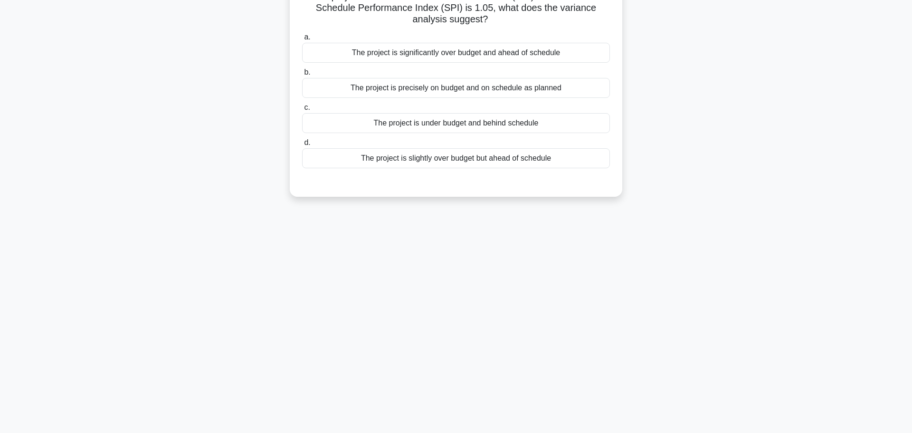
scroll to position [0, 0]
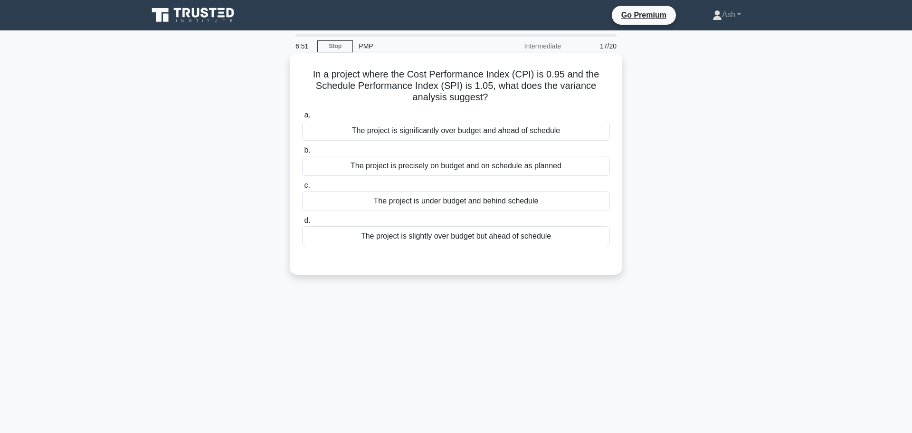
click at [484, 245] on div "The project is slightly over budget but ahead of schedule" at bounding box center [456, 236] width 308 height 20
click at [302, 224] on input "d. The project is slightly over budget but ahead of schedule" at bounding box center [302, 221] width 0 height 6
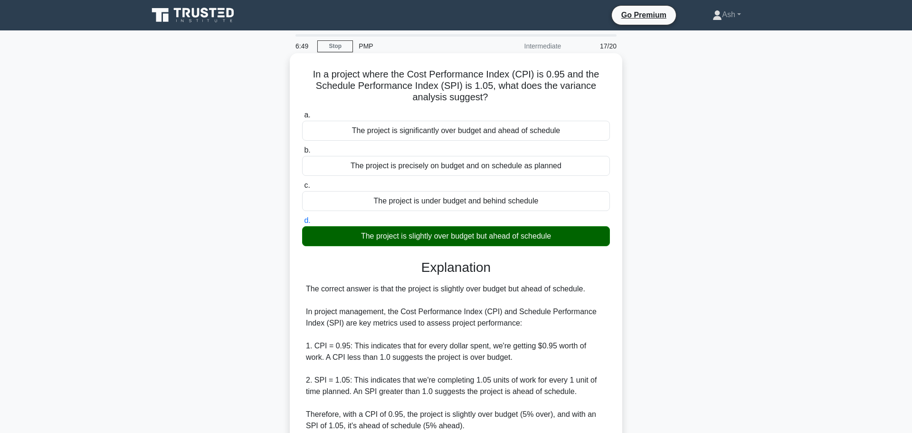
scroll to position [199, 0]
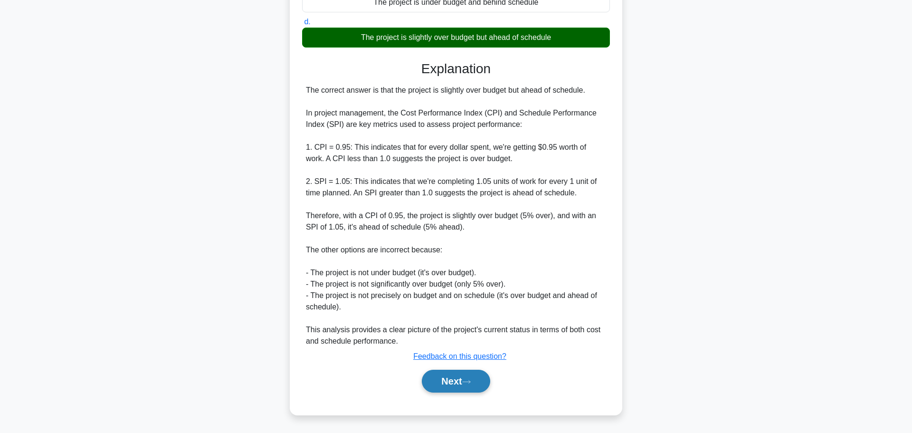
click at [453, 383] on button "Next" at bounding box center [456, 381] width 68 height 23
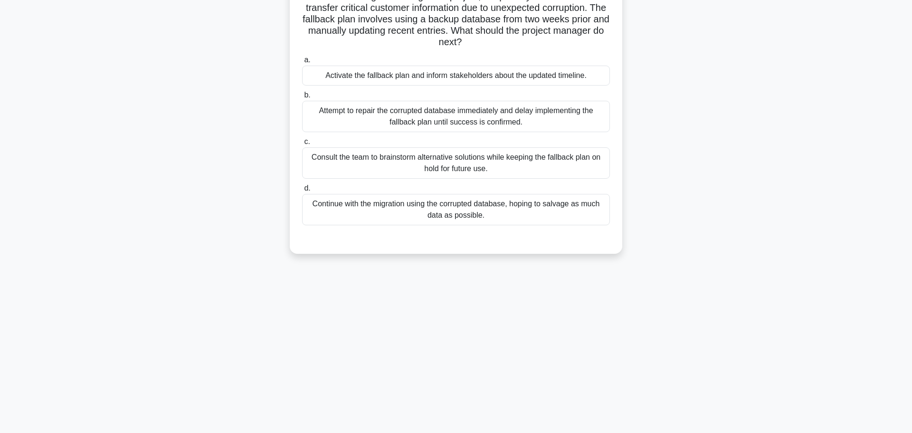
scroll to position [0, 0]
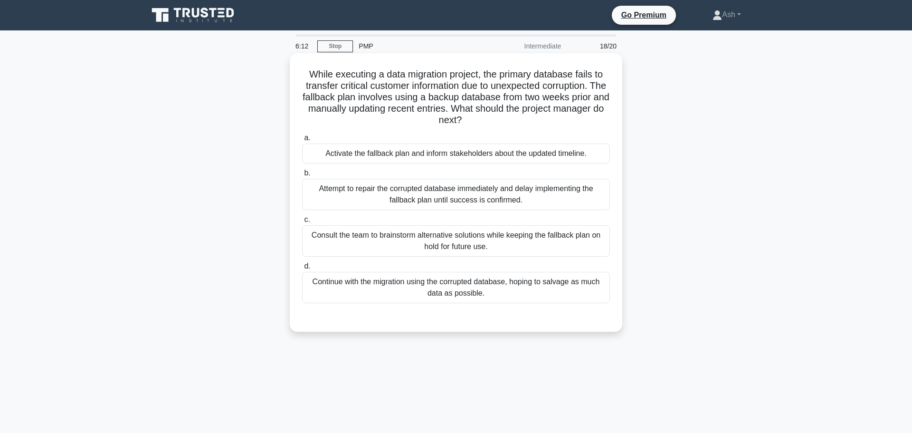
click at [433, 157] on div "Activate the fallback plan and inform stakeholders about the updated timeline." at bounding box center [456, 154] width 308 height 20
click at [302, 141] on input "a. Activate the fallback plan and inform stakeholders about the updated timelin…" at bounding box center [302, 138] width 0 height 6
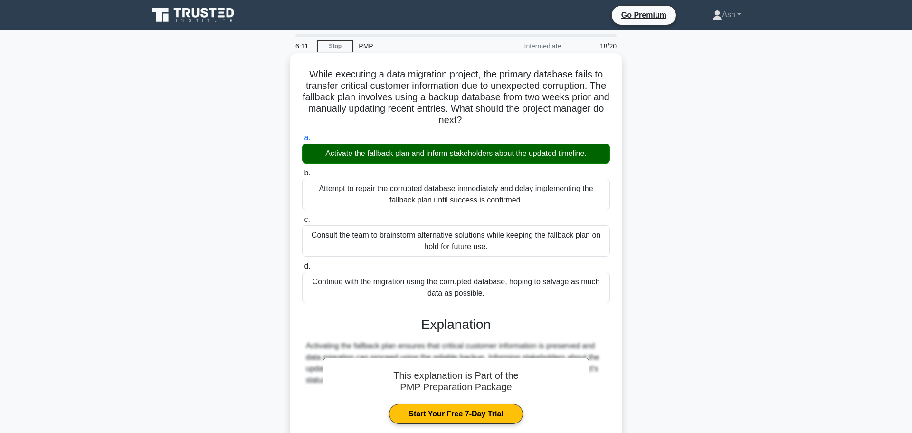
scroll to position [108, 0]
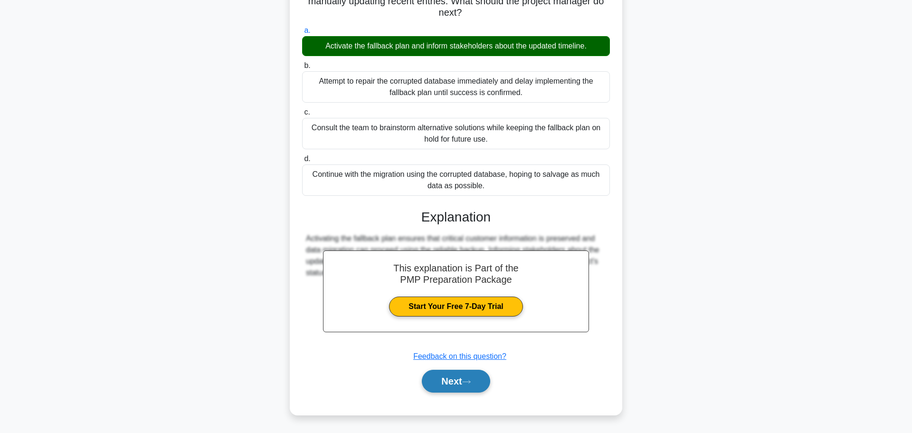
click at [452, 391] on button "Next" at bounding box center [456, 381] width 68 height 23
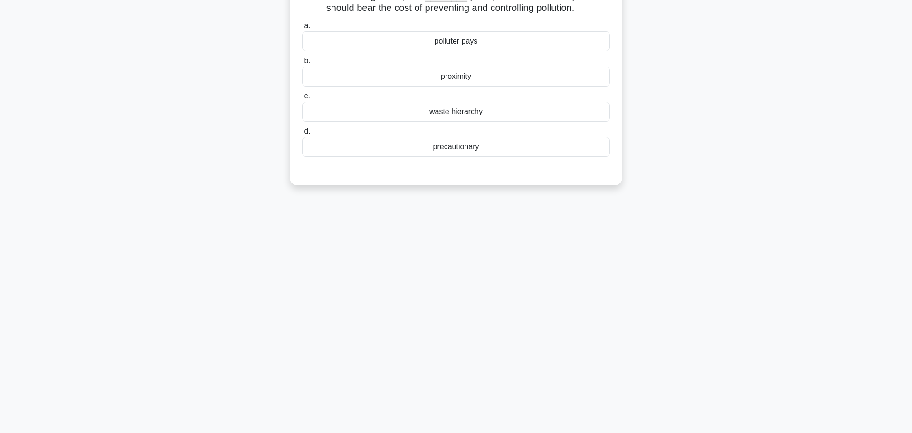
scroll to position [0, 0]
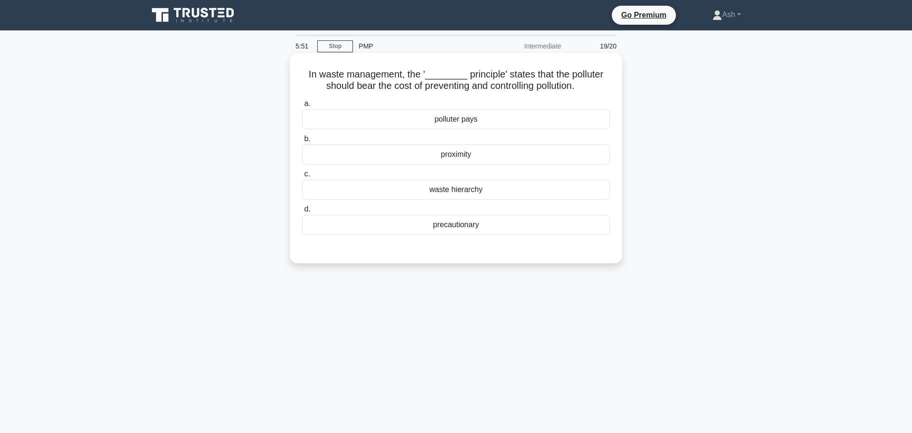
click at [457, 121] on div "polluter pays" at bounding box center [456, 119] width 308 height 20
click at [302, 107] on input "a. polluter pays" at bounding box center [302, 104] width 0 height 6
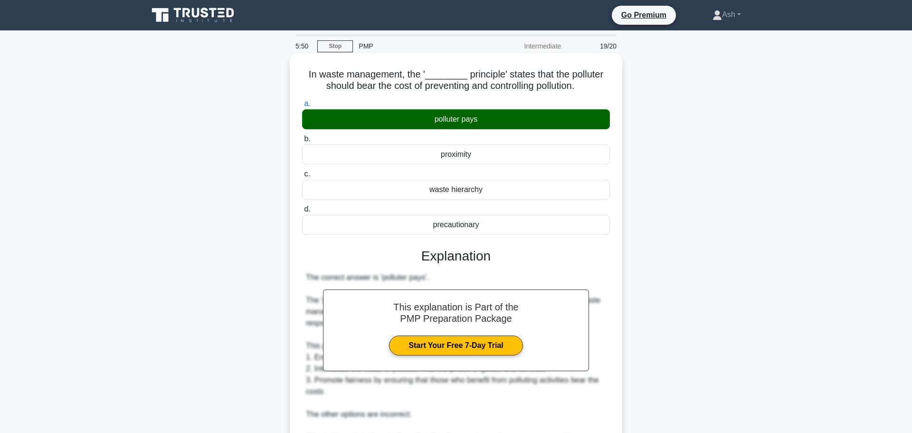
scroll to position [176, 0]
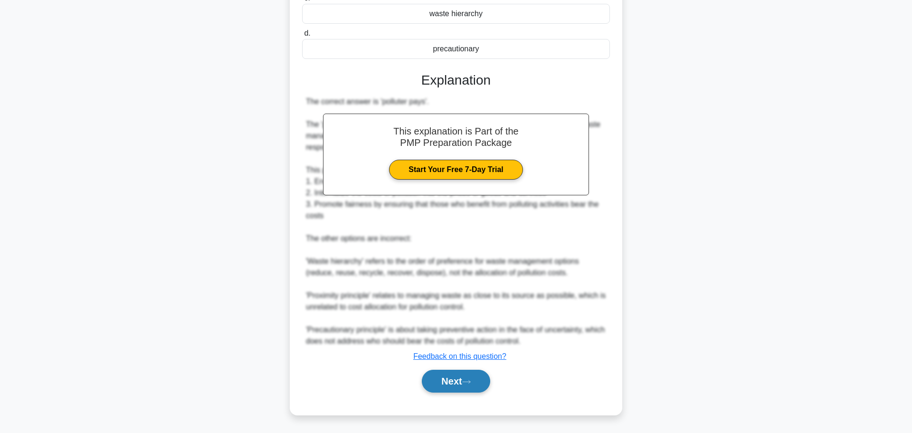
click at [455, 382] on button "Next" at bounding box center [456, 381] width 68 height 23
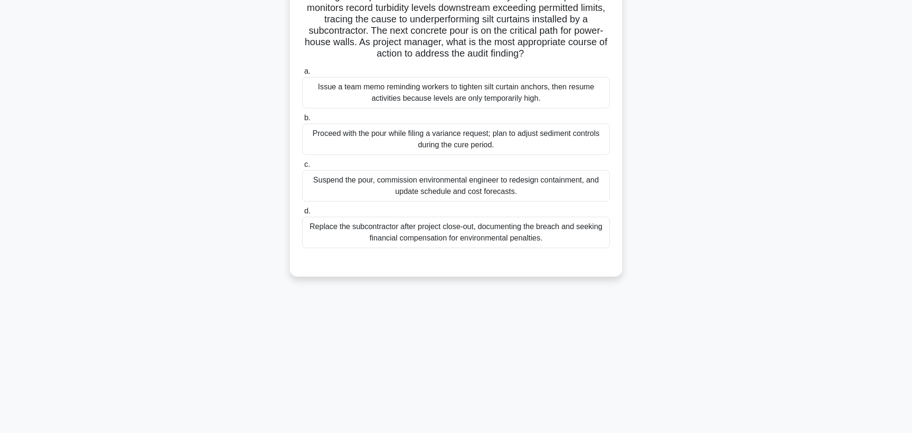
scroll to position [0, 0]
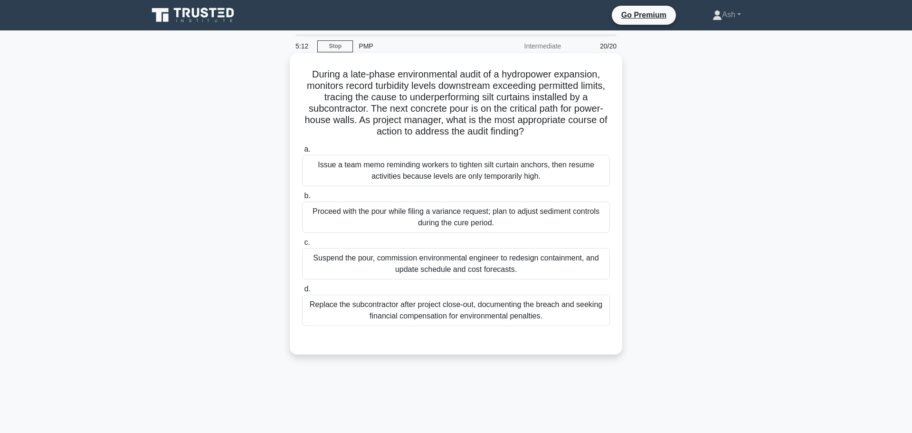
click at [429, 268] on div "Suspend the pour, commission environmental engineer to redesign containment, an…" at bounding box center [456, 263] width 308 height 31
click at [302, 246] on input "c. Suspend the pour, commission environmental engineer to redesign containment,…" at bounding box center [302, 243] width 0 height 6
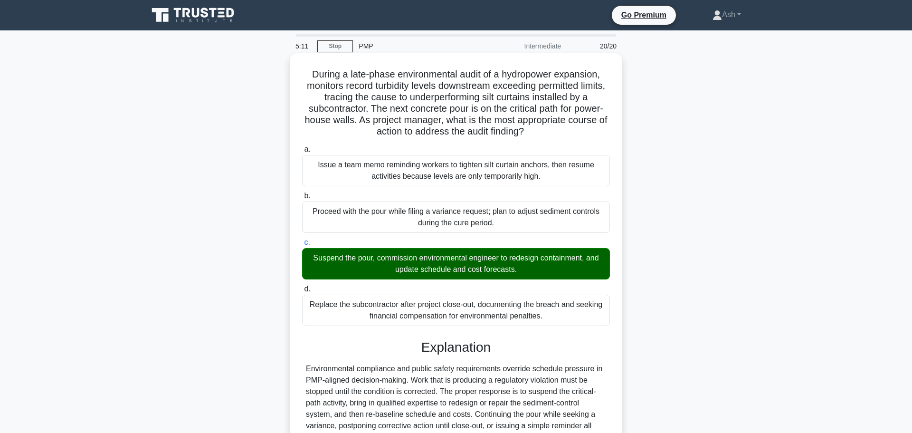
scroll to position [119, 0]
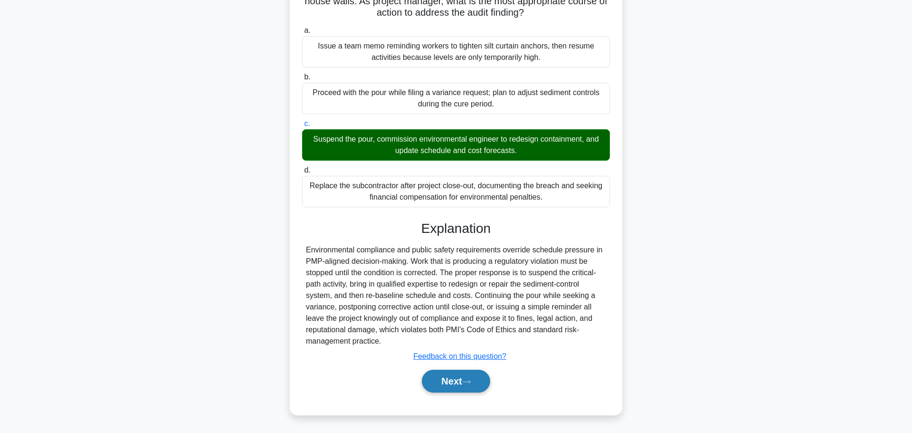
click at [452, 383] on button "Next" at bounding box center [456, 381] width 68 height 23
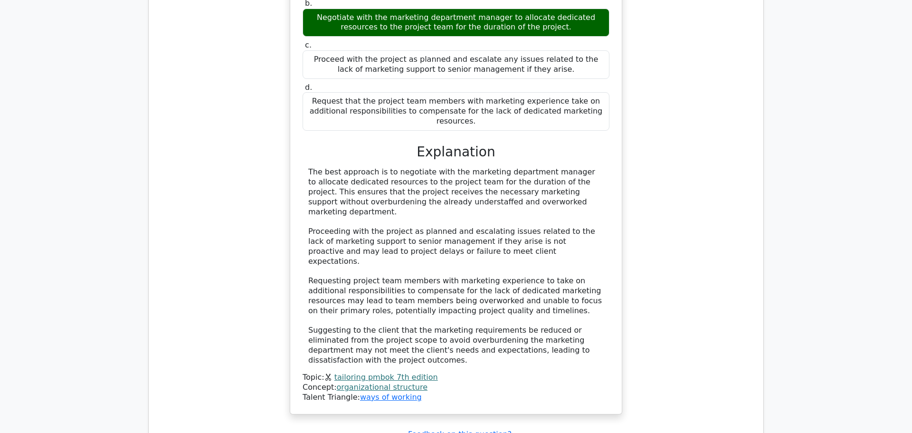
scroll to position [2149, 0]
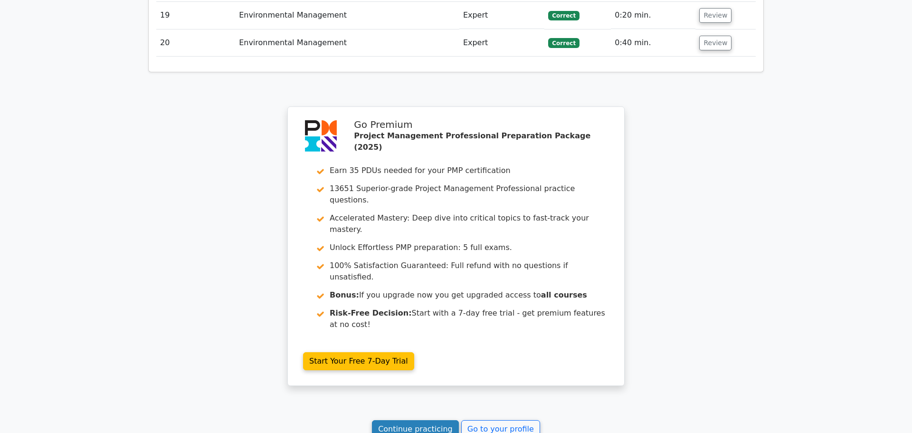
click at [418, 420] on link "Continue practicing" at bounding box center [415, 429] width 87 height 18
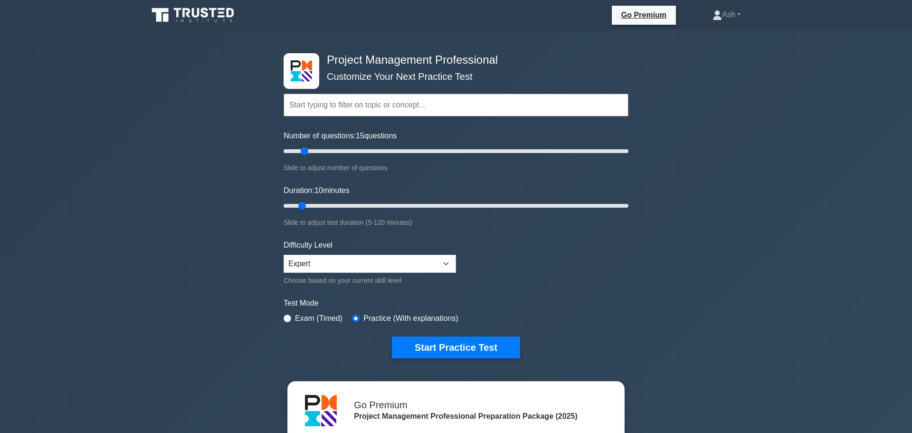
drag, startPoint x: 297, startPoint y: 152, endPoint x: 306, endPoint y: 153, distance: 8.7
type input "15"
click at [306, 153] on input "Number of questions: 15 questions" at bounding box center [456, 150] width 345 height 11
drag, startPoint x: 302, startPoint y: 206, endPoint x: 314, endPoint y: 207, distance: 12.4
type input "15"
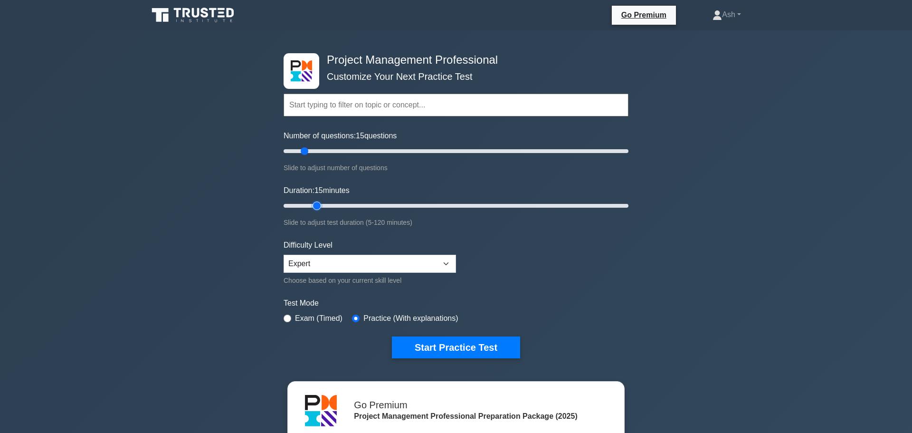
click at [314, 207] on input "Duration: 15 minutes" at bounding box center [456, 205] width 345 height 11
click at [456, 352] on button "Start Practice Test" at bounding box center [456, 347] width 128 height 22
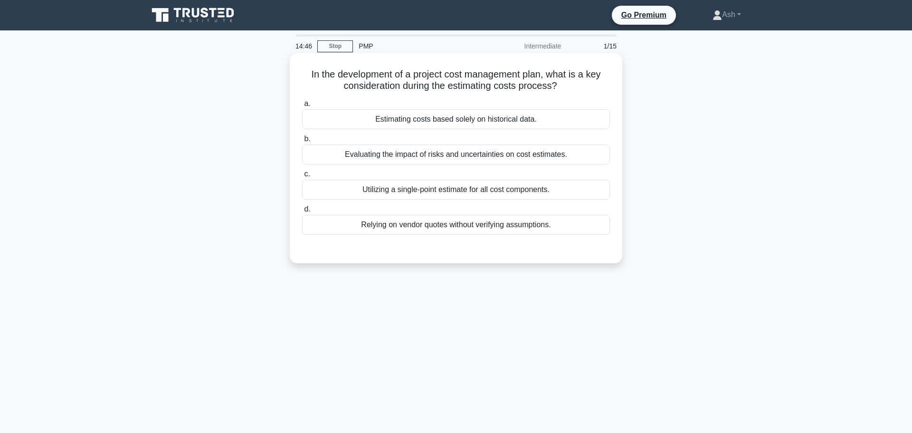
click at [374, 159] on div "Evaluating the impact of risks and uncertainties on cost estimates." at bounding box center [456, 154] width 308 height 20
click at [302, 142] on input "b. Evaluating the impact of risks and uncertainties on cost estimates." at bounding box center [302, 139] width 0 height 6
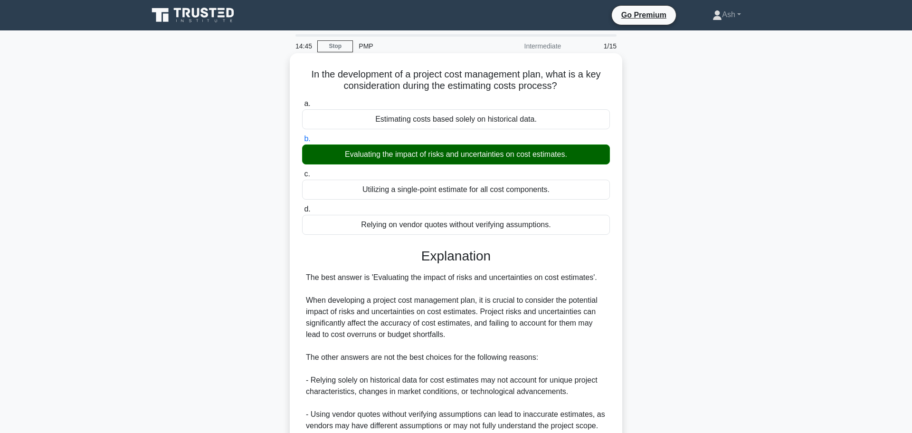
scroll to position [131, 0]
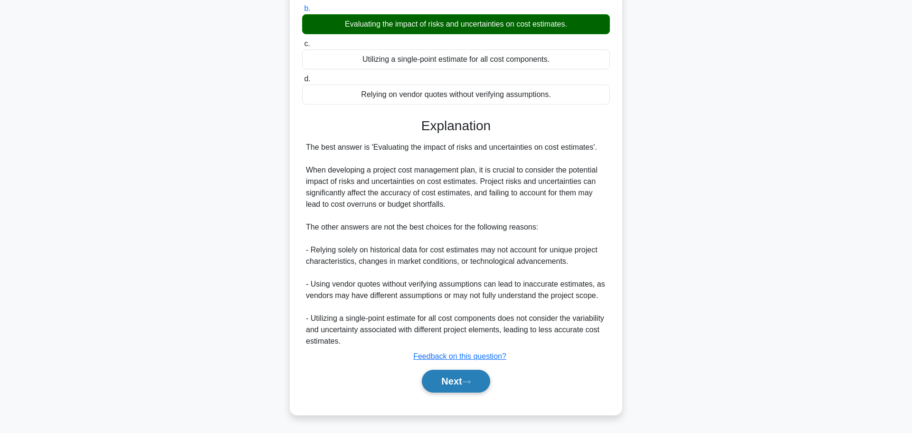
click at [457, 380] on button "Next" at bounding box center [456, 381] width 68 height 23
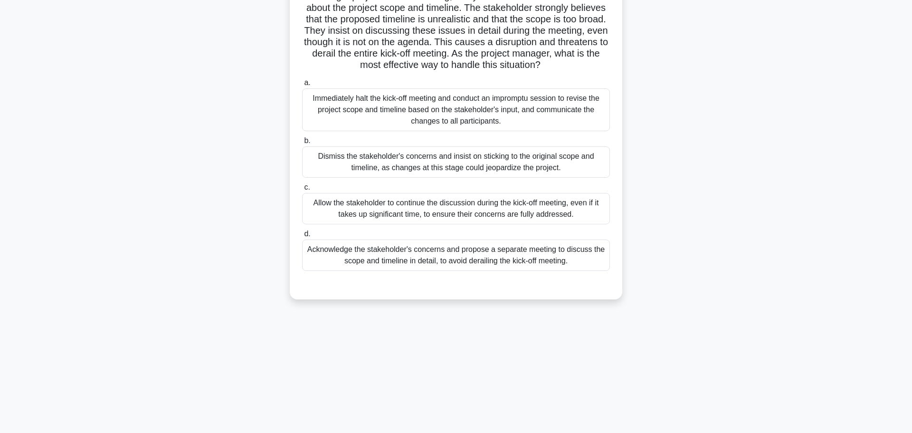
scroll to position [0, 0]
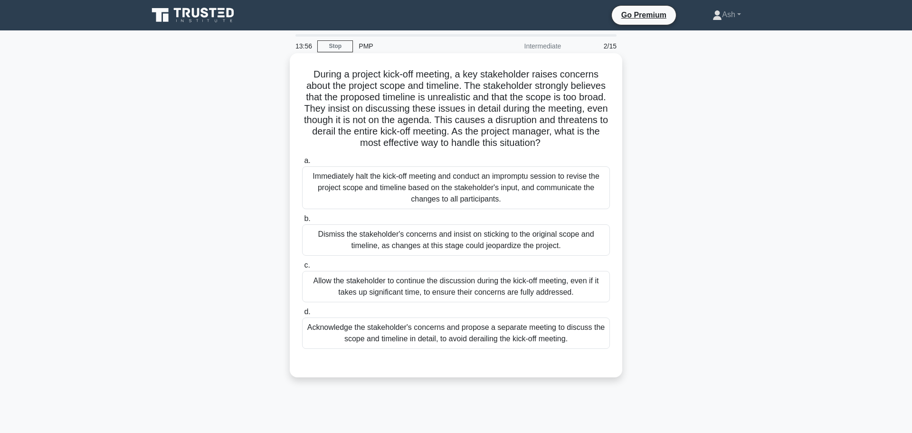
click at [388, 333] on div "Acknowledge the stakeholder's concerns and propose a separate meeting to discus…" at bounding box center [456, 332] width 308 height 31
click at [302, 315] on input "d. Acknowledge the stakeholder's concerns and propose a separate meeting to dis…" at bounding box center [302, 312] width 0 height 6
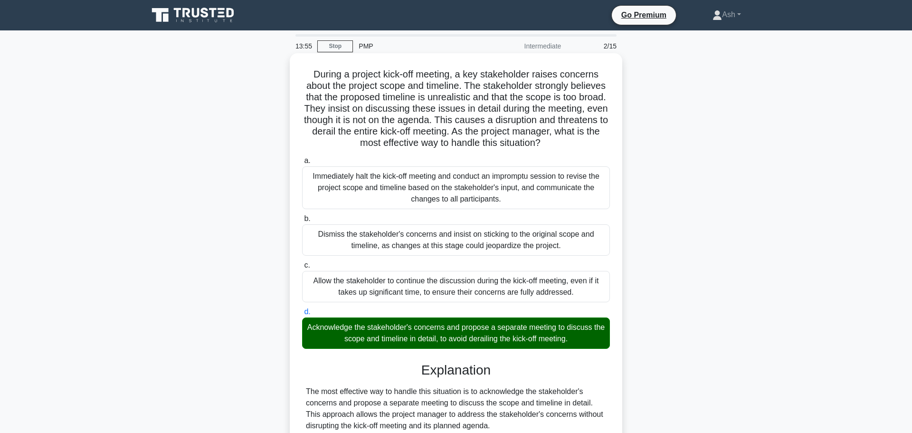
scroll to position [222, 0]
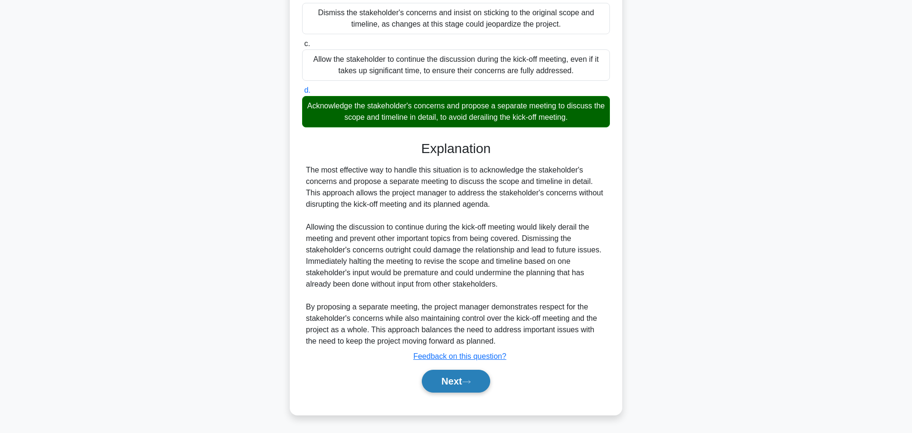
click at [466, 389] on button "Next" at bounding box center [456, 381] width 68 height 23
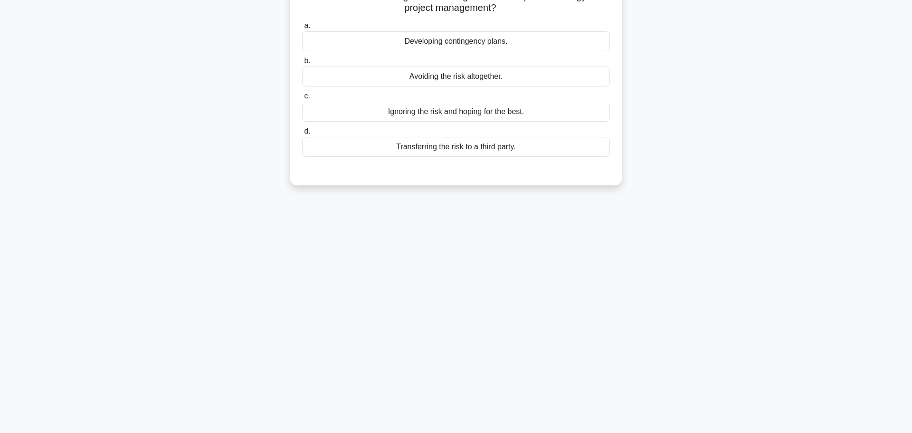
scroll to position [0, 0]
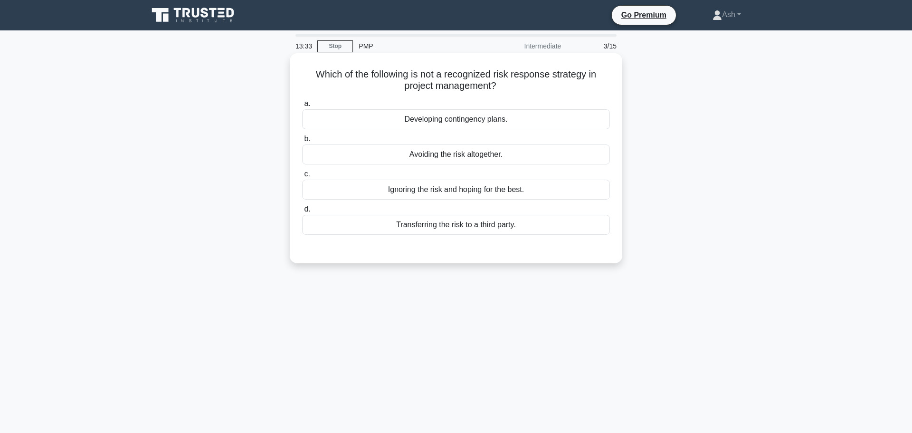
click at [441, 192] on div "Ignoring the risk and hoping for the best." at bounding box center [456, 190] width 308 height 20
click at [302, 177] on input "c. Ignoring the risk and hoping for the best." at bounding box center [302, 174] width 0 height 6
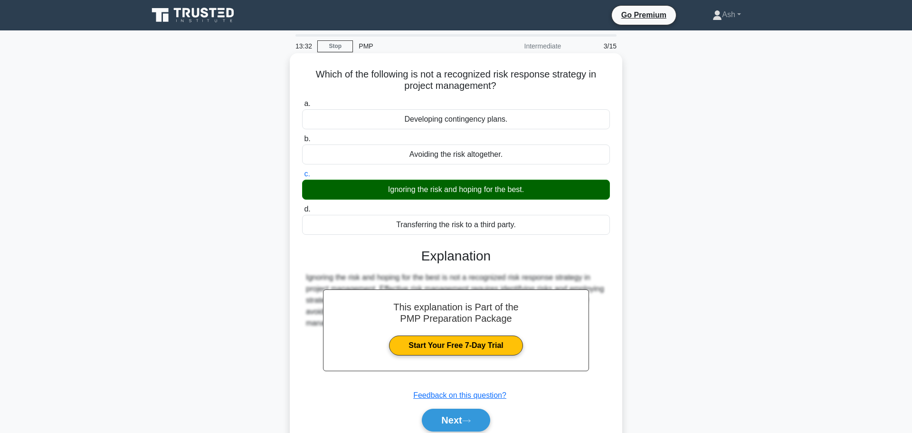
scroll to position [80, 0]
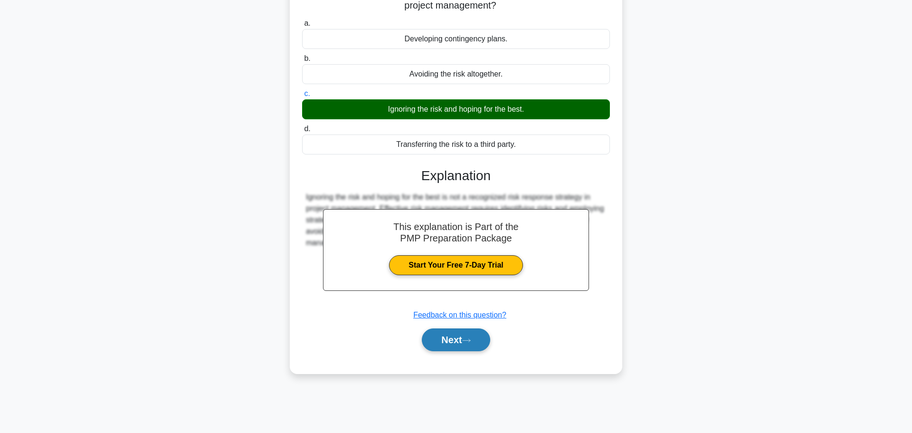
click at [449, 345] on button "Next" at bounding box center [456, 339] width 68 height 23
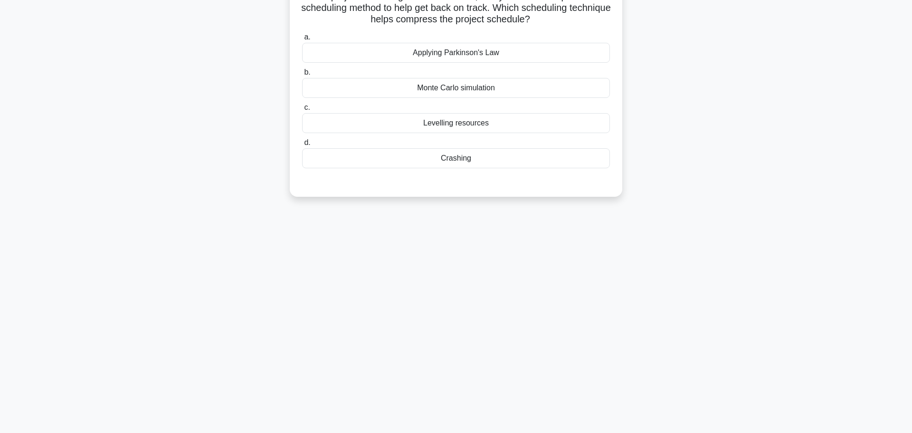
scroll to position [0, 0]
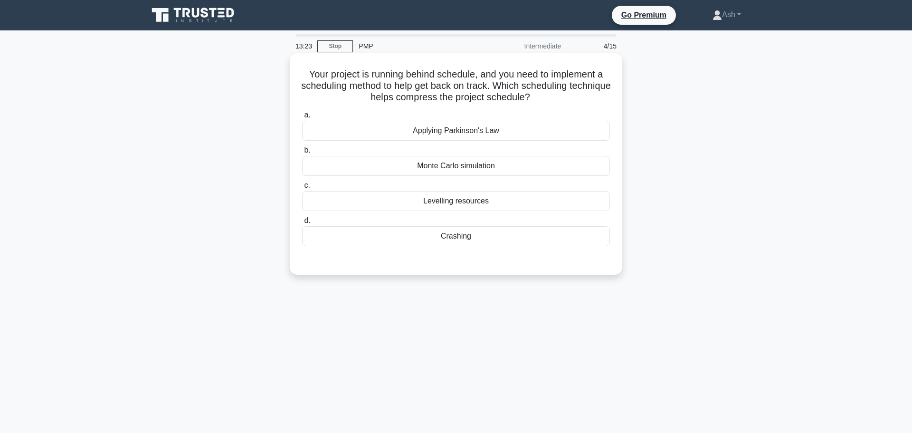
click at [483, 238] on div "Crashing" at bounding box center [456, 236] width 308 height 20
click at [302, 224] on input "d. Crashing" at bounding box center [302, 221] width 0 height 6
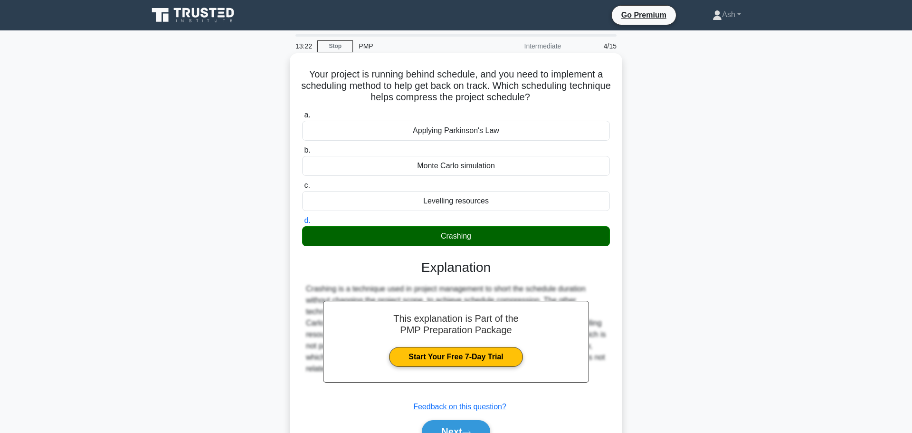
scroll to position [80, 0]
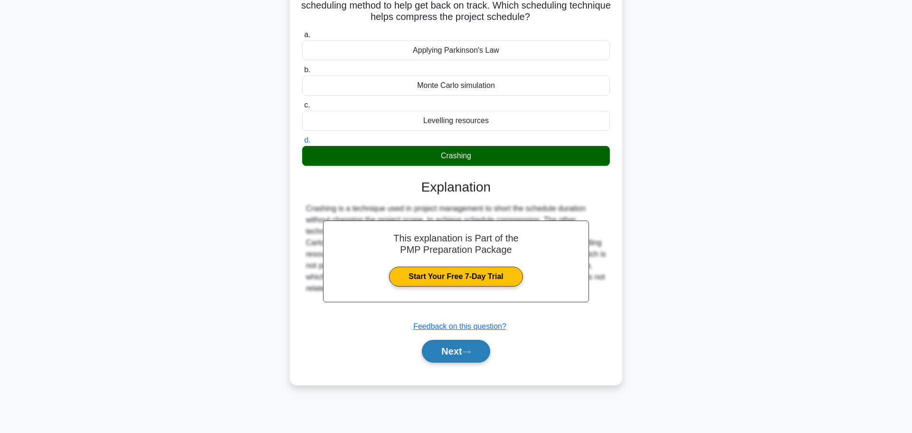
click at [463, 362] on button "Next" at bounding box center [456, 351] width 68 height 23
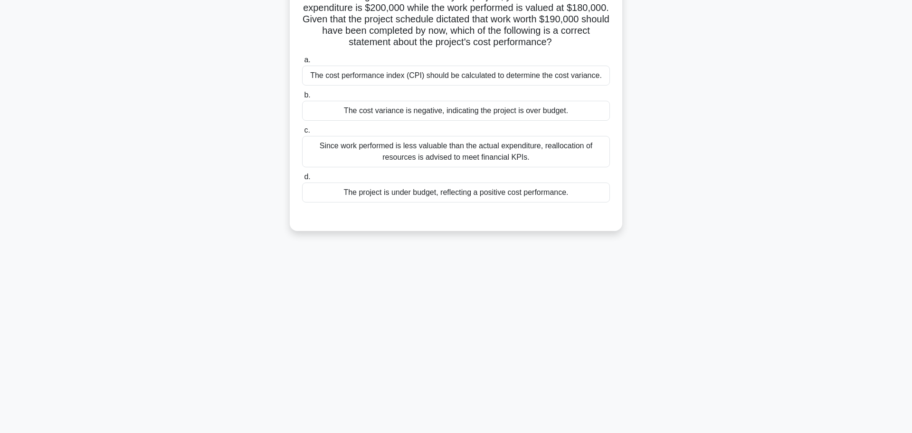
scroll to position [0, 0]
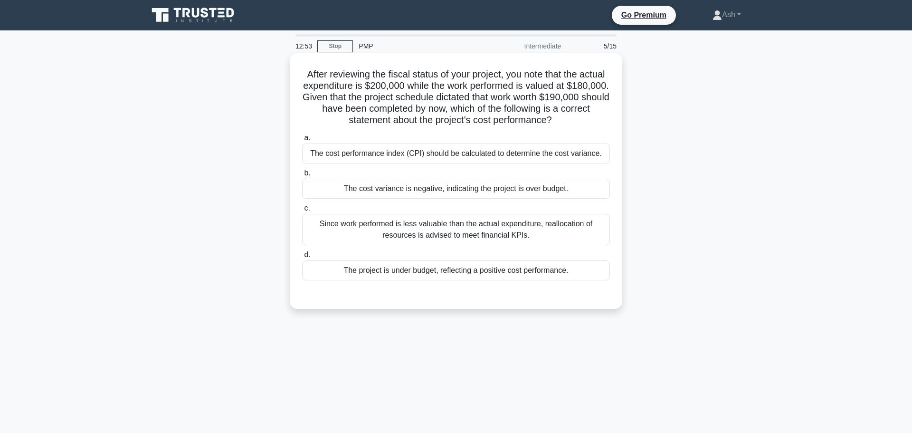
click at [415, 189] on div "The cost variance is negative, indicating the project is over budget." at bounding box center [456, 189] width 308 height 20
click at [302, 176] on input "b. The cost variance is negative, indicating the project is over budget." at bounding box center [302, 173] width 0 height 6
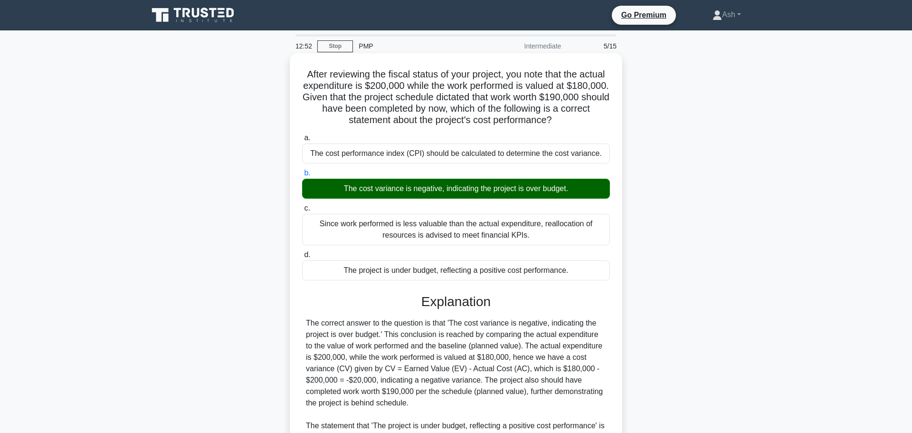
scroll to position [176, 0]
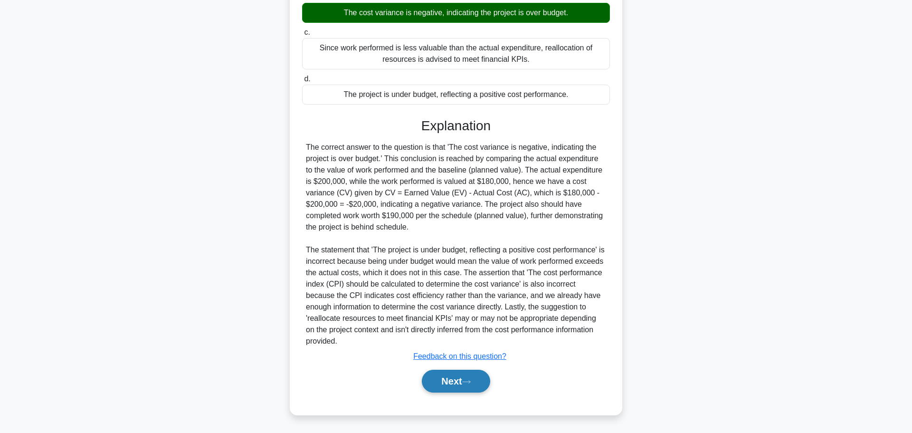
click at [437, 384] on button "Next" at bounding box center [456, 381] width 68 height 23
click at [457, 383] on button "Next" at bounding box center [456, 381] width 68 height 23
click at [444, 387] on button "Next" at bounding box center [456, 381] width 68 height 23
click at [438, 379] on button "Next" at bounding box center [456, 381] width 68 height 23
click at [462, 380] on button "Next" at bounding box center [456, 381] width 68 height 23
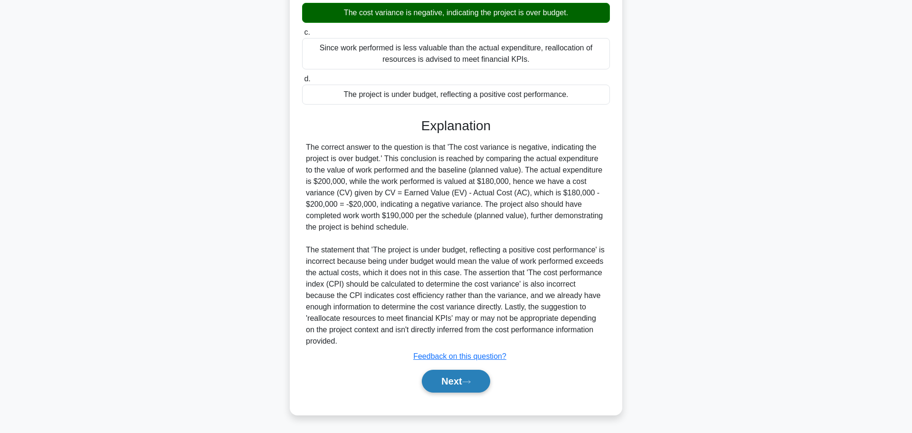
click at [462, 380] on button "Next" at bounding box center [456, 381] width 68 height 23
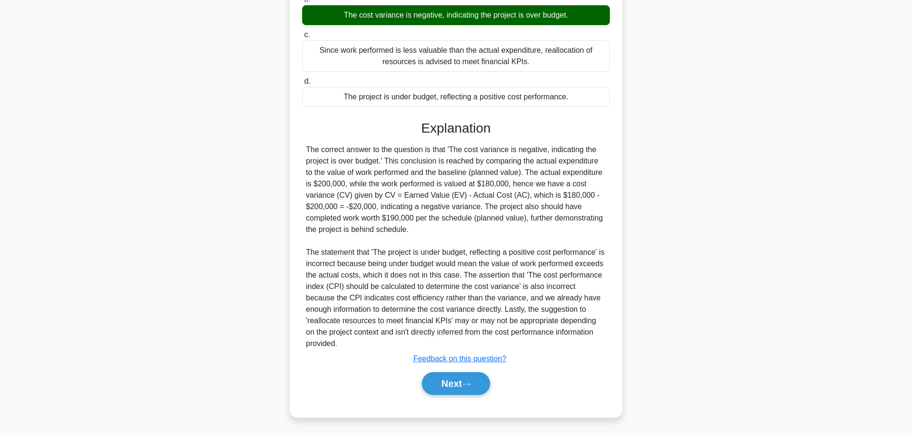
click at [692, 316] on div "After reviewing the fiscal status of your project, you note that the actual exp…" at bounding box center [456, 154] width 627 height 549
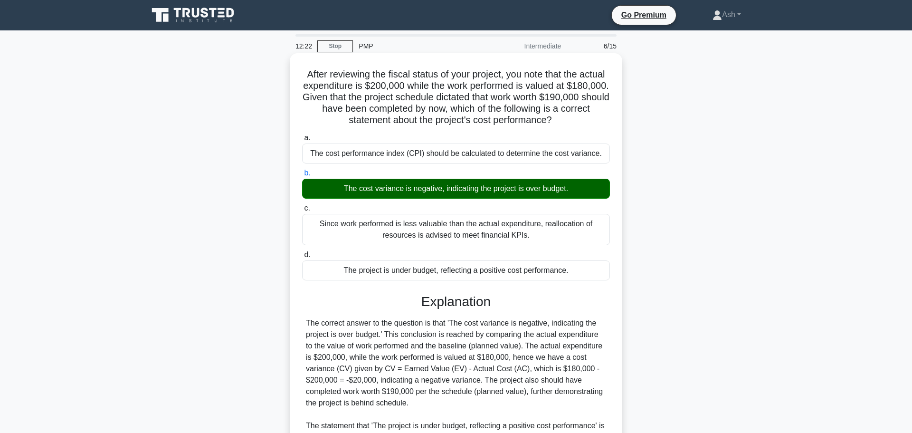
click at [477, 185] on div "The cost variance is negative, indicating the project is over budget." at bounding box center [456, 189] width 308 height 20
click at [302, 176] on input "b. The cost variance is negative, indicating the project is over budget." at bounding box center [302, 173] width 0 height 6
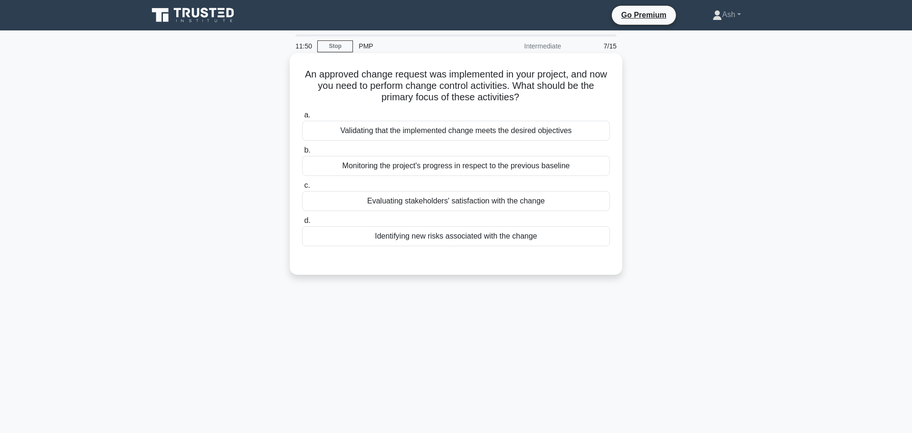
click at [418, 130] on div "Validating that the implemented change meets the desired objectives" at bounding box center [456, 131] width 308 height 20
click at [302, 118] on input "a. Validating that the implemented change meets the desired objectives" at bounding box center [302, 115] width 0 height 6
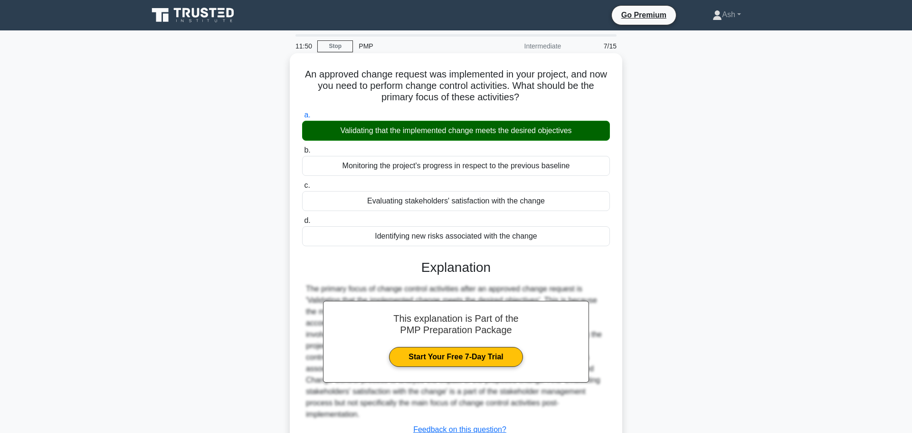
scroll to position [80, 0]
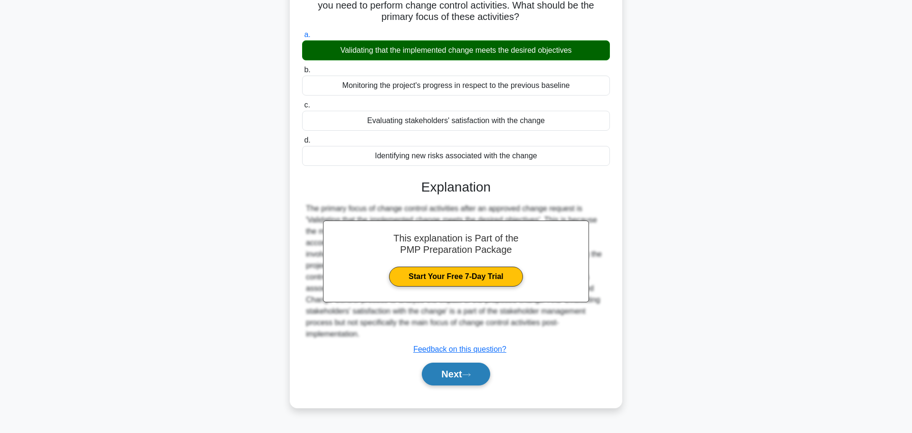
click at [445, 381] on button "Next" at bounding box center [456, 374] width 68 height 23
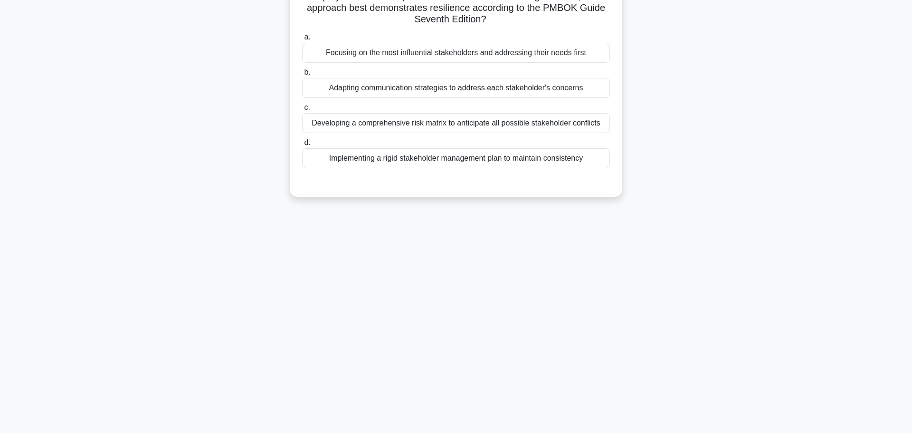
scroll to position [0, 0]
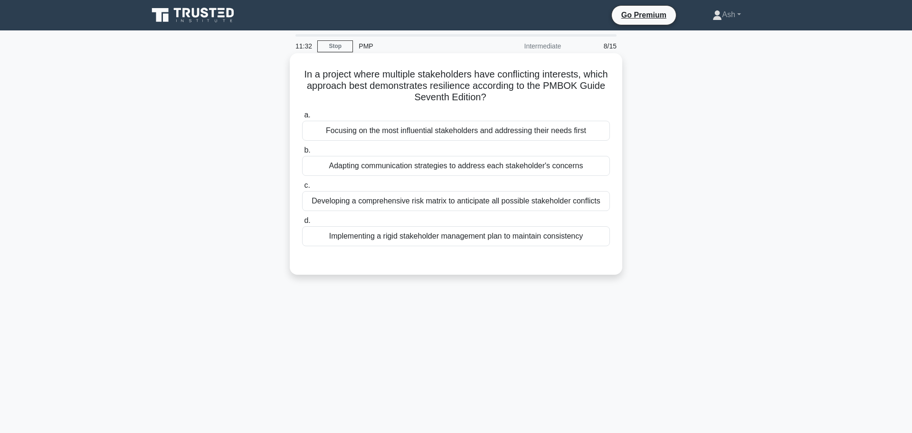
click at [457, 164] on div "Adapting communication strategies to address each stakeholder's concerns" at bounding box center [456, 166] width 308 height 20
click at [302, 153] on input "b. Adapting communication strategies to address each stakeholder's concerns" at bounding box center [302, 150] width 0 height 6
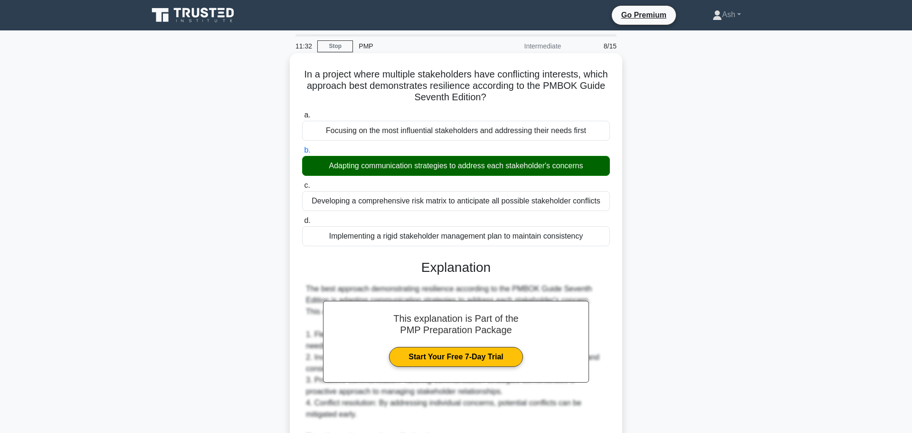
scroll to position [222, 0]
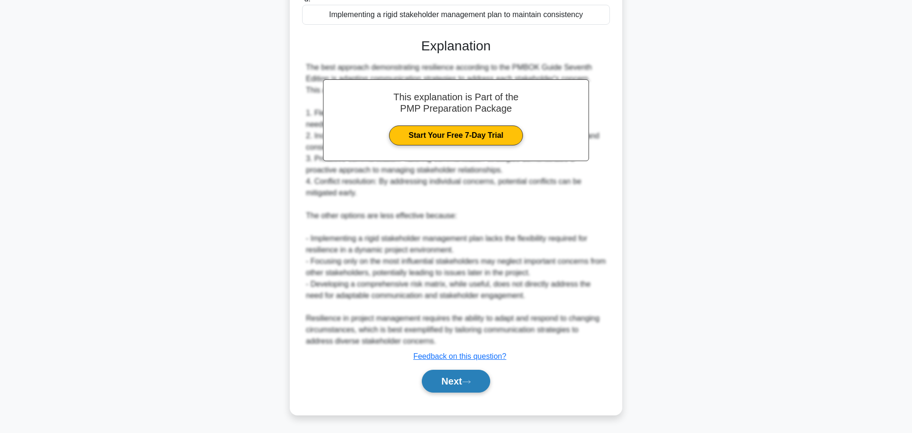
click at [450, 385] on button "Next" at bounding box center [456, 381] width 68 height 23
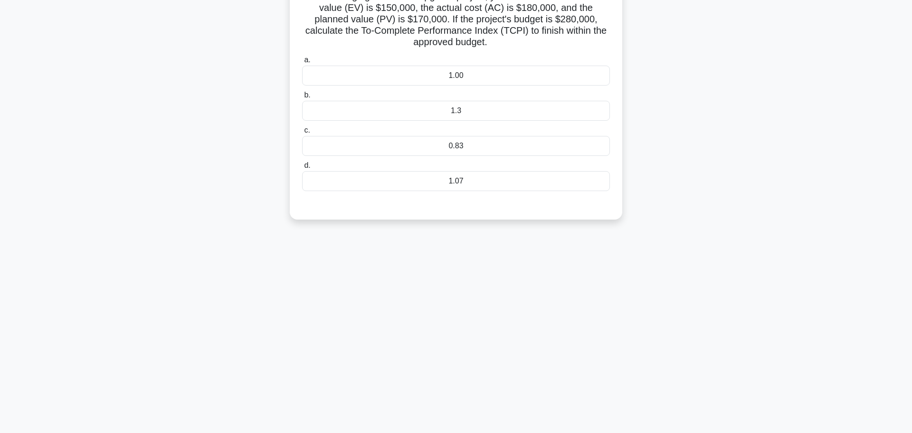
scroll to position [0, 0]
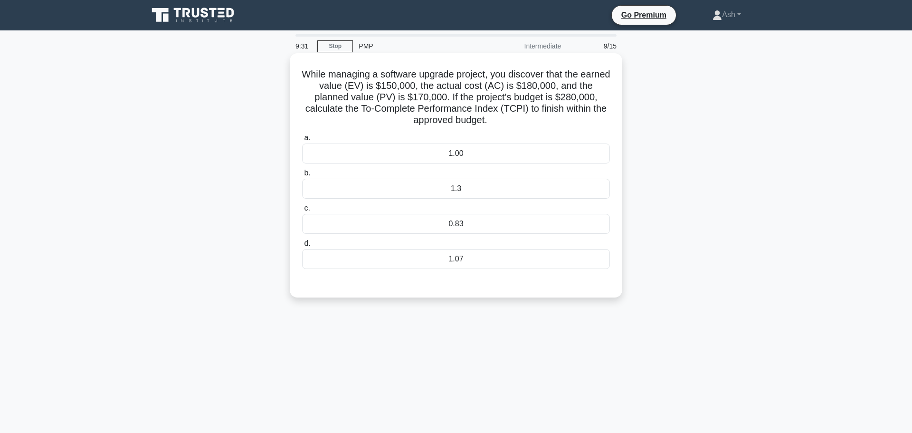
click at [543, 192] on div "1.3" at bounding box center [456, 189] width 308 height 20
click at [302, 176] on input "b. 1.3" at bounding box center [302, 173] width 0 height 6
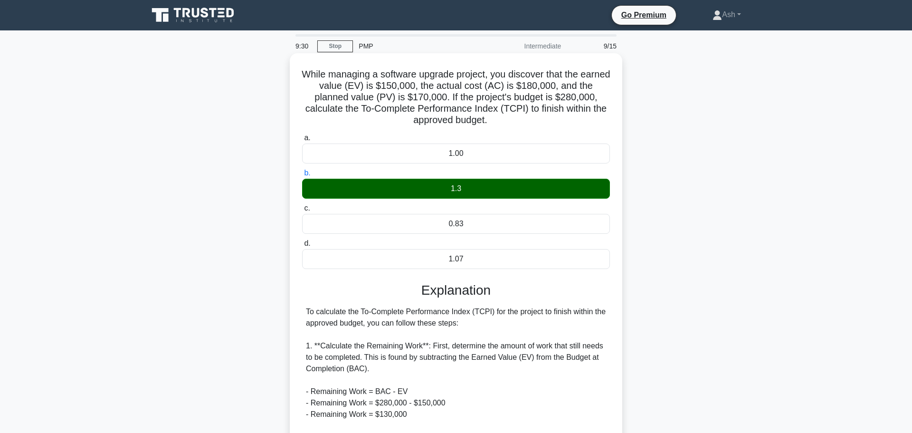
scroll to position [279, 0]
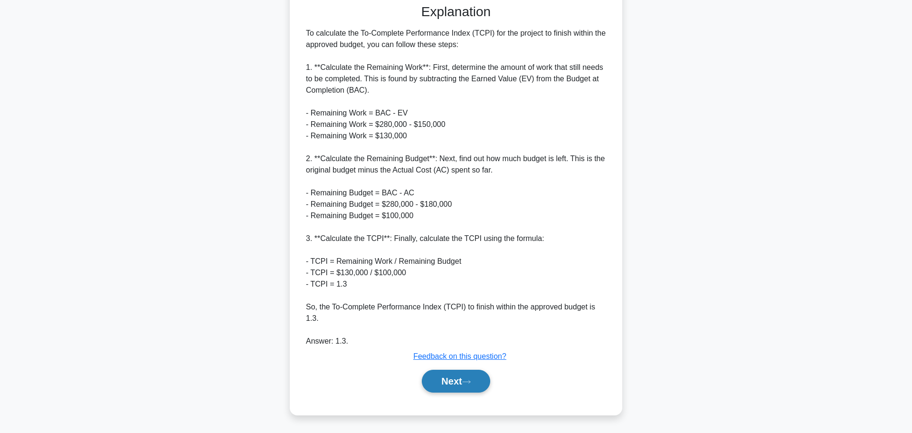
click at [456, 384] on button "Next" at bounding box center [456, 381] width 68 height 23
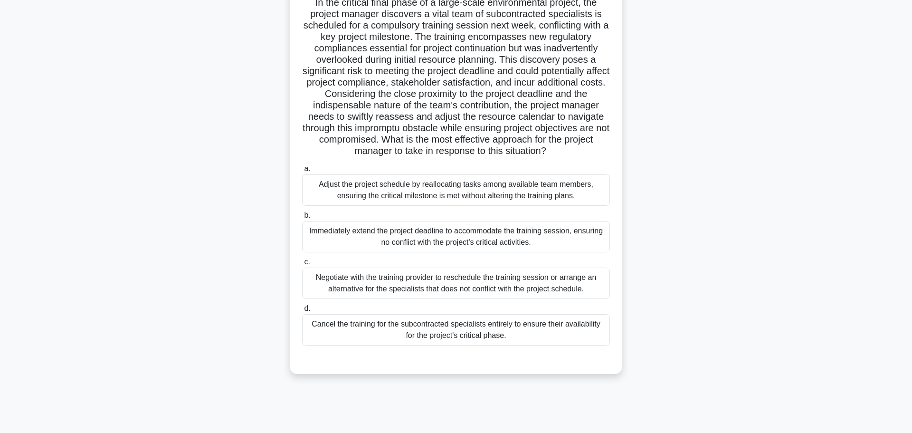
scroll to position [75, 0]
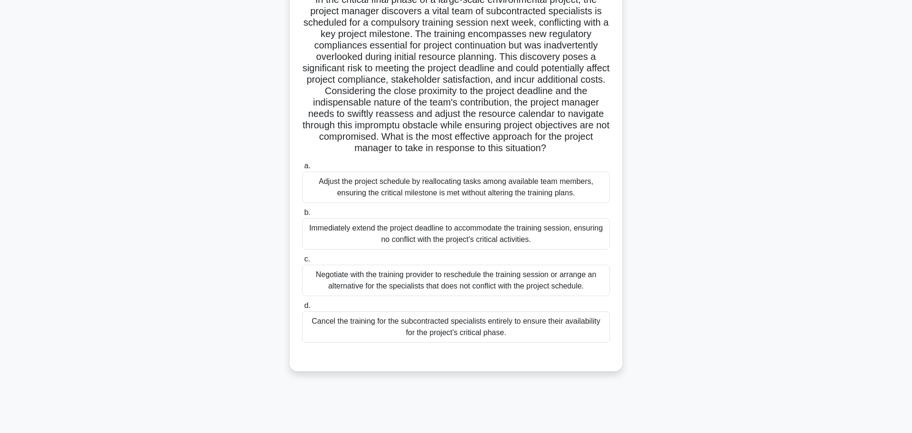
click at [530, 188] on div "Adjust the project schedule by reallocating tasks among available team members,…" at bounding box center [456, 187] width 308 height 31
click at [302, 169] on input "a. Adjust the project schedule by reallocating tasks among available team membe…" at bounding box center [302, 166] width 0 height 6
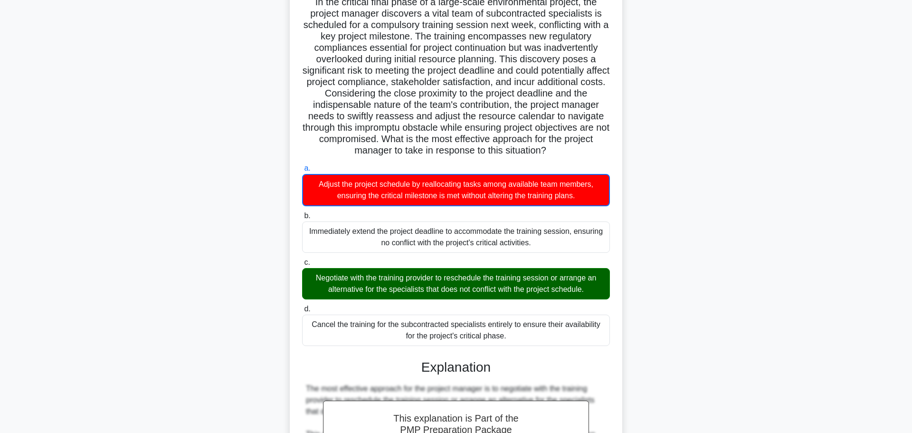
scroll to position [348, 0]
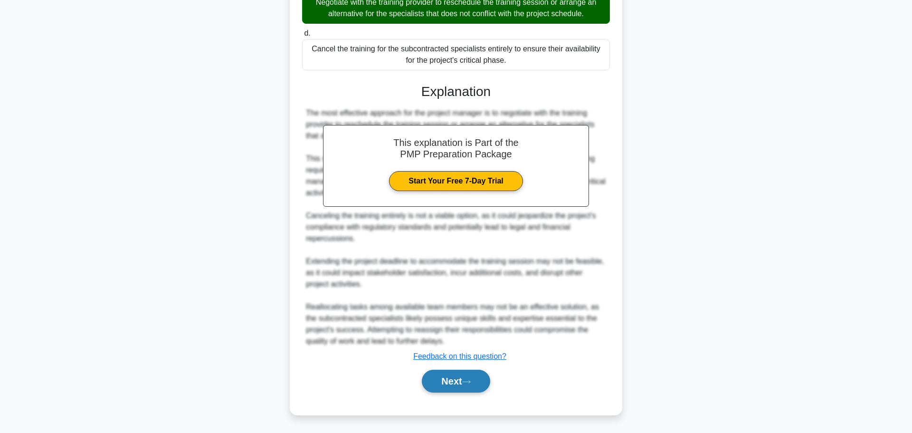
click at [456, 384] on button "Next" at bounding box center [456, 381] width 68 height 23
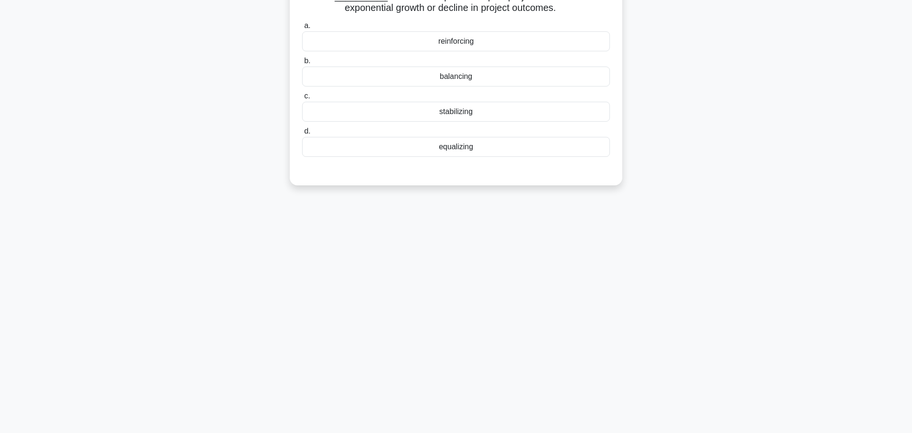
scroll to position [0, 0]
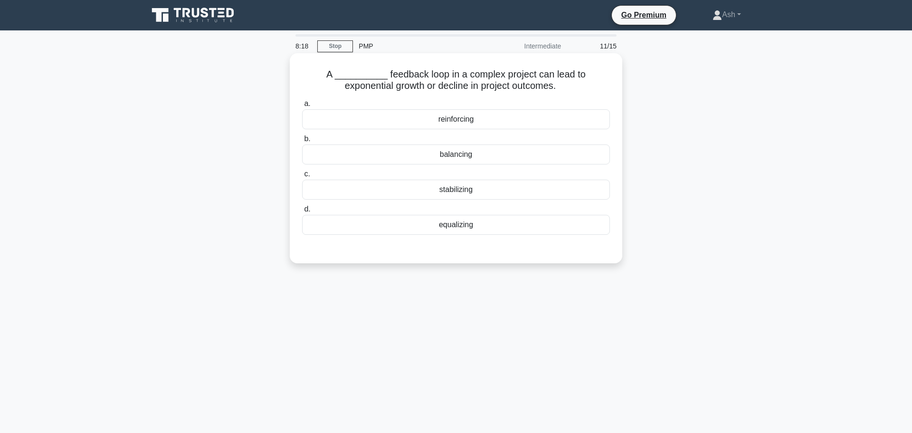
click at [452, 125] on div "reinforcing" at bounding box center [456, 119] width 308 height 20
click at [302, 107] on input "a. reinforcing" at bounding box center [302, 104] width 0 height 6
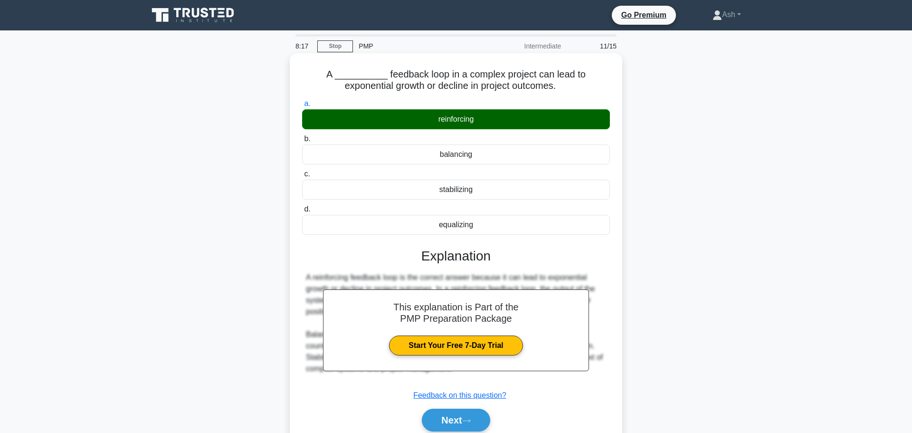
scroll to position [80, 0]
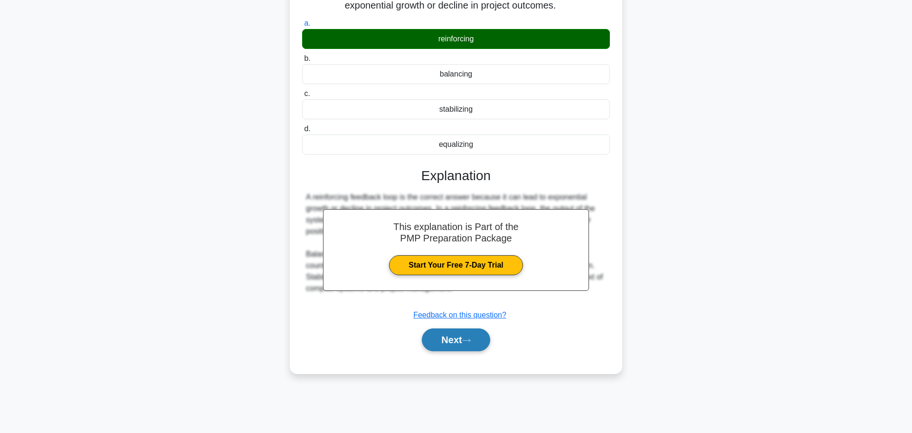
click at [468, 350] on button "Next" at bounding box center [456, 339] width 68 height 23
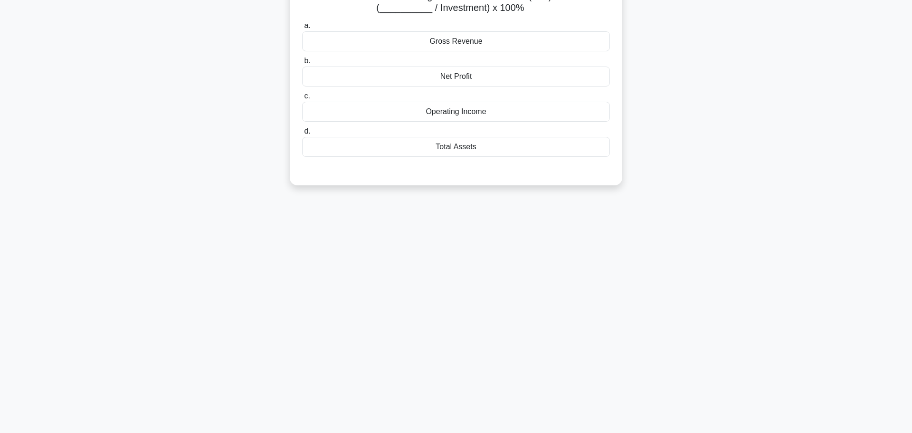
scroll to position [0, 0]
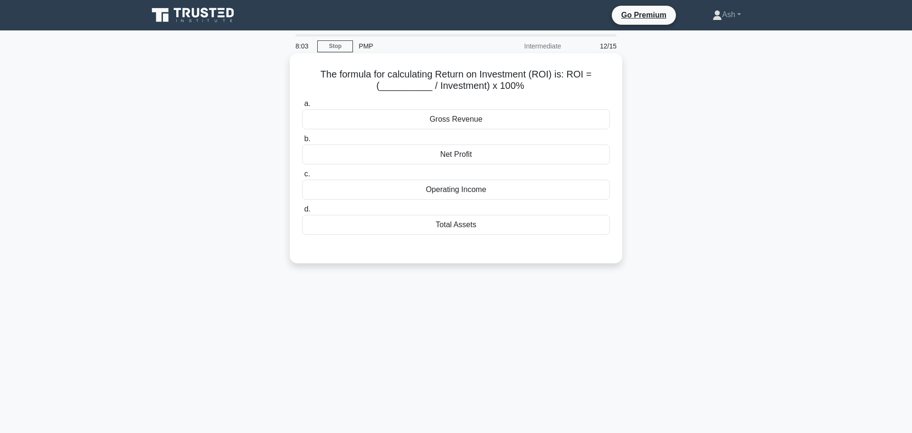
click at [542, 152] on div "Net Profit" at bounding box center [456, 154] width 308 height 20
click at [302, 142] on input "b. Net Profit" at bounding box center [302, 139] width 0 height 6
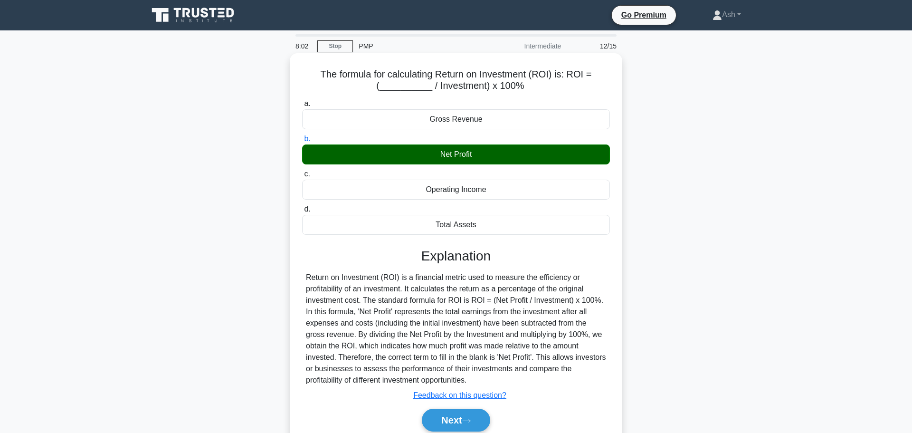
scroll to position [80, 0]
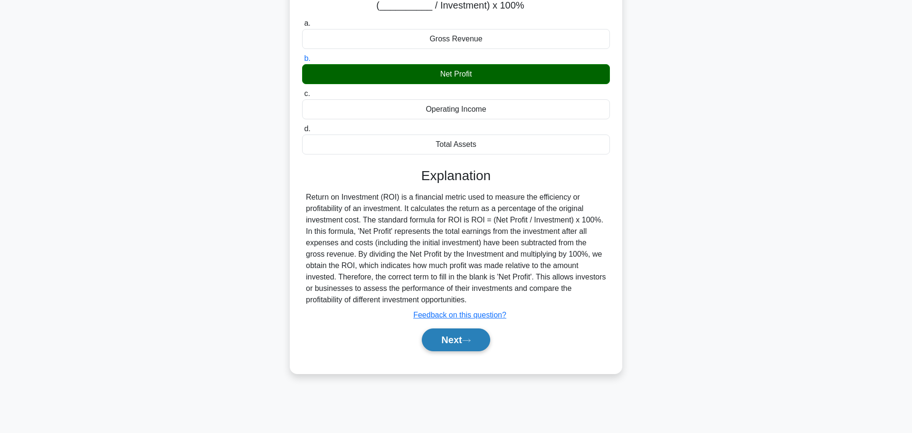
click at [456, 344] on button "Next" at bounding box center [456, 339] width 68 height 23
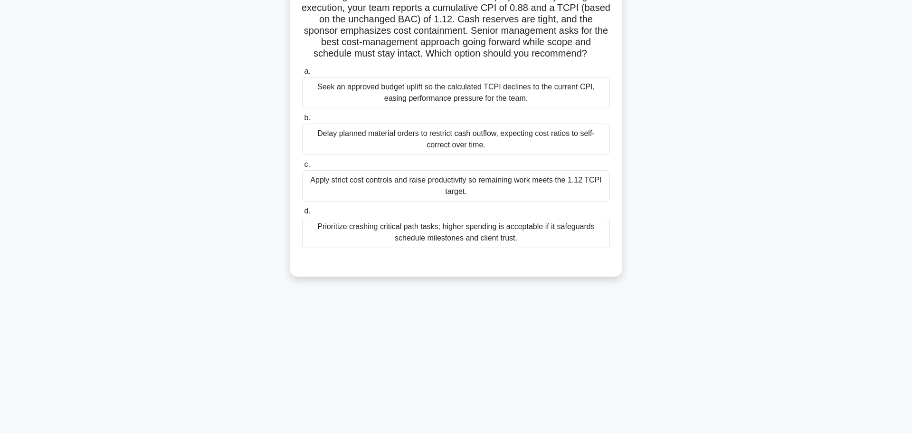
scroll to position [0, 0]
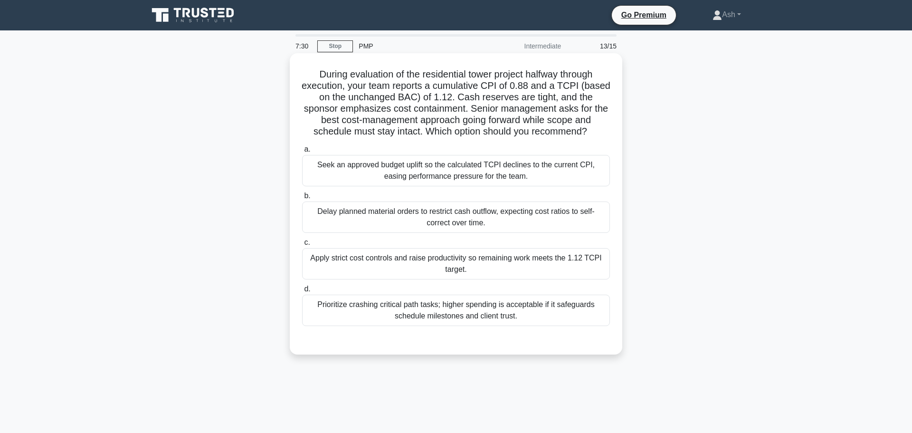
click at [420, 252] on div "Apply strict cost controls and raise productivity so remaining work meets the 1…" at bounding box center [456, 263] width 308 height 31
click at [302, 246] on input "c. Apply strict cost controls and raise productivity so remaining work meets th…" at bounding box center [302, 243] width 0 height 6
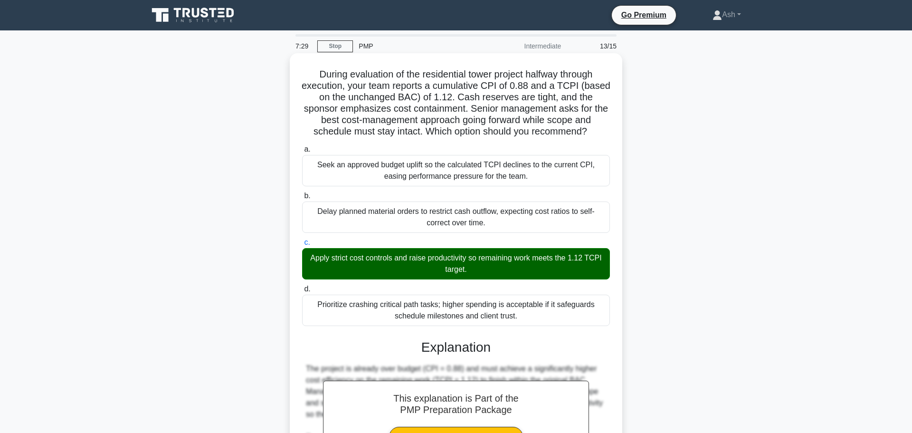
scroll to position [131, 0]
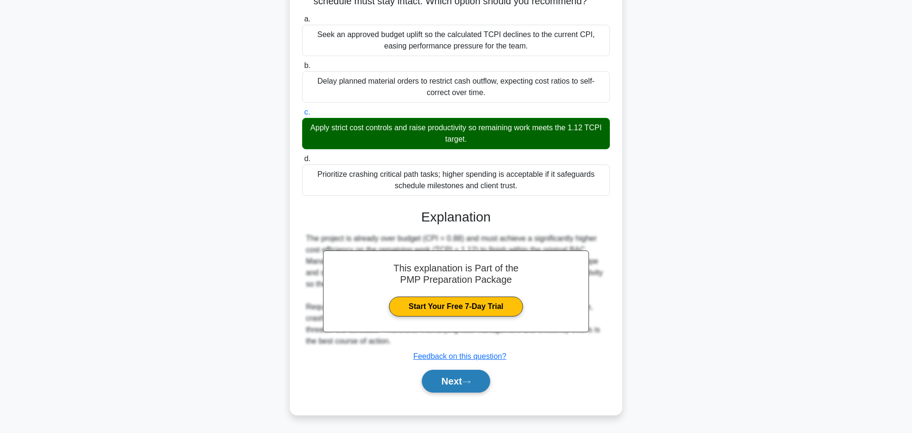
click at [462, 380] on button "Next" at bounding box center [456, 381] width 68 height 23
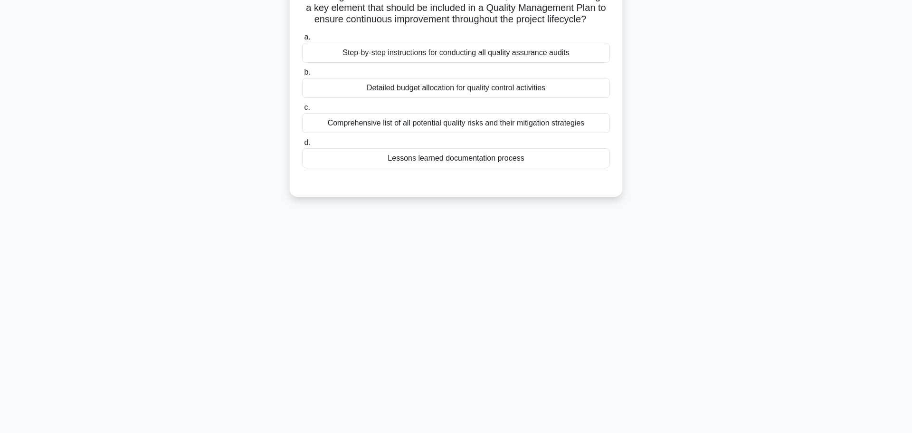
scroll to position [0, 0]
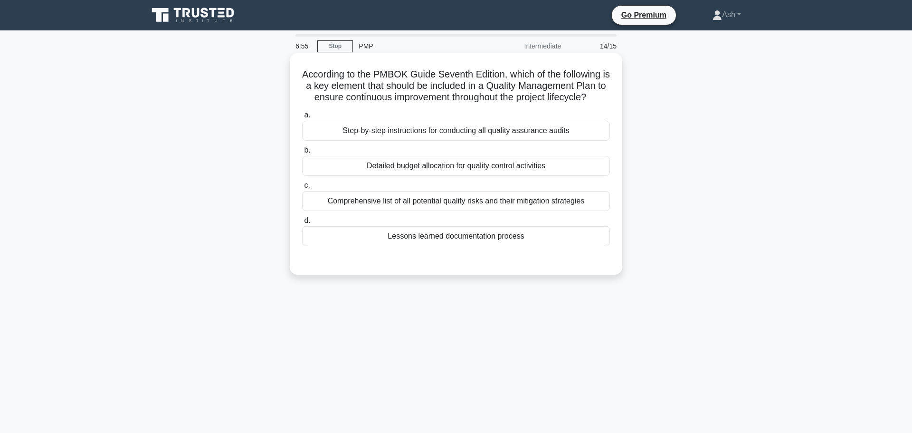
click at [448, 242] on div "Lessons learned documentation process" at bounding box center [456, 236] width 308 height 20
click at [302, 224] on input "d. Lessons learned documentation process" at bounding box center [302, 221] width 0 height 6
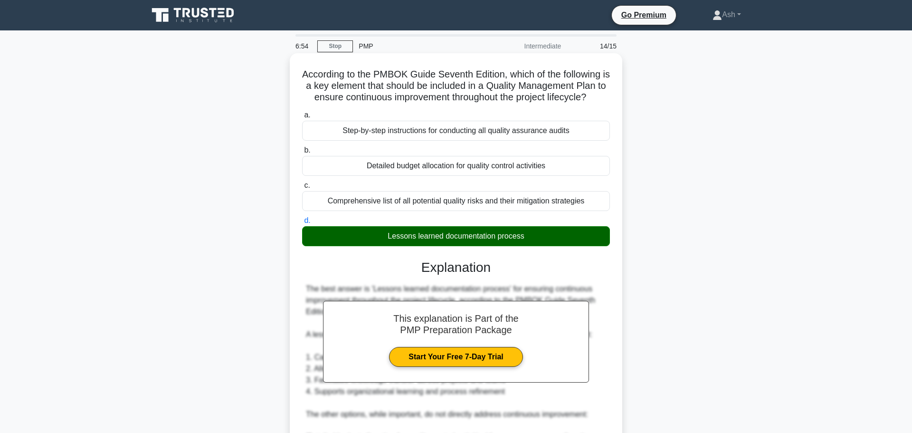
scroll to position [211, 0]
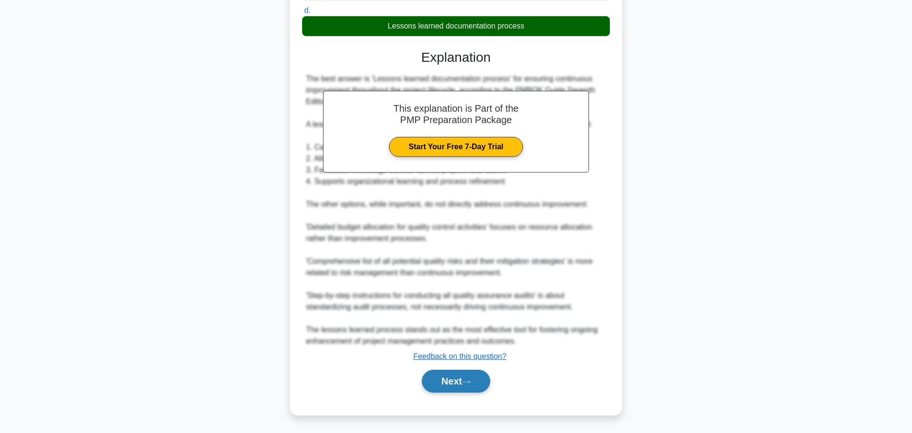
click at [460, 383] on button "Next" at bounding box center [456, 381] width 68 height 23
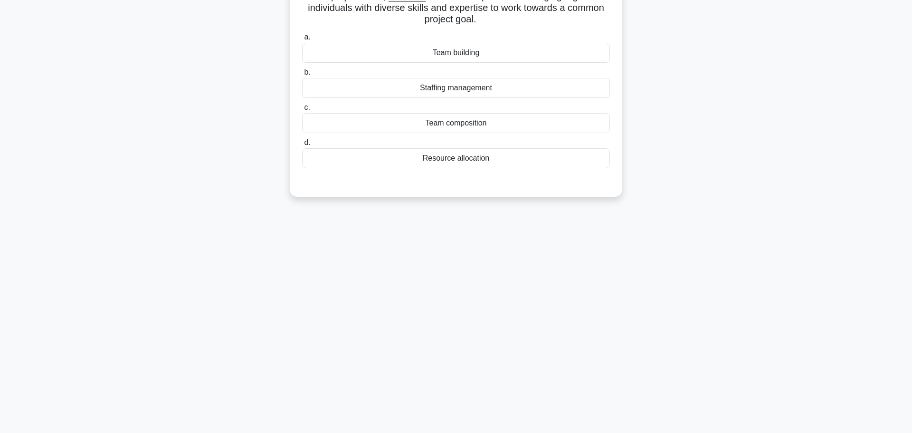
scroll to position [0, 0]
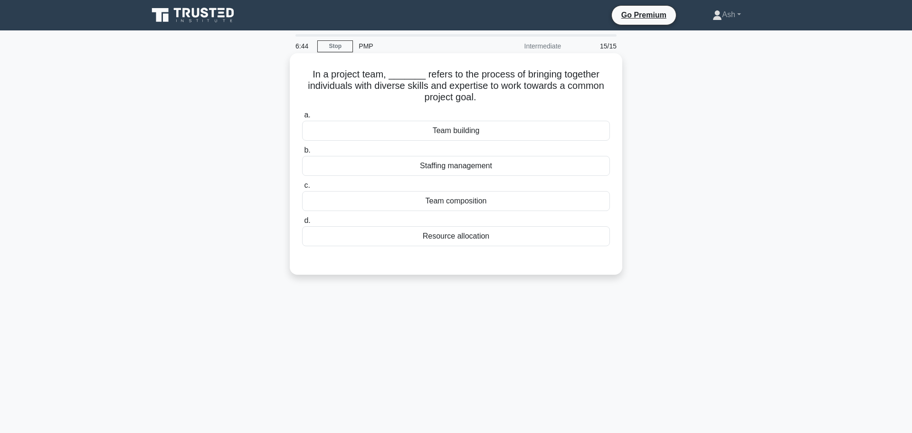
click at [452, 134] on div "Team building" at bounding box center [456, 131] width 308 height 20
click at [302, 118] on input "a. Team building" at bounding box center [302, 115] width 0 height 6
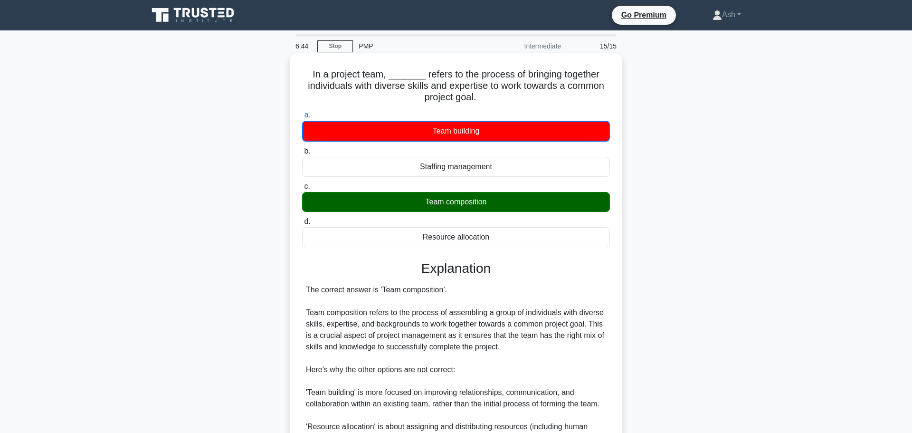
scroll to position [166, 0]
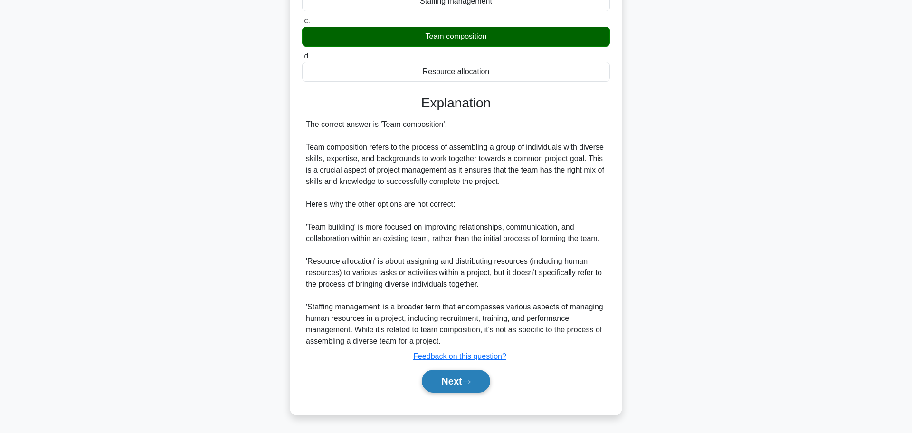
click at [454, 379] on button "Next" at bounding box center [456, 381] width 68 height 23
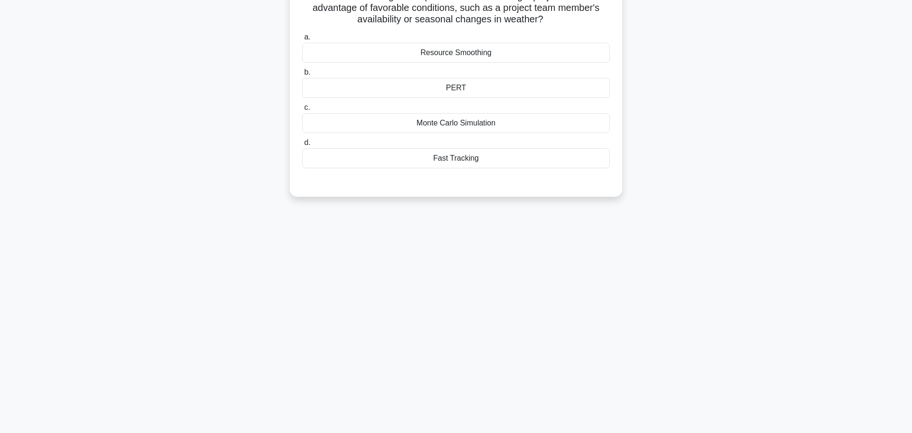
scroll to position [0, 0]
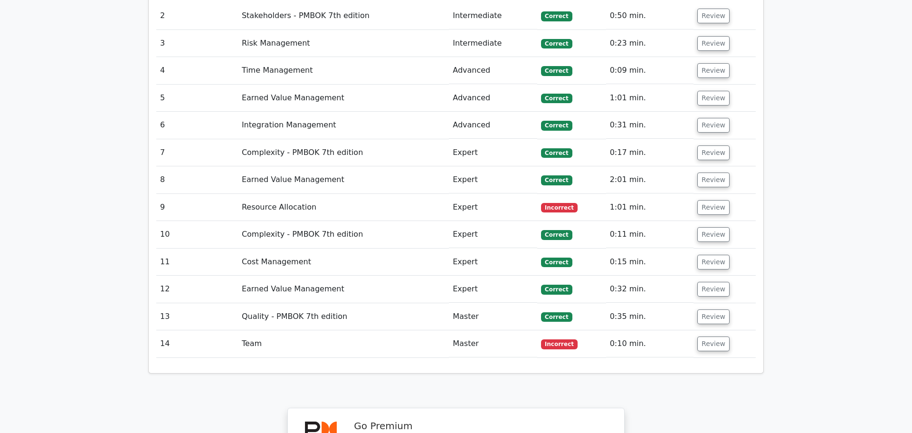
scroll to position [1464, 0]
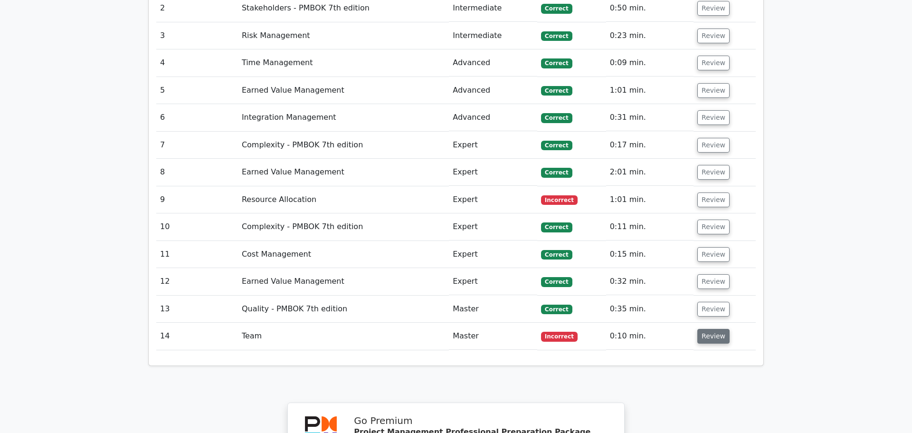
click at [708, 329] on button "Review" at bounding box center [714, 336] width 32 height 15
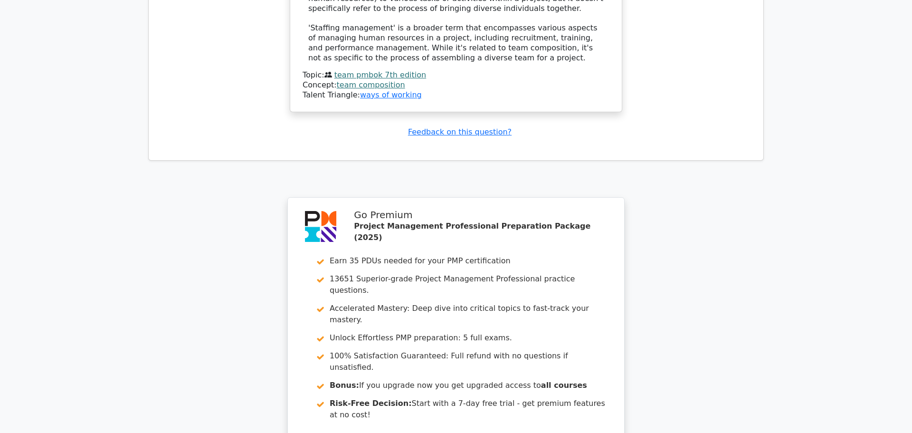
scroll to position [2188, 0]
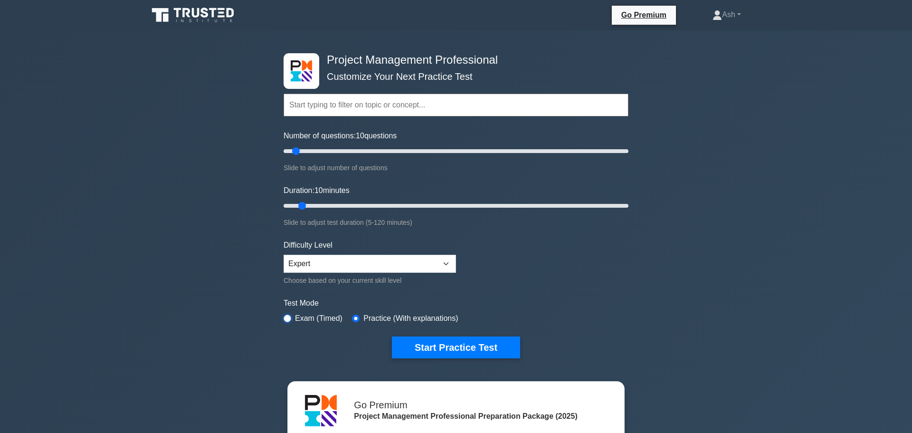
click at [286, 319] on input "radio" at bounding box center [288, 319] width 8 height 8
radio input "true"
drag, startPoint x: 302, startPoint y: 204, endPoint x: 311, endPoint y: 205, distance: 9.0
type input "15"
click at [311, 205] on input "Duration: 15 minutes" at bounding box center [456, 205] width 345 height 11
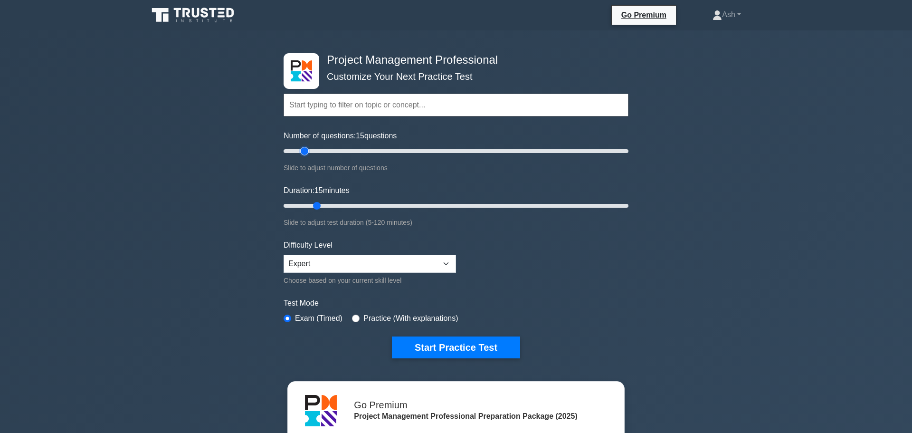
drag, startPoint x: 295, startPoint y: 152, endPoint x: 305, endPoint y: 152, distance: 9.5
type input "15"
click at [305, 152] on input "Number of questions: 15 questions" at bounding box center [456, 150] width 345 height 11
click at [431, 351] on button "Start Practice Test" at bounding box center [456, 347] width 128 height 22
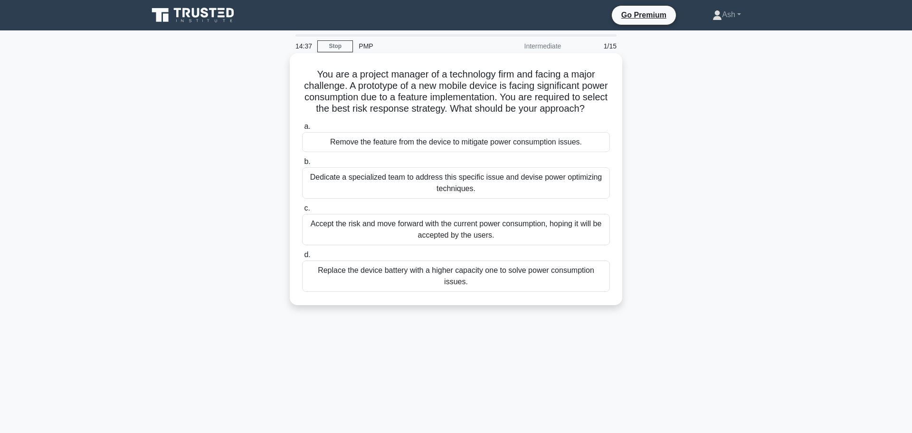
click at [423, 185] on div "Dedicate a specialized team to address this specific issue and devise power opt…" at bounding box center [456, 182] width 308 height 31
click at [302, 165] on input "b. Dedicate a specialized team to address this specific issue and devise power …" at bounding box center [302, 162] width 0 height 6
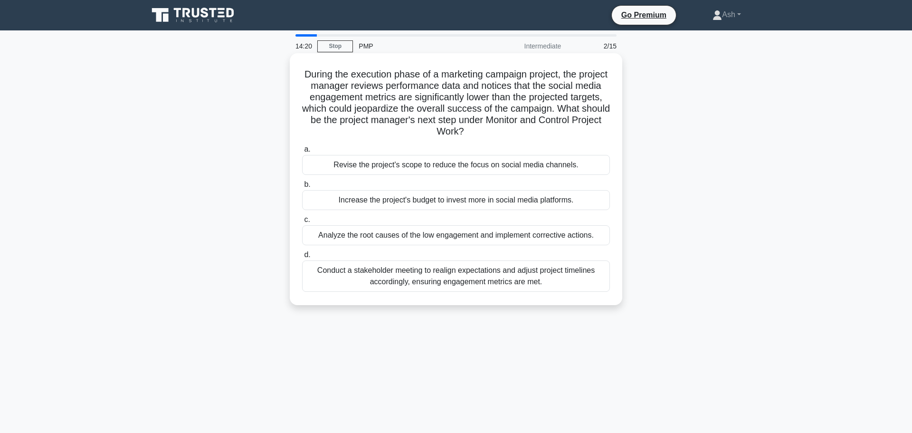
click at [366, 235] on div "Analyze the root causes of the low engagement and implement corrective actions." at bounding box center [456, 235] width 308 height 20
click at [302, 223] on input "c. Analyze the root causes of the low engagement and implement corrective actio…" at bounding box center [302, 220] width 0 height 6
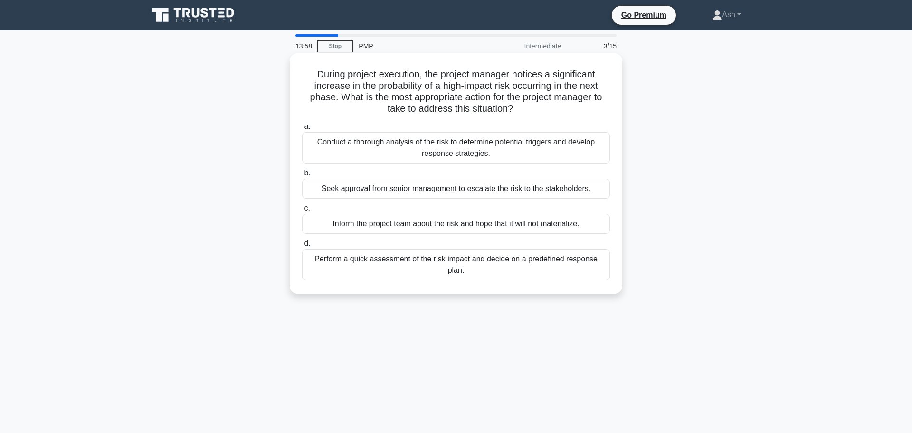
click at [389, 144] on div "Conduct a thorough analysis of the risk to determine potential triggers and dev…" at bounding box center [456, 147] width 308 height 31
click at [302, 130] on input "a. Conduct a thorough analysis of the risk to determine potential triggers and …" at bounding box center [302, 127] width 0 height 6
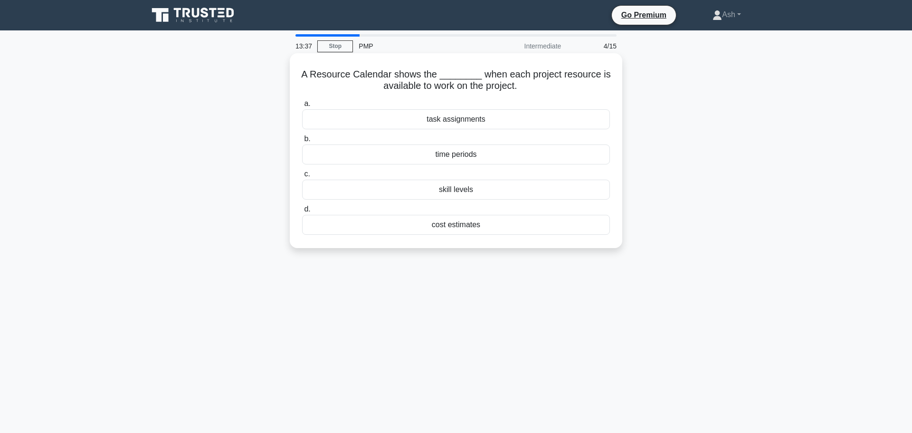
click at [475, 153] on div "time periods" at bounding box center [456, 154] width 308 height 20
click at [302, 142] on input "b. time periods" at bounding box center [302, 139] width 0 height 6
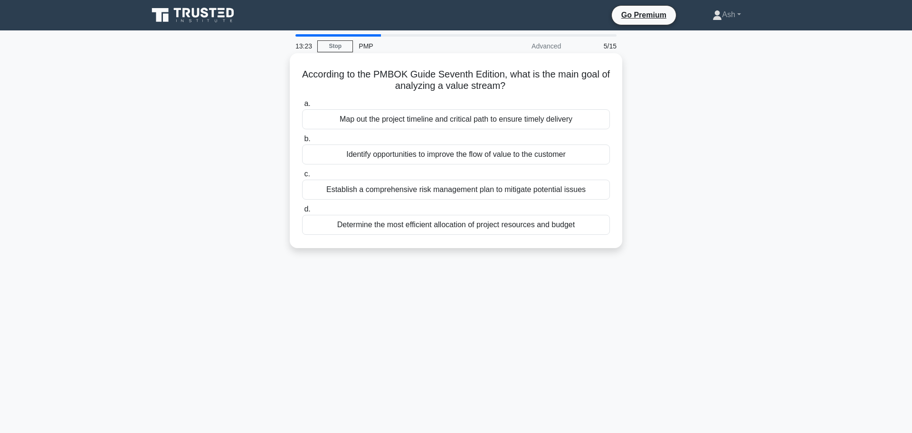
click at [442, 155] on div "Identify opportunities to improve the flow of value to the customer" at bounding box center [456, 154] width 308 height 20
click at [302, 142] on input "b. Identify opportunities to improve the flow of value to the customer" at bounding box center [302, 139] width 0 height 6
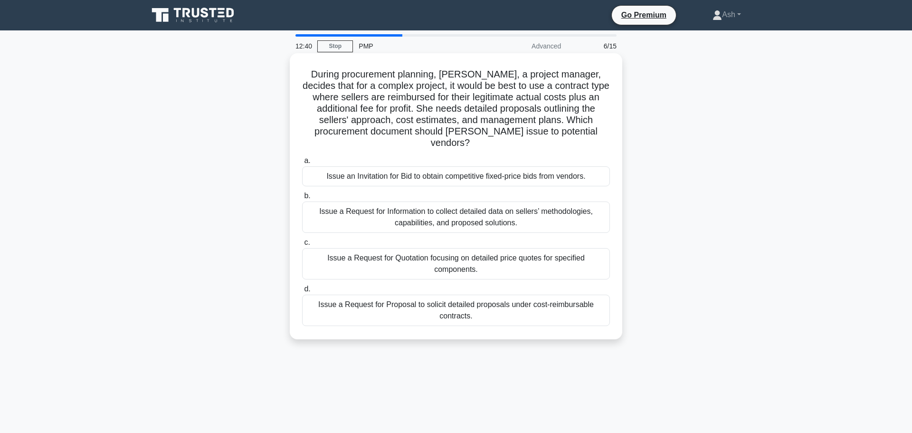
click at [418, 211] on div "Issue a Request for Information to collect detailed data on sellers’ methodolog…" at bounding box center [456, 216] width 308 height 31
click at [302, 199] on input "b. Issue a Request for Information to collect detailed data on sellers’ methodo…" at bounding box center [302, 196] width 0 height 6
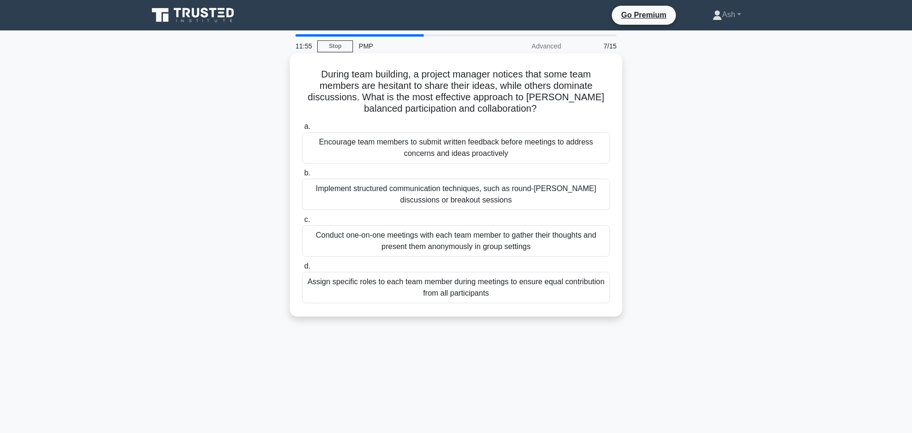
click at [374, 200] on div "Implement structured communication techniques, such as round-[PERSON_NAME] disc…" at bounding box center [456, 194] width 308 height 31
click at [302, 176] on input "b. Implement structured communication techniques, such as round-[PERSON_NAME] d…" at bounding box center [302, 173] width 0 height 6
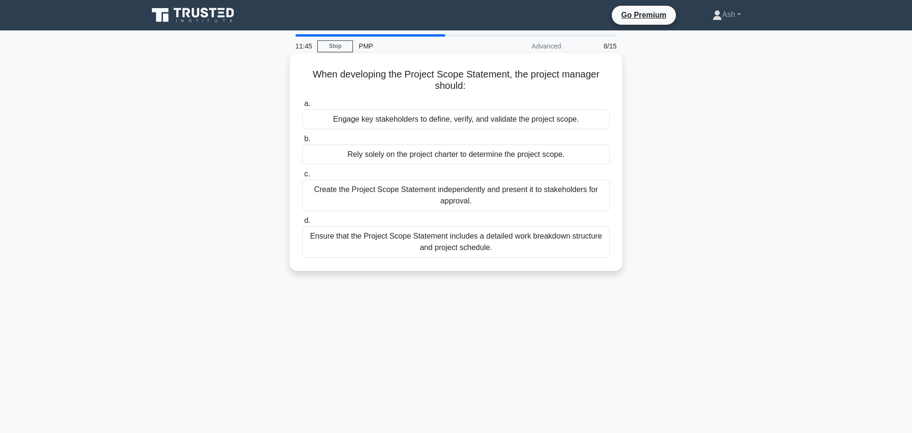
click at [354, 121] on div "Engage key stakeholders to define, verify, and validate the project scope." at bounding box center [456, 119] width 308 height 20
click at [302, 107] on input "a. Engage key stakeholders to define, verify, and validate the project scope." at bounding box center [302, 104] width 0 height 6
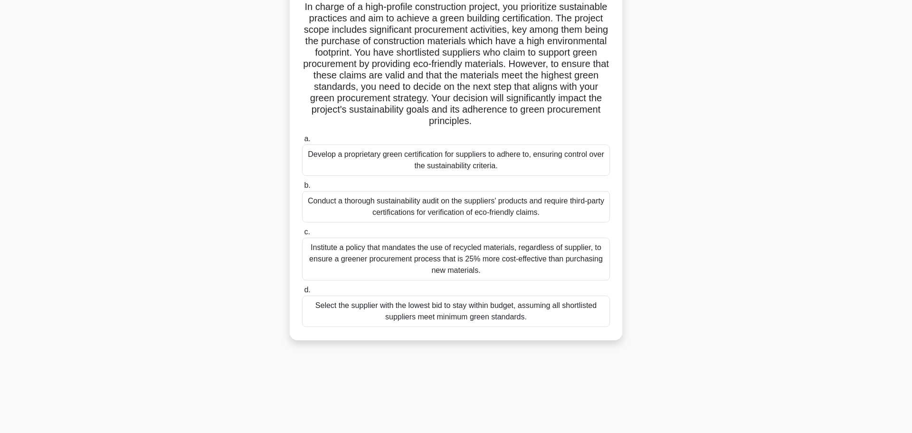
scroll to position [69, 0]
click at [432, 206] on div "Conduct a thorough sustainability audit on the suppliers' products and require …" at bounding box center [456, 205] width 308 height 31
click at [302, 187] on input "b. Conduct a thorough sustainability audit on the suppliers' products and requi…" at bounding box center [302, 184] width 0 height 6
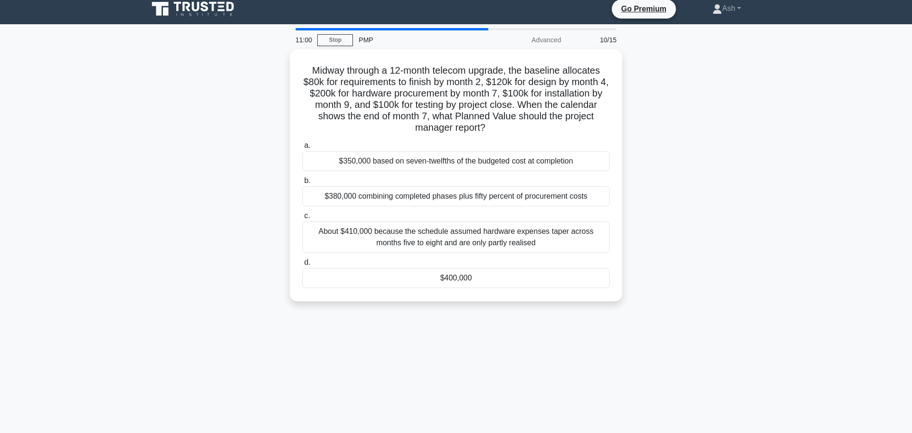
scroll to position [0, 0]
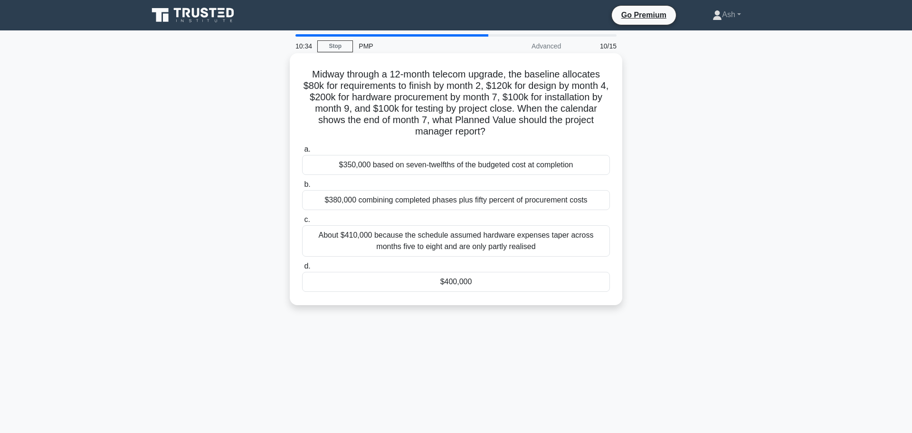
click at [479, 278] on div "$400,000" at bounding box center [456, 282] width 308 height 20
click at [302, 269] on input "d. $400,000" at bounding box center [302, 266] width 0 height 6
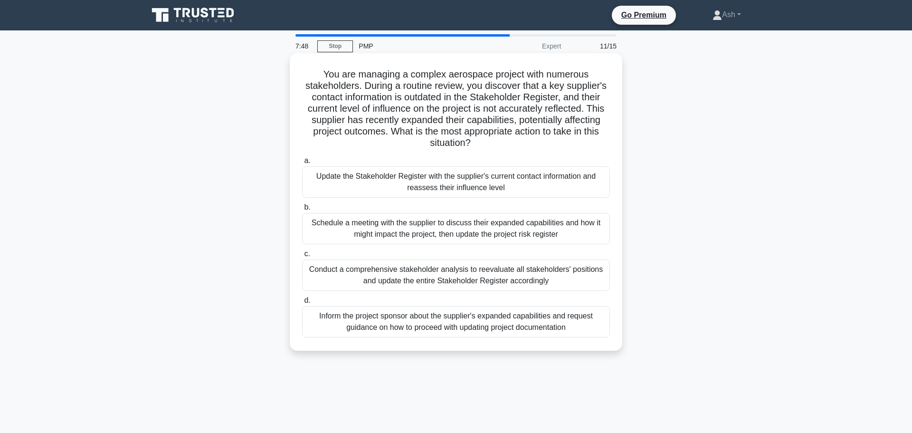
click at [509, 183] on div "Update the Stakeholder Register with the supplier's current contact information…" at bounding box center [456, 181] width 308 height 31
click at [302, 164] on input "a. Update the Stakeholder Register with the supplier's current contact informat…" at bounding box center [302, 161] width 0 height 6
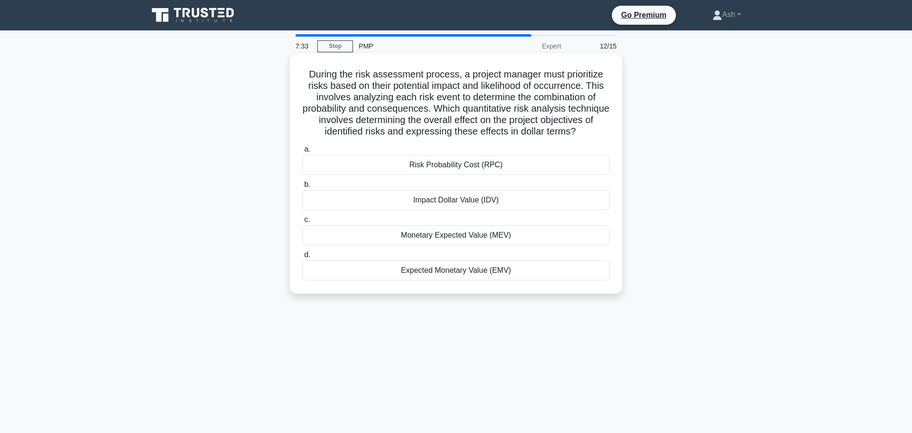
click at [444, 274] on div "Expected Monetary Value (EMV)" at bounding box center [456, 270] width 308 height 20
click at [302, 258] on input "d. Expected Monetary Value (EMV)" at bounding box center [302, 255] width 0 height 6
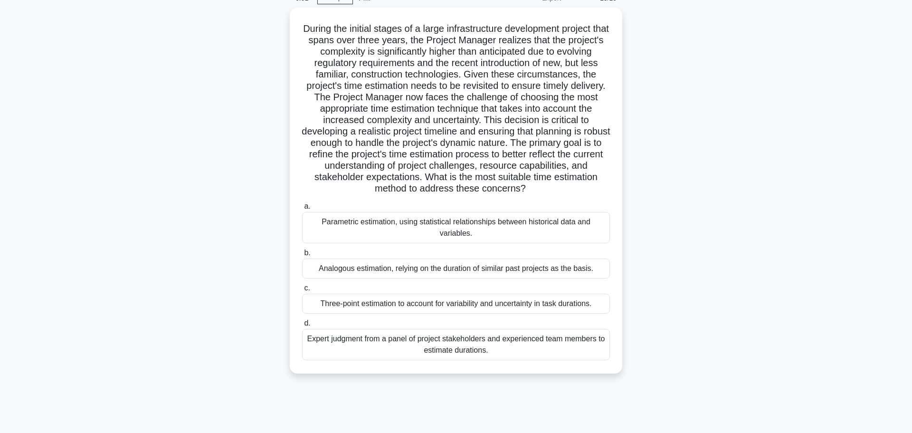
scroll to position [40, 0]
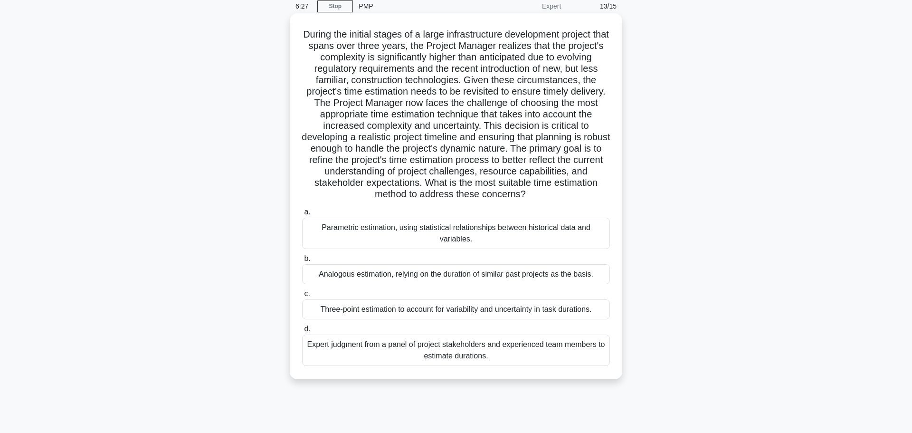
click at [379, 304] on div "Three-point estimation to account for variability and uncertainty in task durat…" at bounding box center [456, 309] width 308 height 20
click at [302, 297] on input "c. Three-point estimation to account for variability and uncertainty in task du…" at bounding box center [302, 294] width 0 height 6
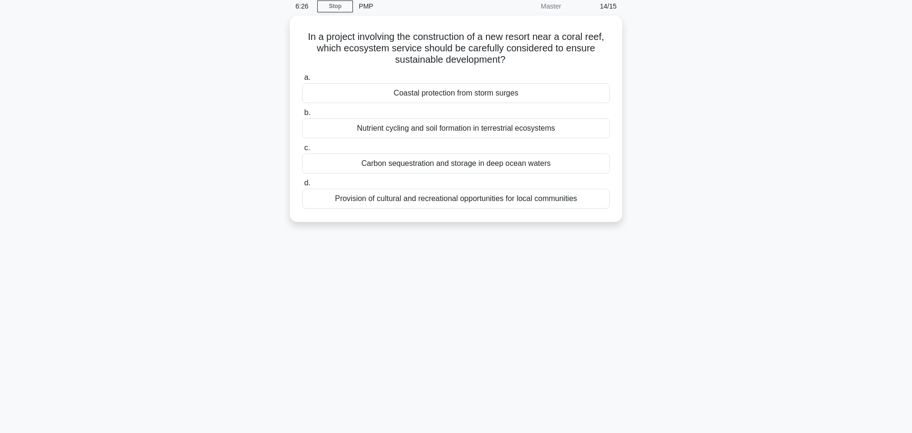
scroll to position [0, 0]
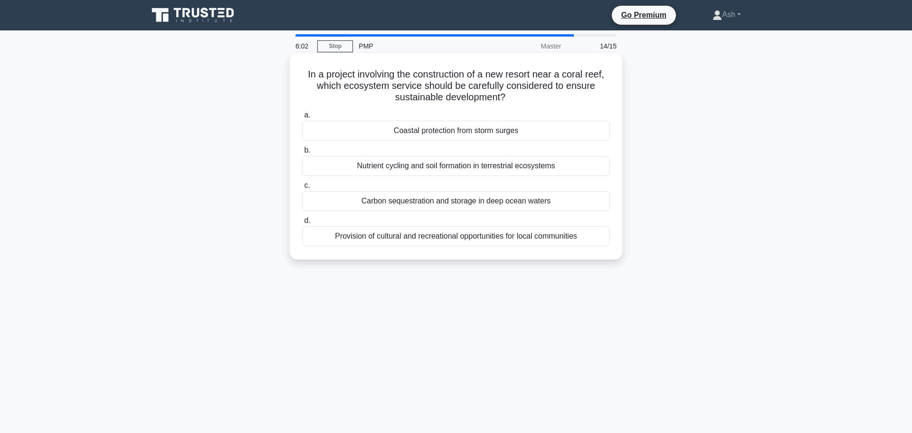
click at [422, 169] on div "Nutrient cycling and soil formation in terrestrial ecosystems" at bounding box center [456, 166] width 308 height 20
click at [302, 153] on input "b. Nutrient cycling and soil formation in terrestrial ecosystems" at bounding box center [302, 150] width 0 height 6
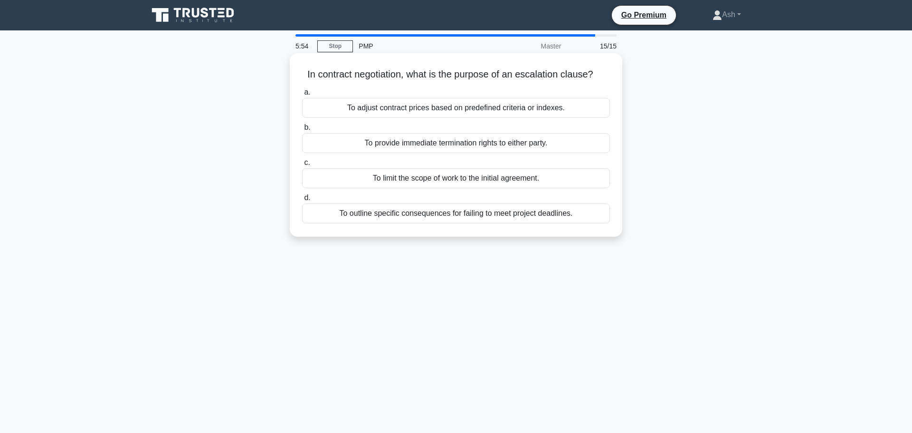
click at [456, 218] on div "To outline specific consequences for failing to meet project deadlines." at bounding box center [456, 213] width 308 height 20
click at [302, 201] on input "d. To outline specific consequences for failing to meet project deadlines." at bounding box center [302, 198] width 0 height 6
